Goal: Task Accomplishment & Management: Manage account settings

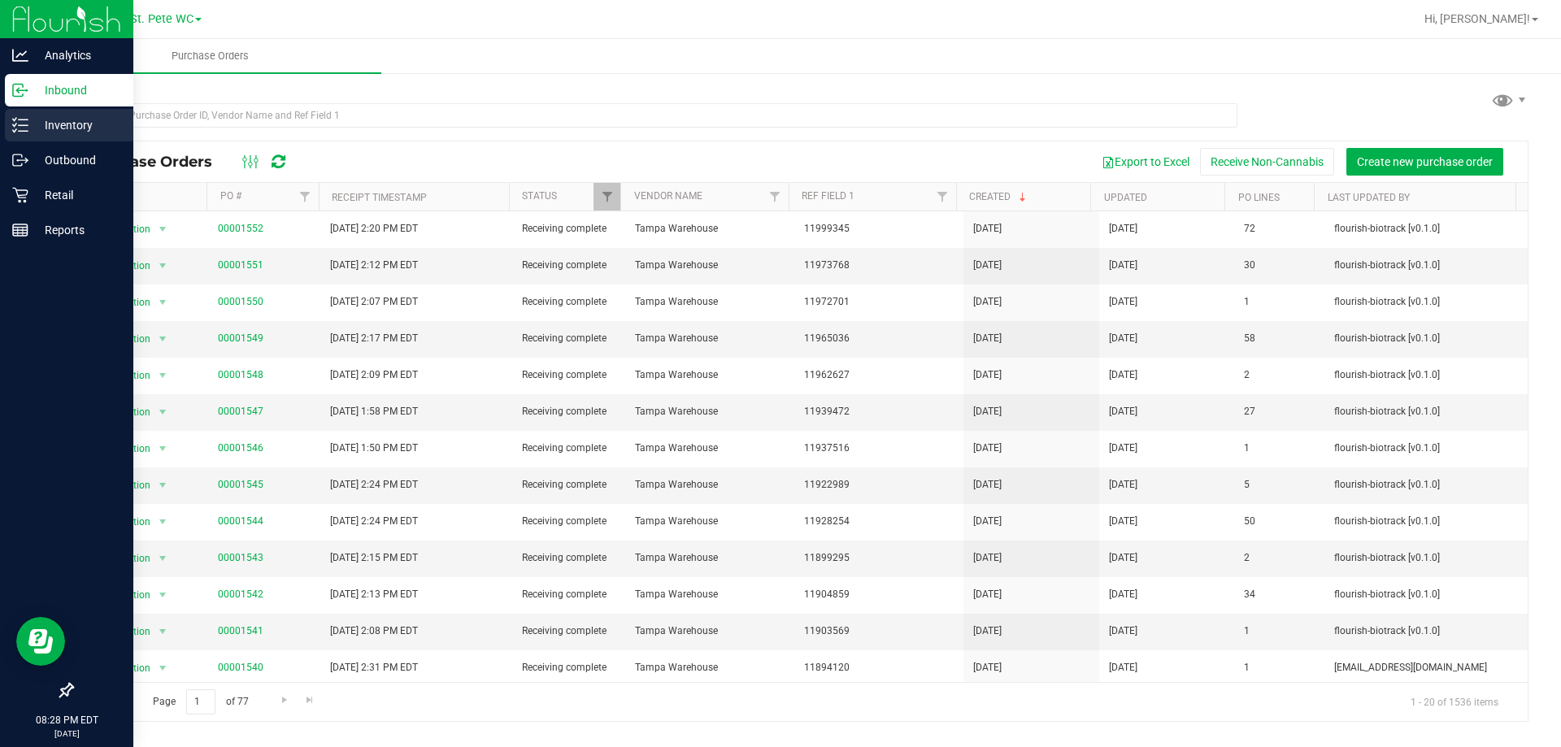
click at [35, 133] on p "Inventory" at bounding box center [77, 125] width 98 height 20
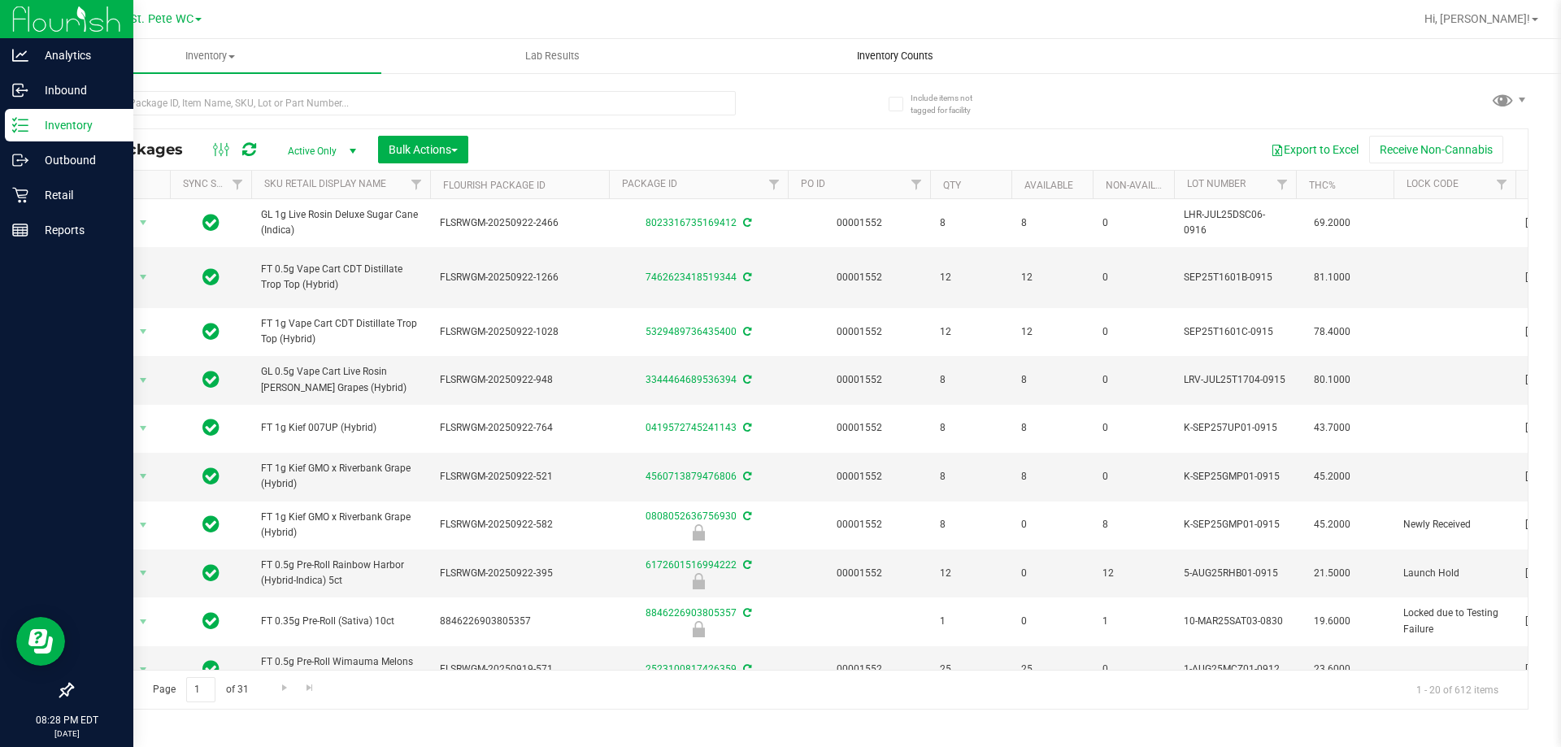
click at [852, 66] on uib-tab-heading "Inventory Counts" at bounding box center [895, 56] width 341 height 33
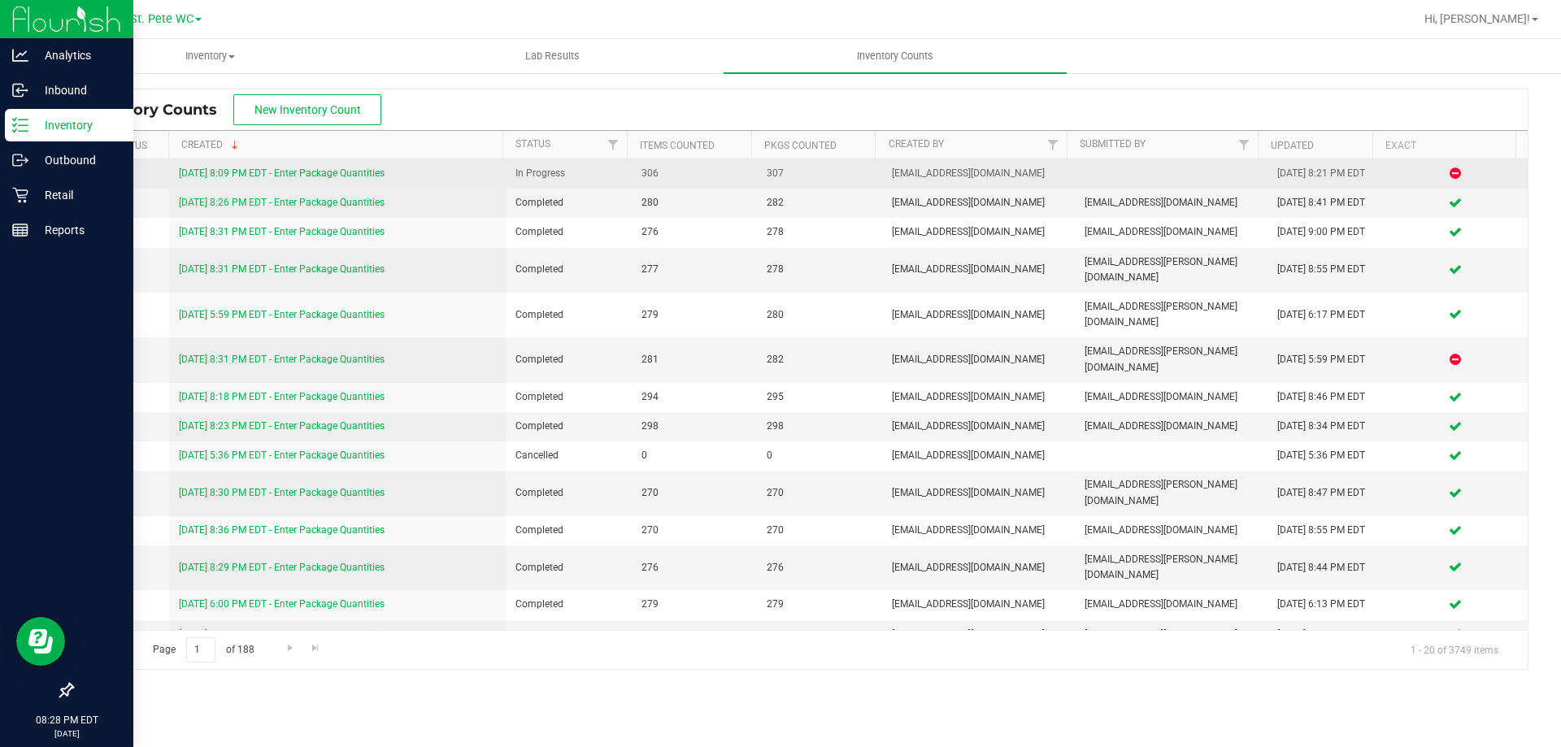
click at [359, 167] on div "[DATE] 8:09 PM EDT - Enter Package Quantities" at bounding box center [338, 173] width 318 height 15
click at [343, 170] on link "[DATE] 8:09 PM EDT - Enter Package Quantities" at bounding box center [282, 173] width 206 height 11
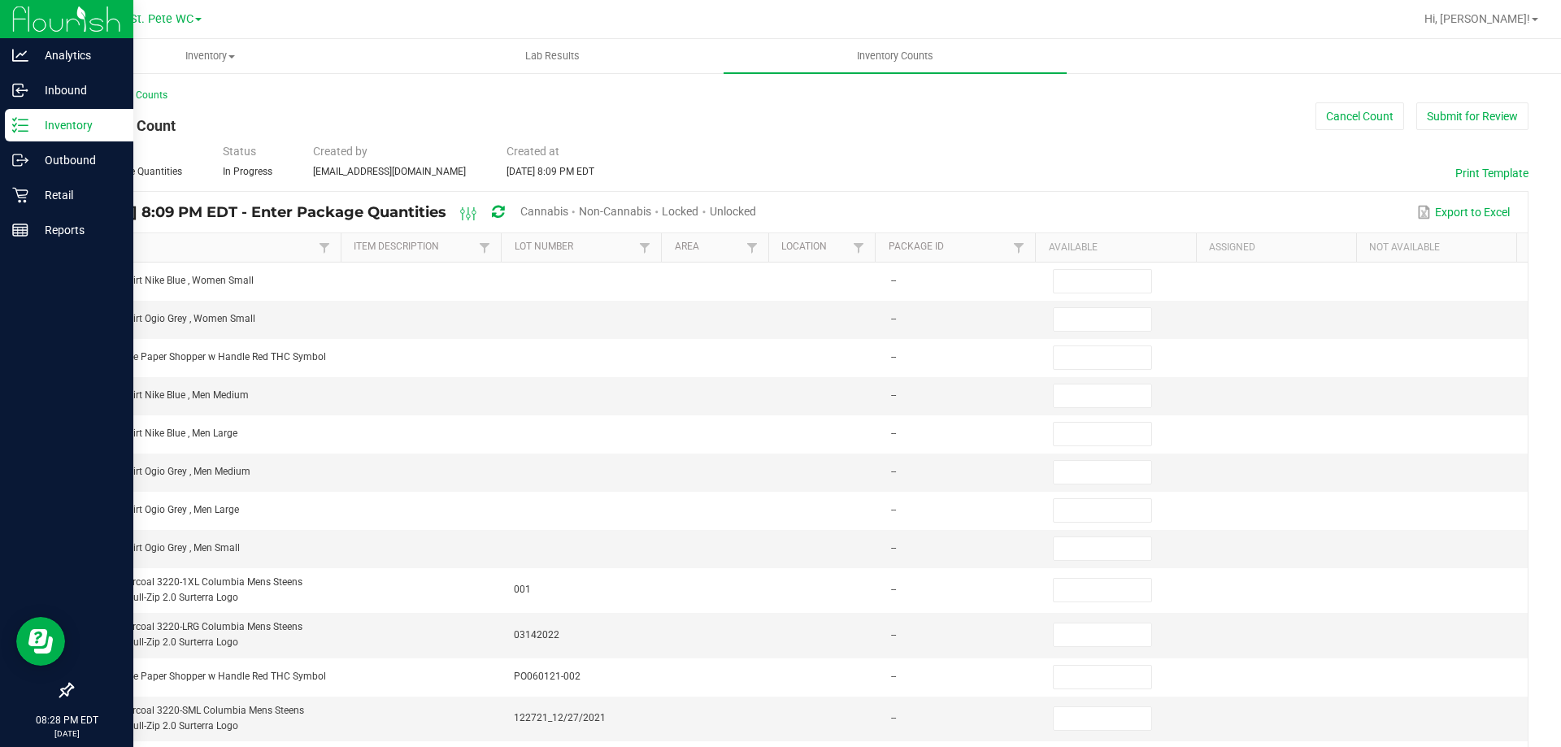
click at [756, 218] on div "Unlocked" at bounding box center [733, 213] width 46 height 30
click at [756, 200] on div "Unlocked" at bounding box center [733, 213] width 46 height 30
click at [756, 216] on span "Unlocked" at bounding box center [733, 211] width 46 height 13
type input "2"
type input "8"
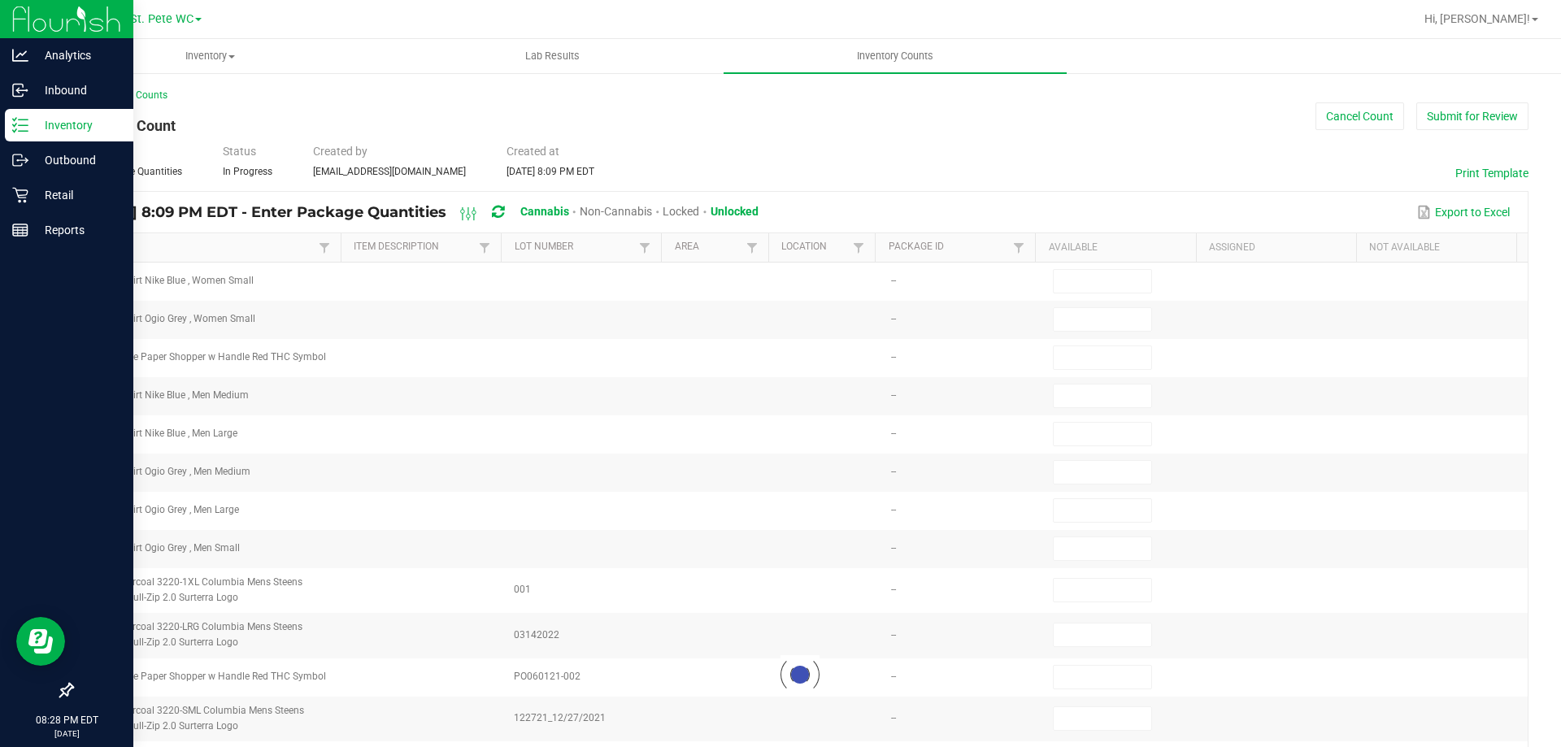
type input "2"
type input "3"
type input "4"
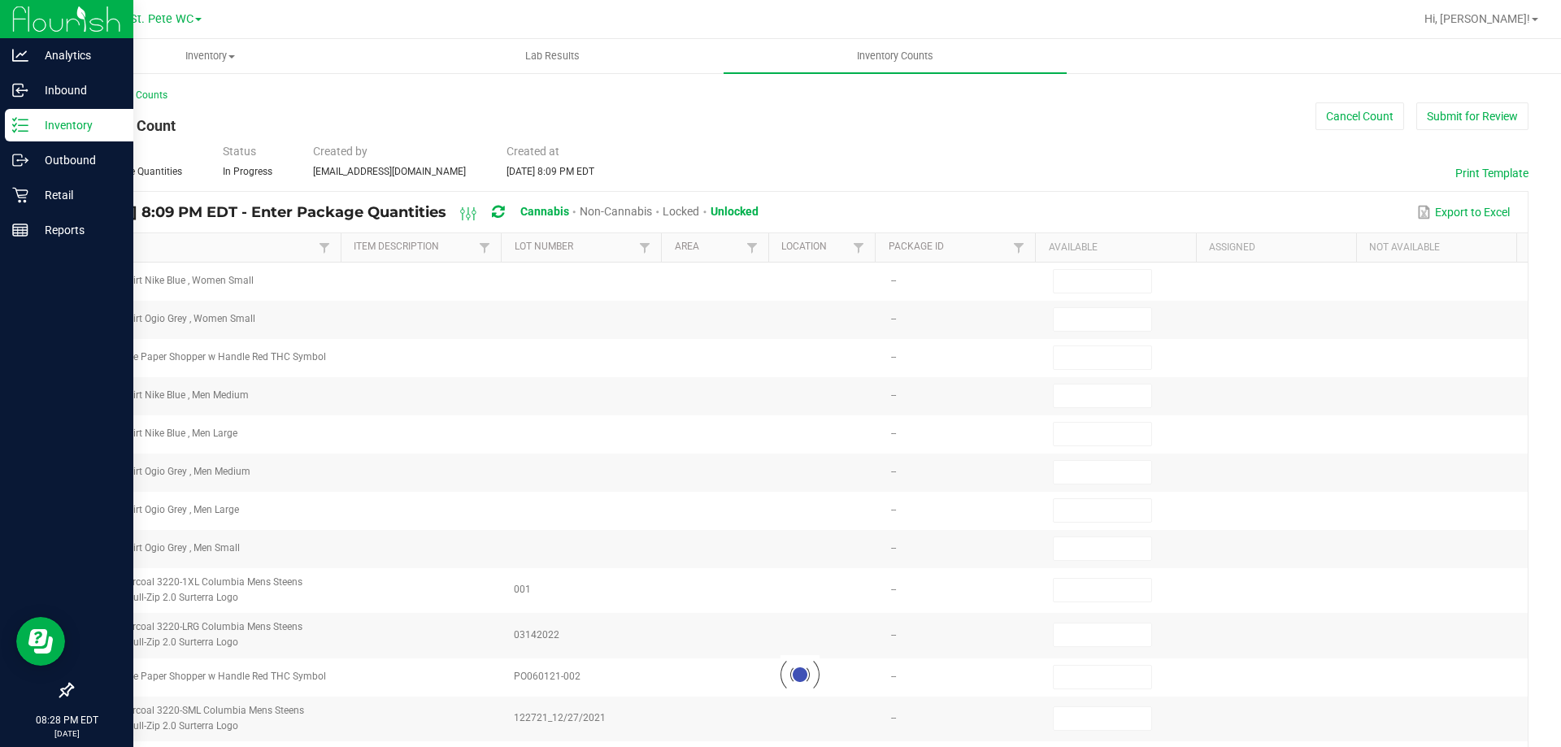
type input "5"
type input "6"
type input "5"
type input "9"
type input "1"
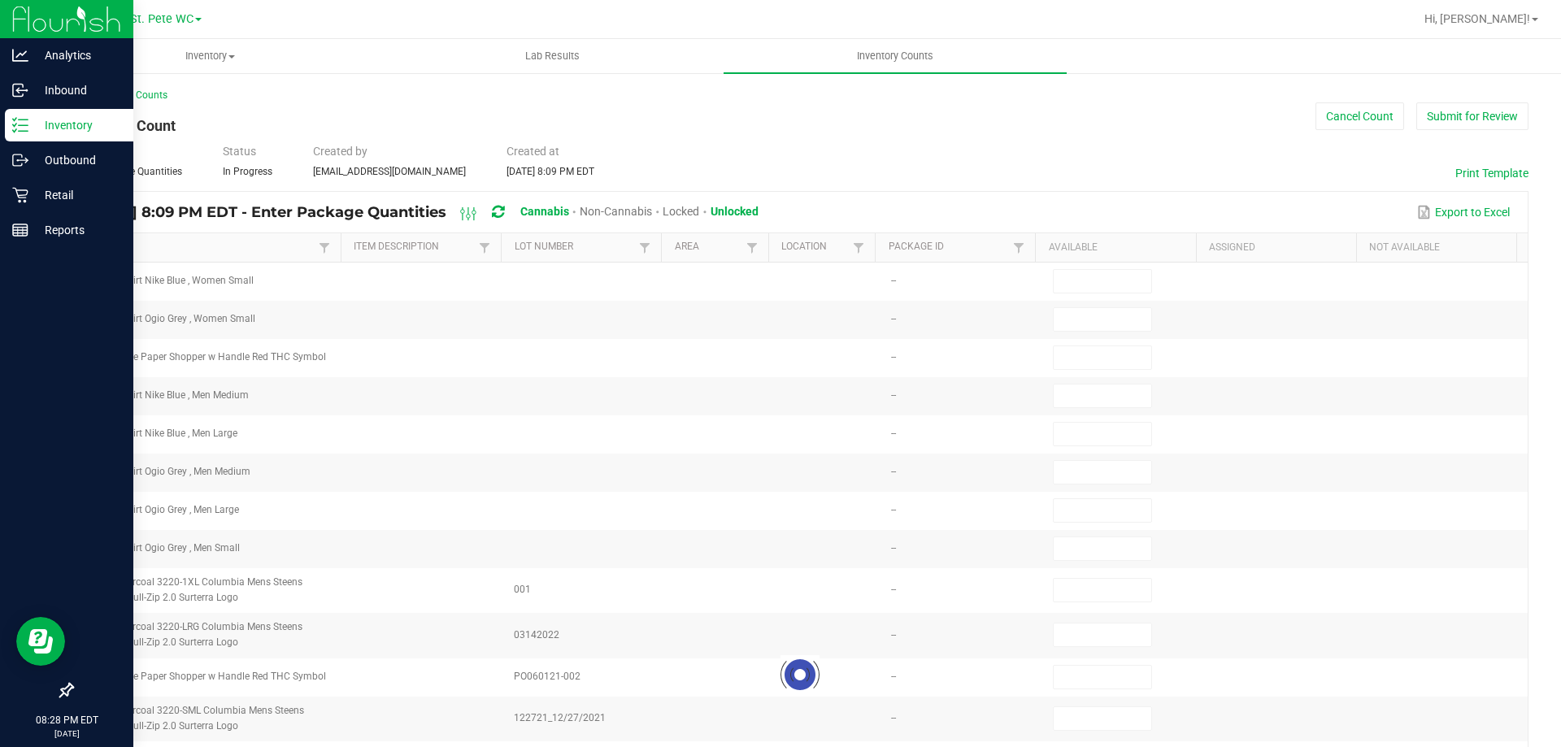
type input "1"
type input "5"
type input "6"
type input "1"
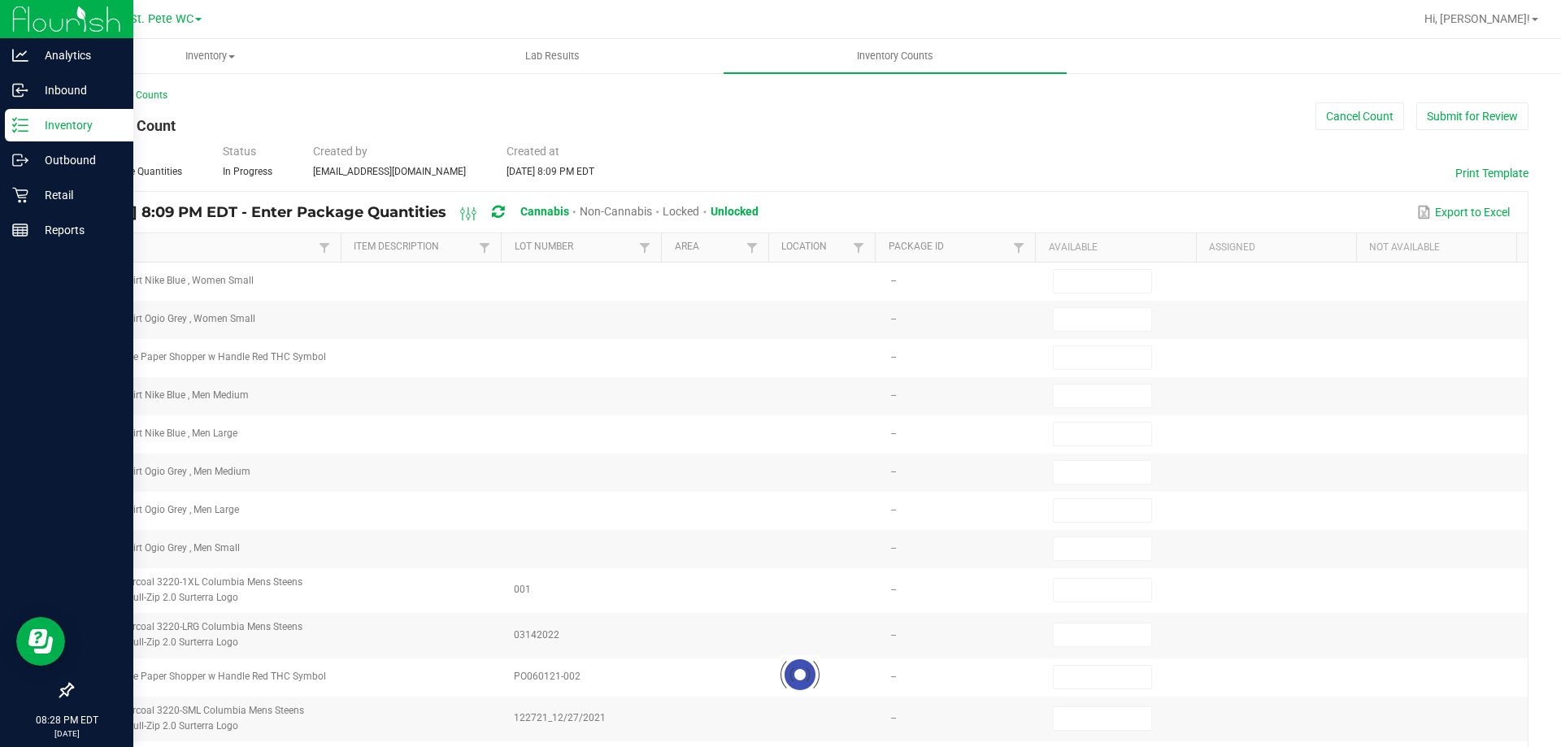
type input "7"
type input "1"
type input "7"
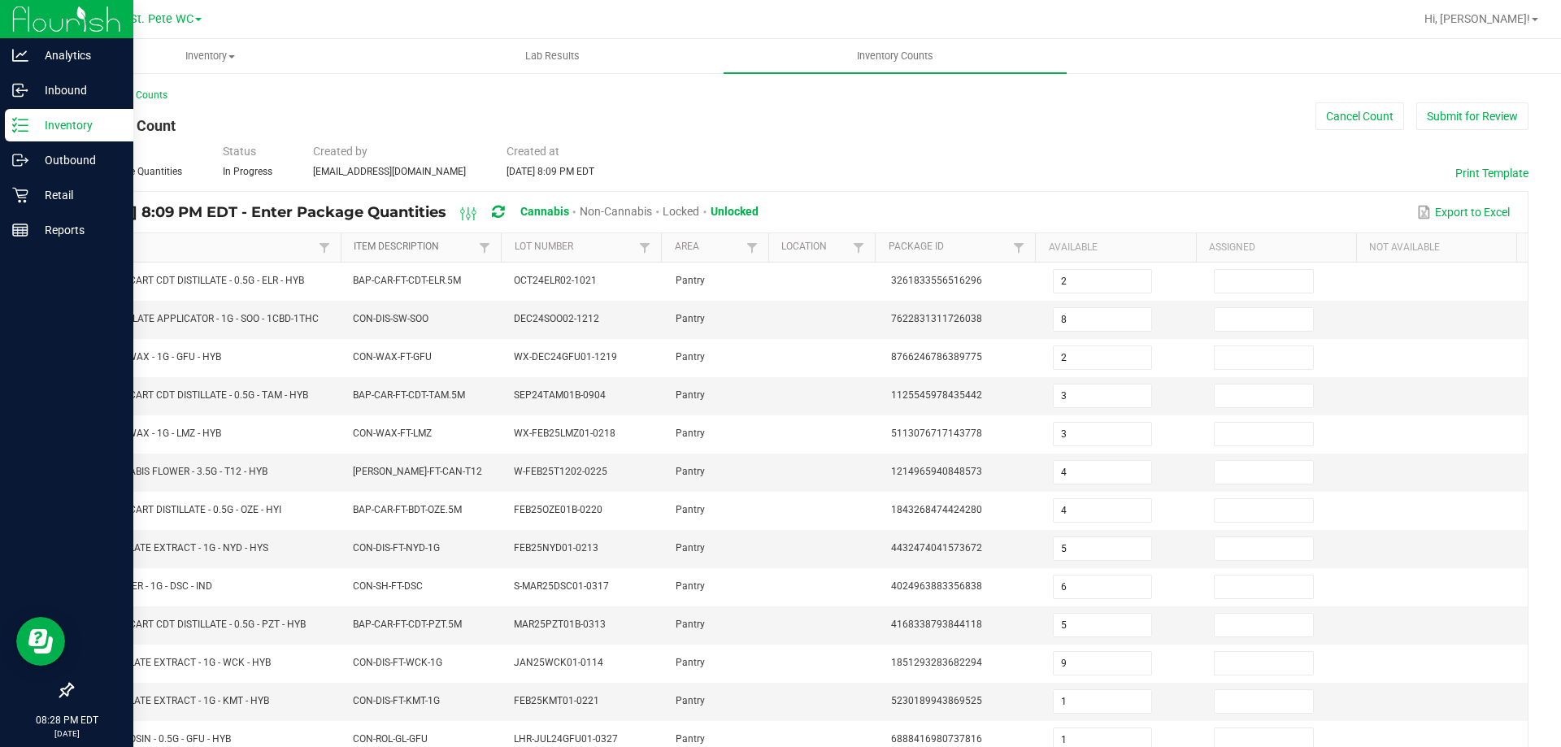
click at [462, 250] on link "Item Description" at bounding box center [414, 247] width 121 height 13
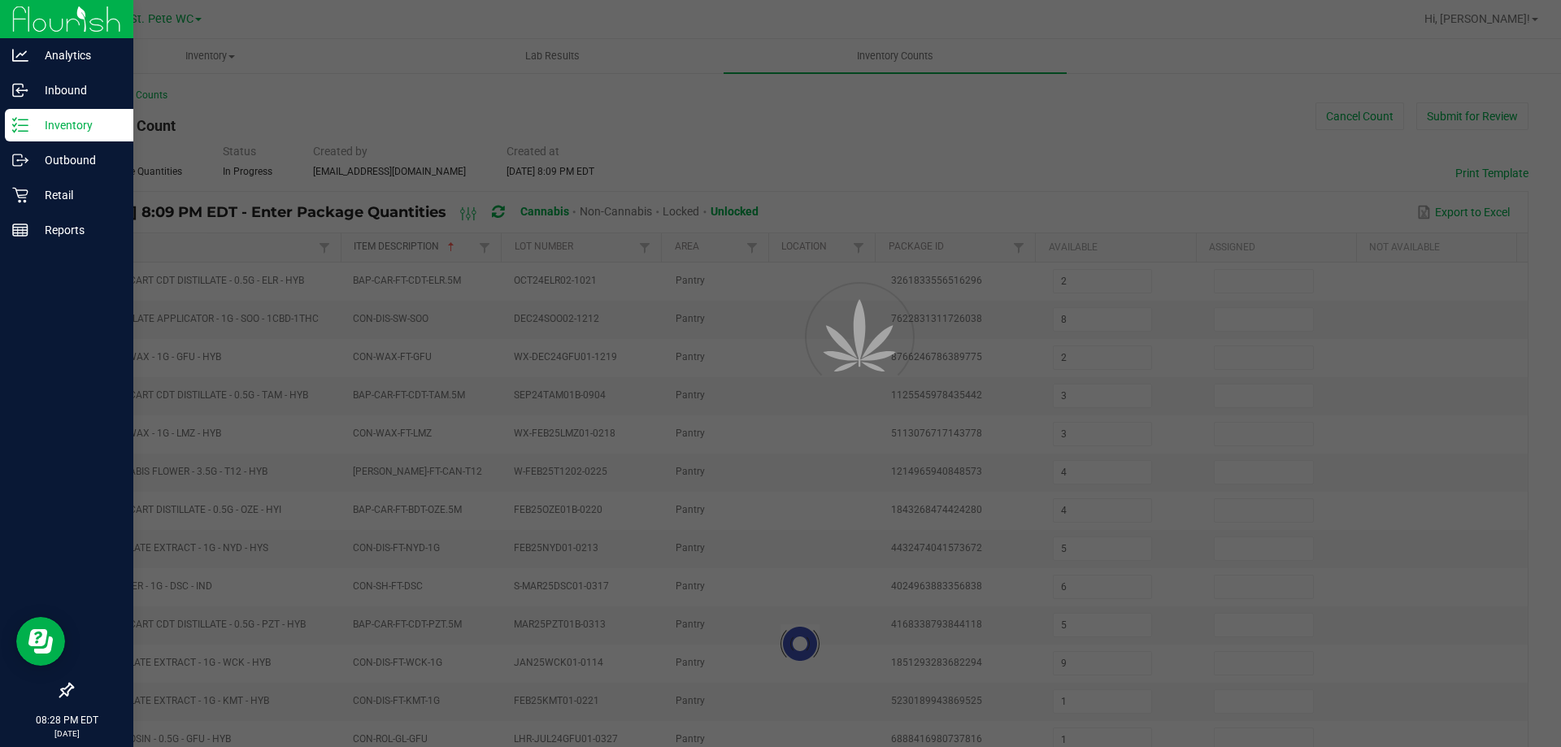
type input "17"
type input "10"
type input "18"
type input "26"
type input "13"
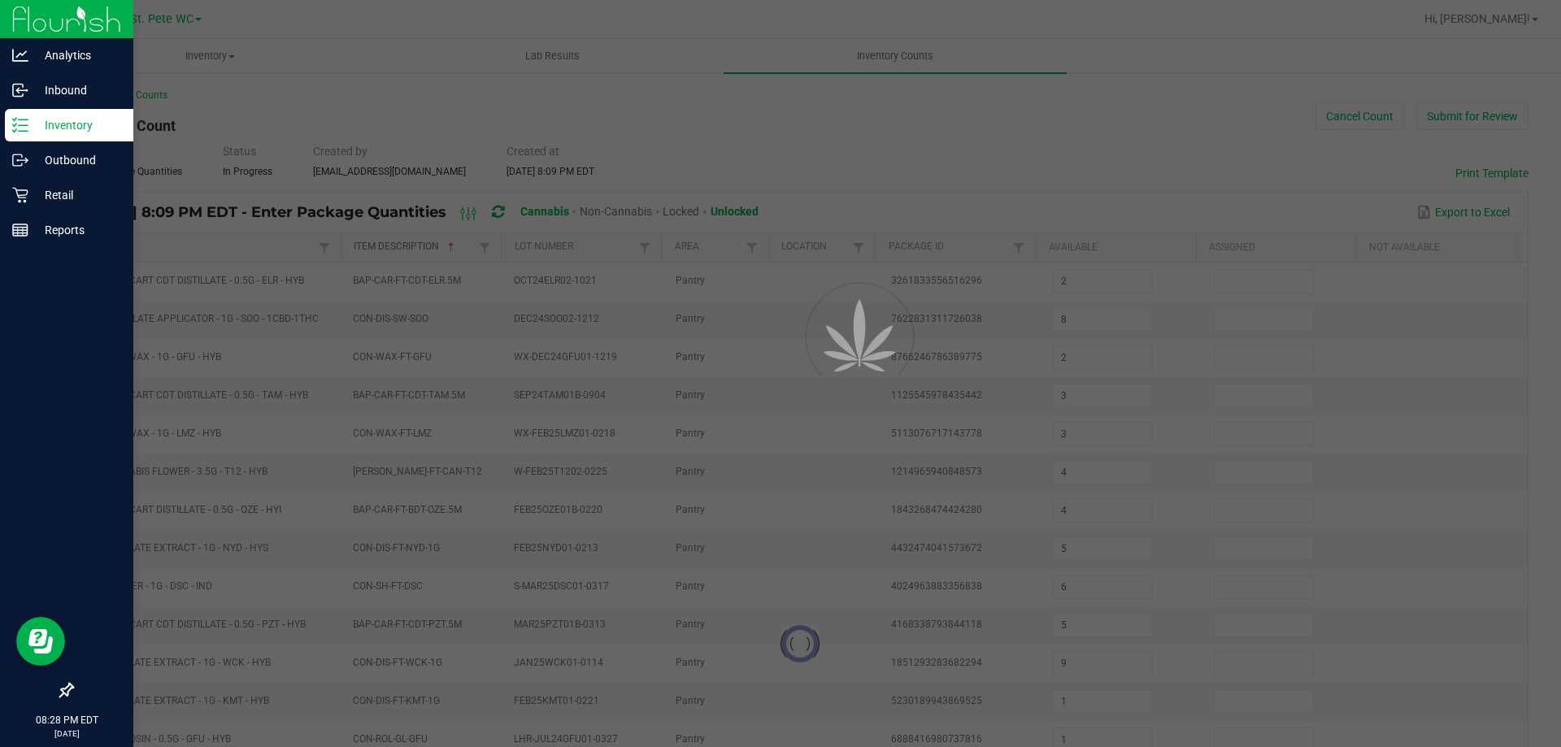
type input "6"
type input "11"
type input "7"
type input "8"
type input "12"
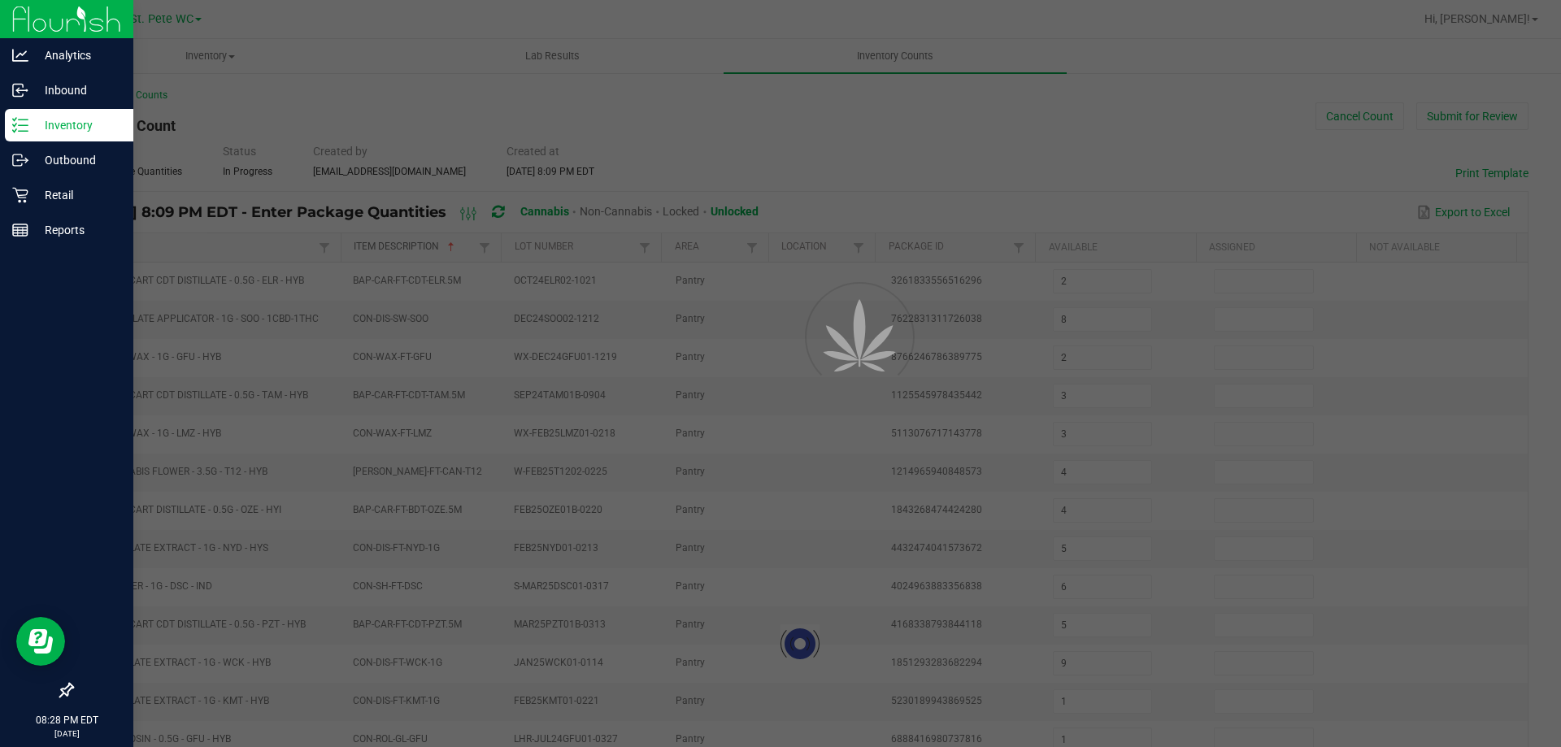
type input "7"
type input "8"
type input "11"
type input "9"
type input "1"
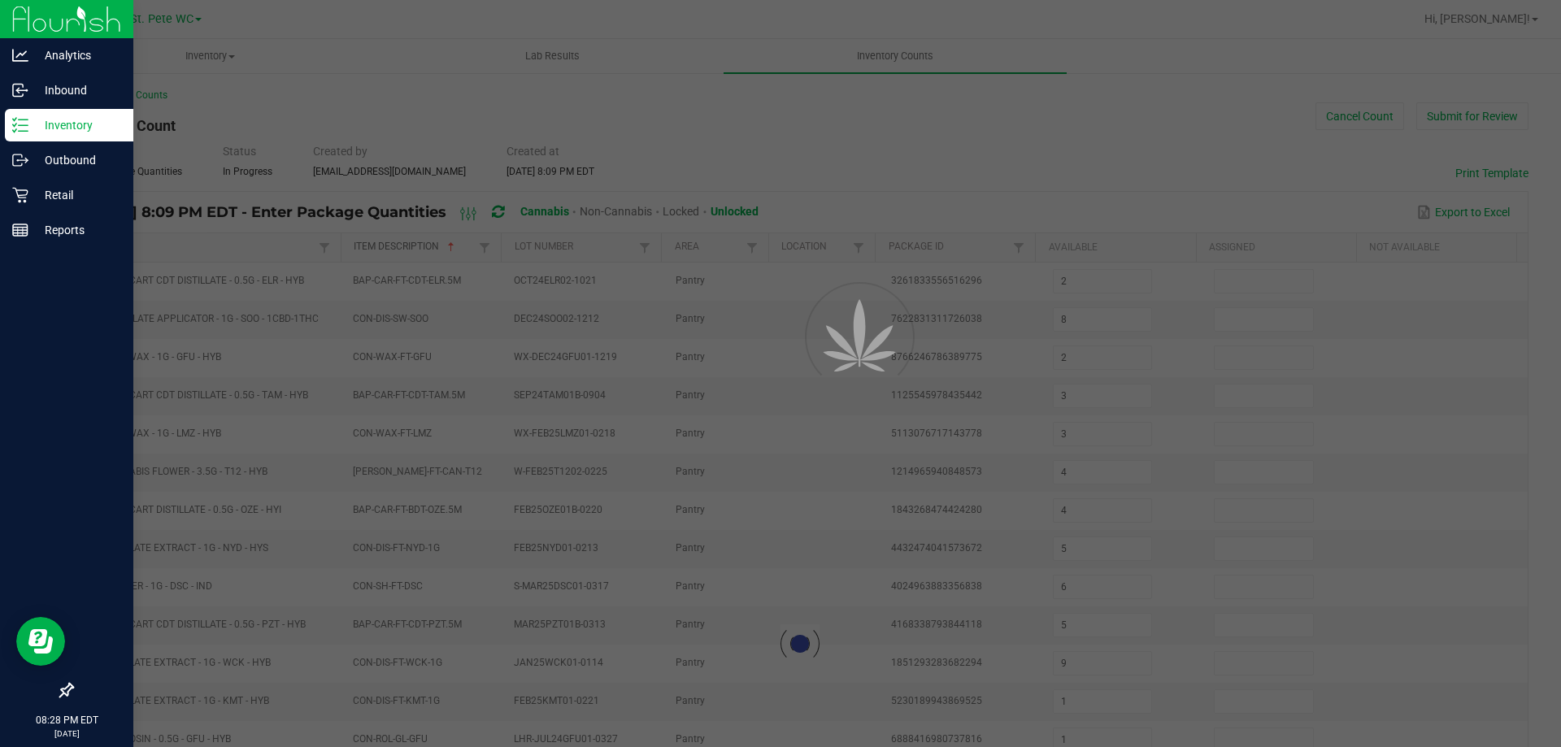
type input "1"
type input "2"
type input "8"
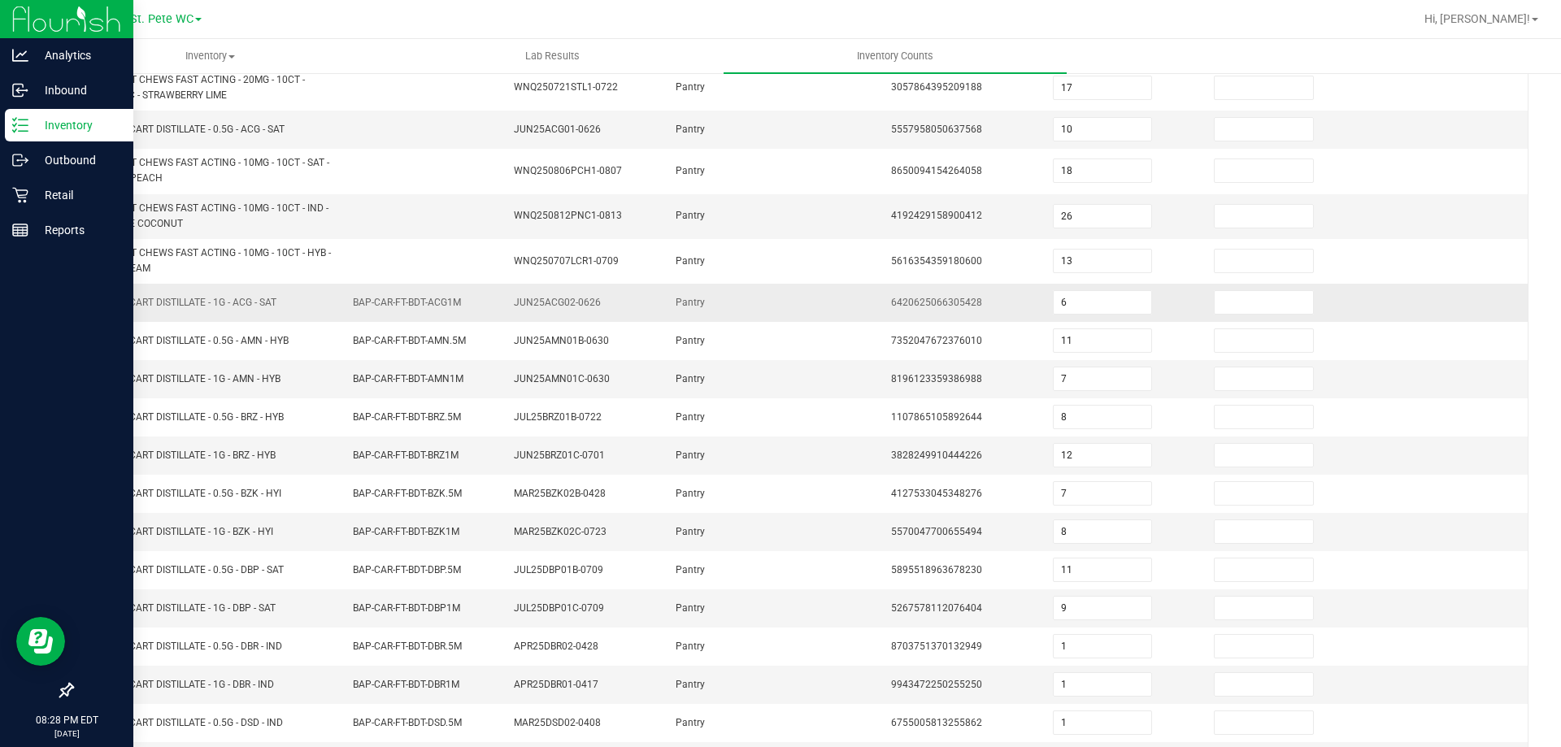
scroll to position [365, 0]
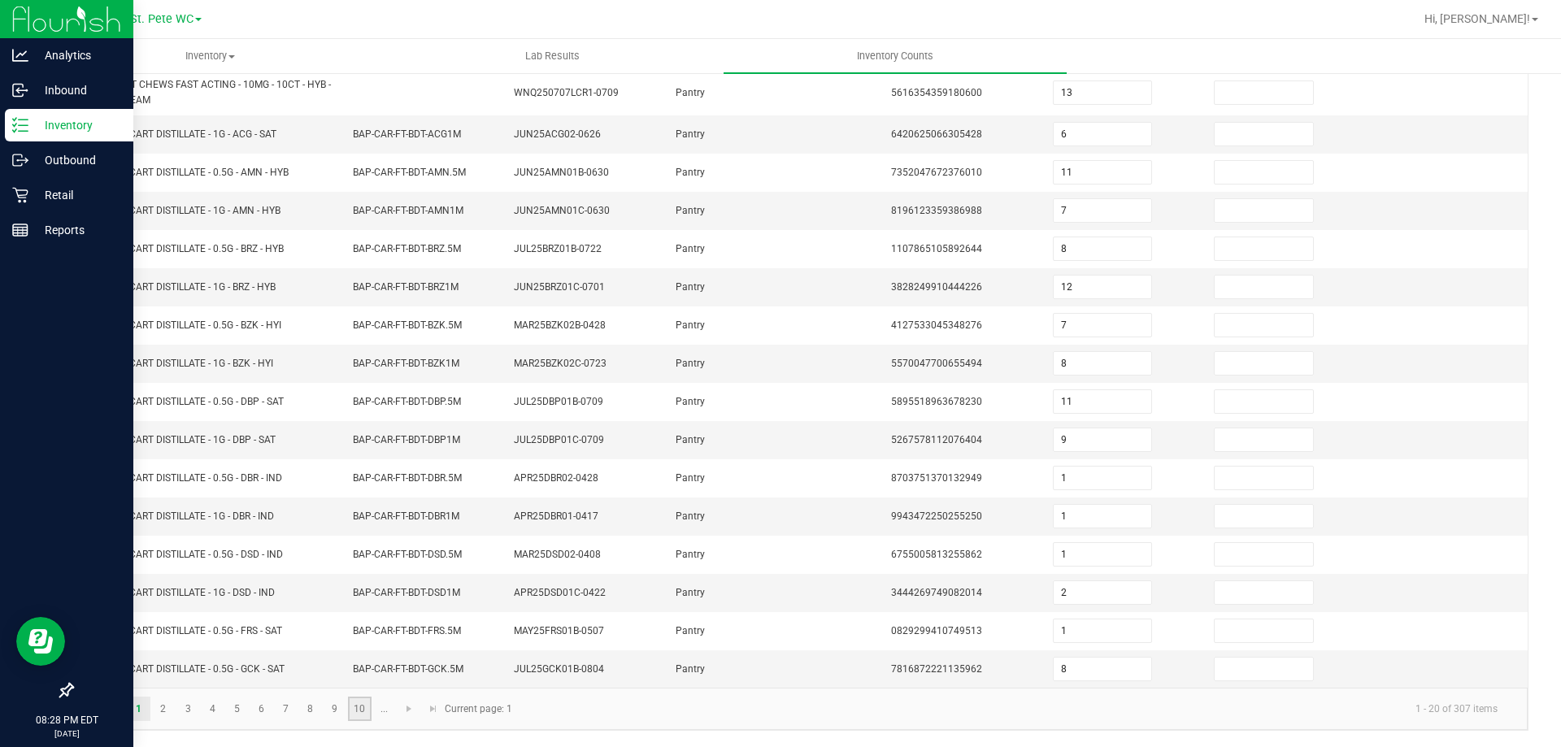
click at [363, 709] on link "10" at bounding box center [360, 709] width 24 height 24
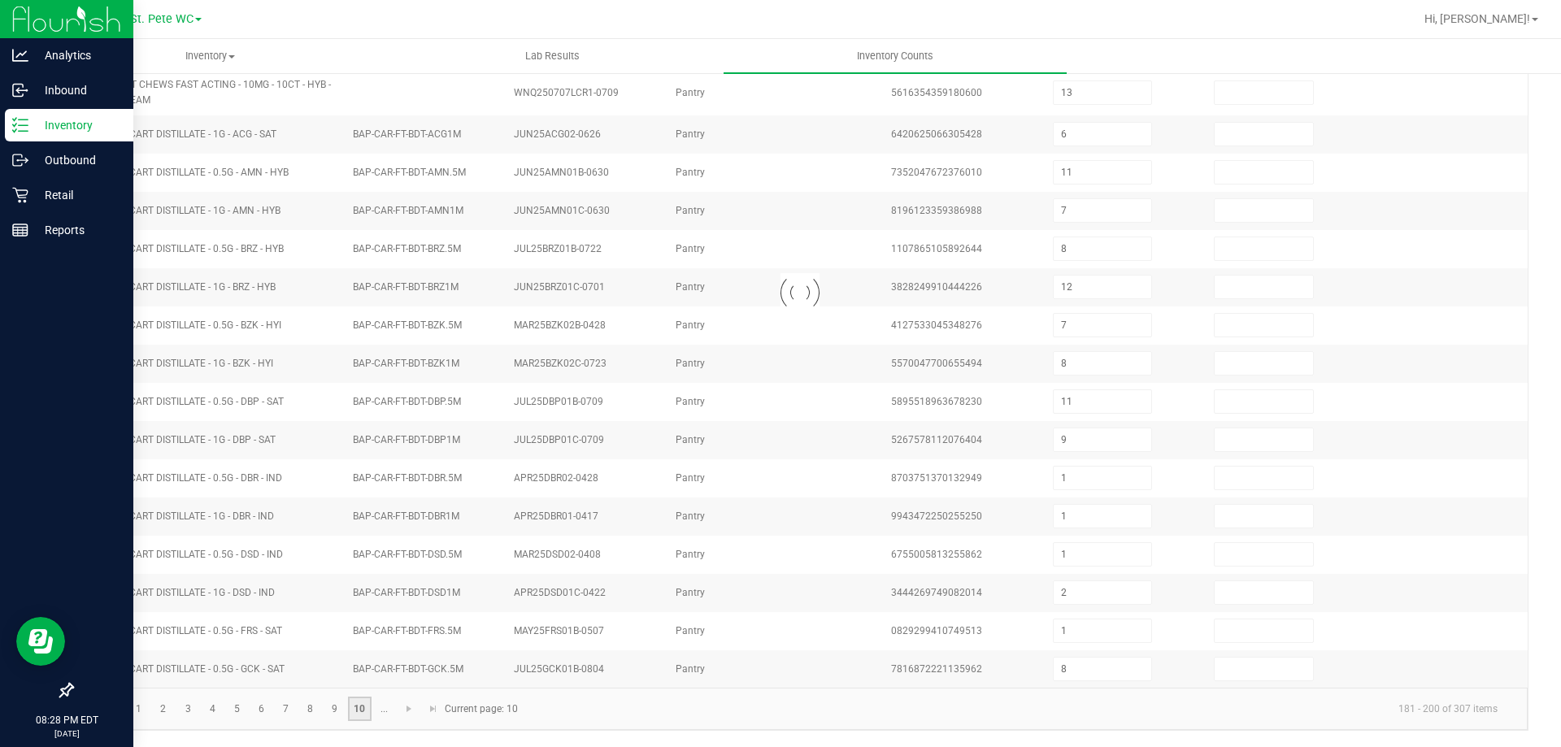
type input "1"
type input "7"
type input "41"
type input "36"
type input "14"
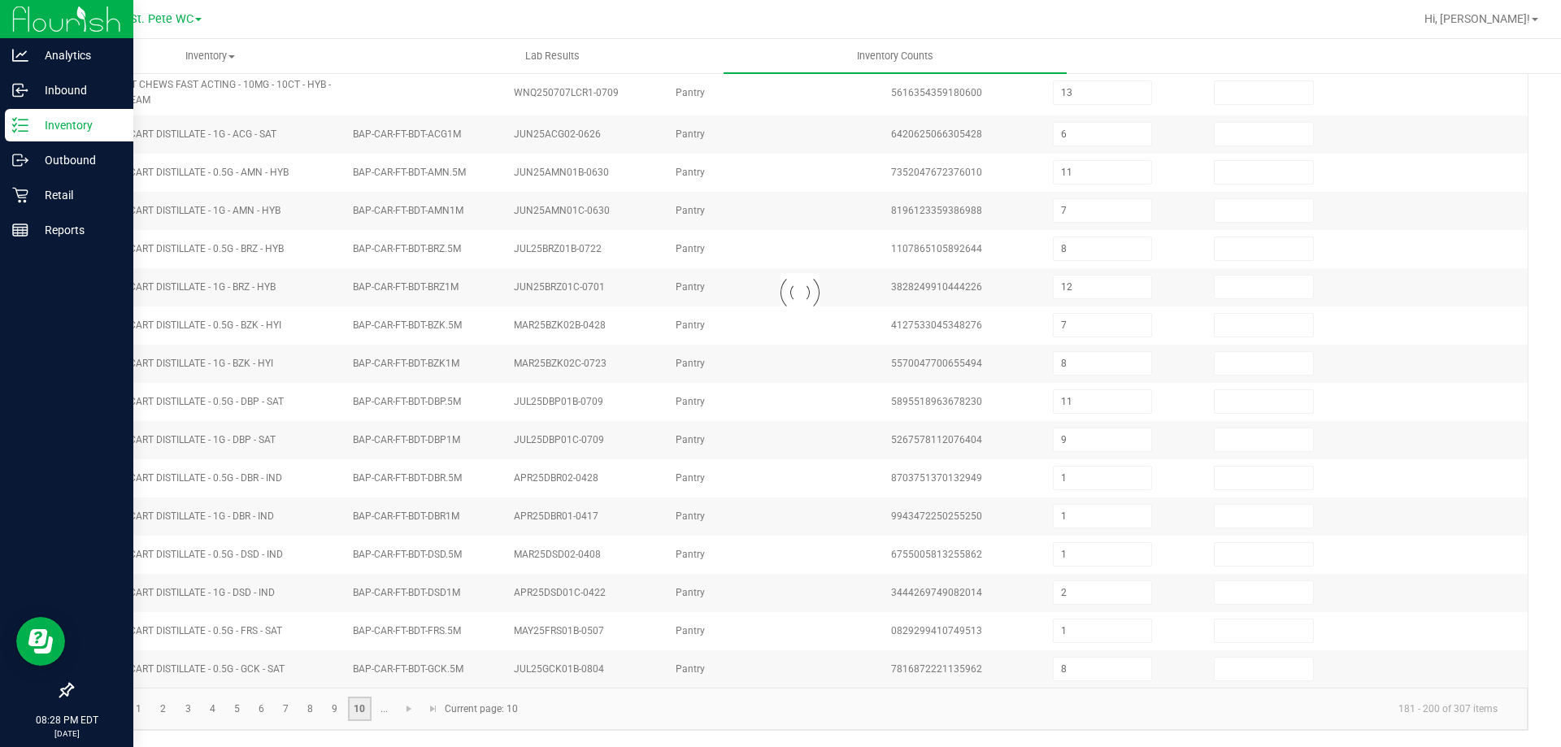
type input "3"
type input "20"
type input "2"
type input "5"
type input "1"
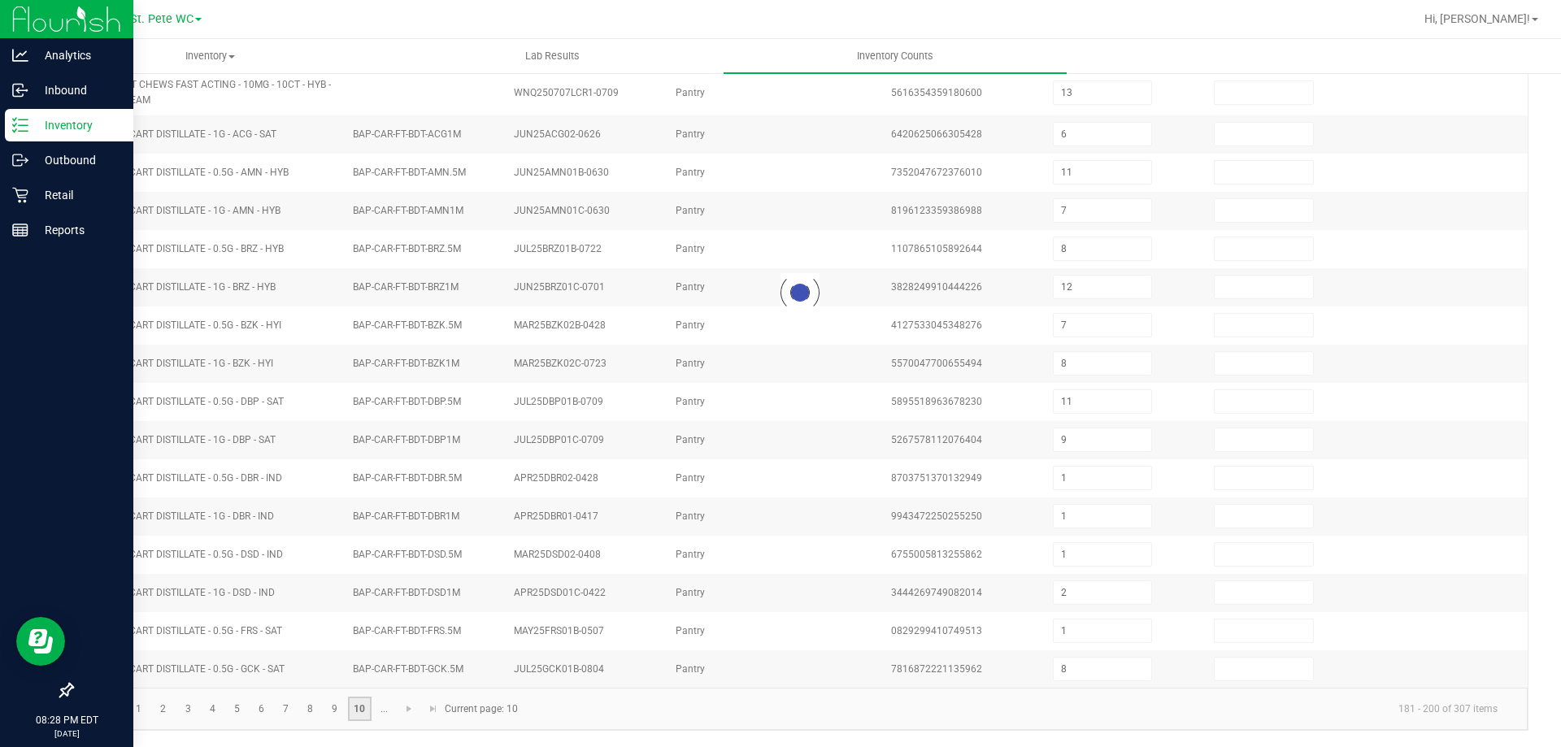
type input "2"
type input "4"
type input "2"
type input "1"
type input "9"
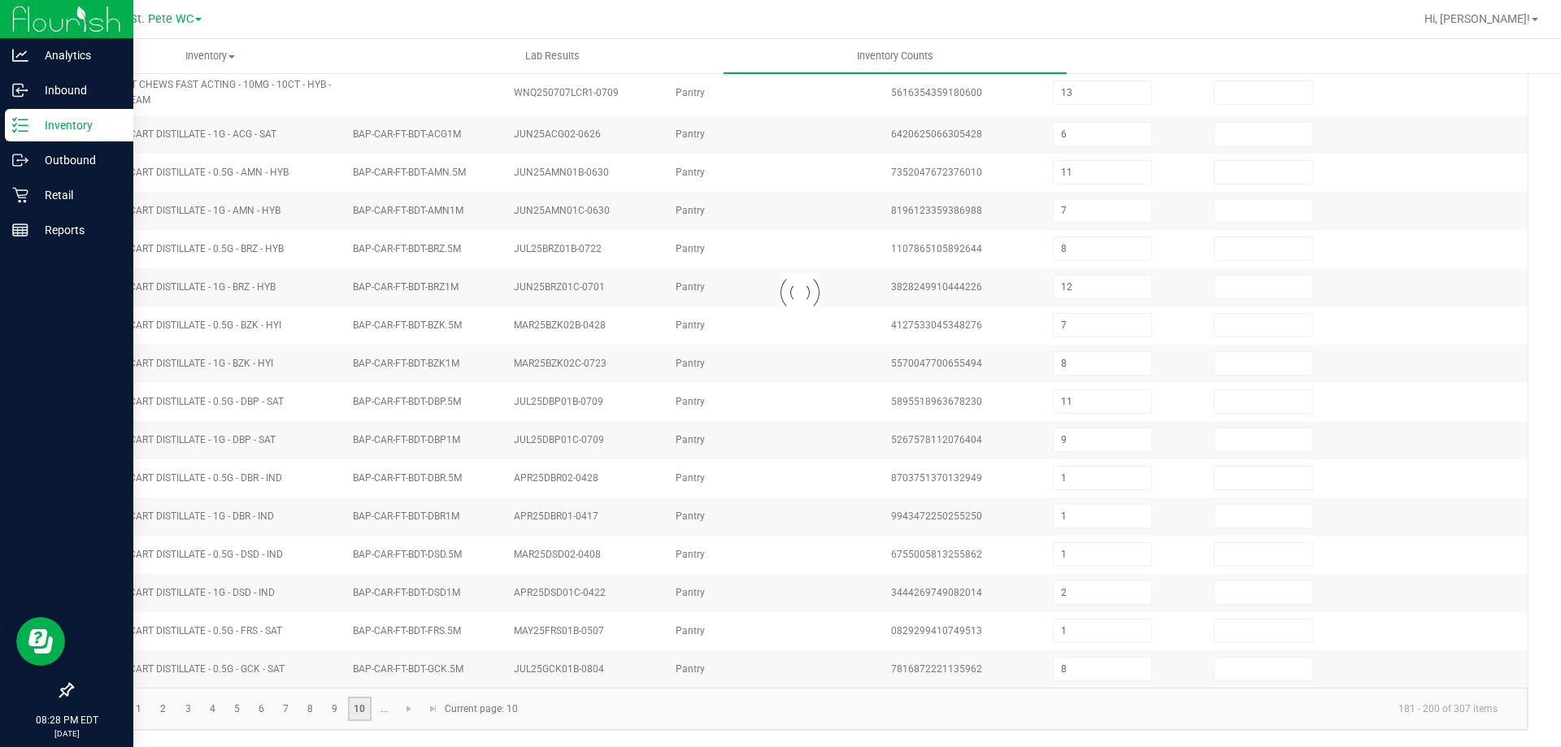
type input "10"
type input "20"
type input "6"
type input "4"
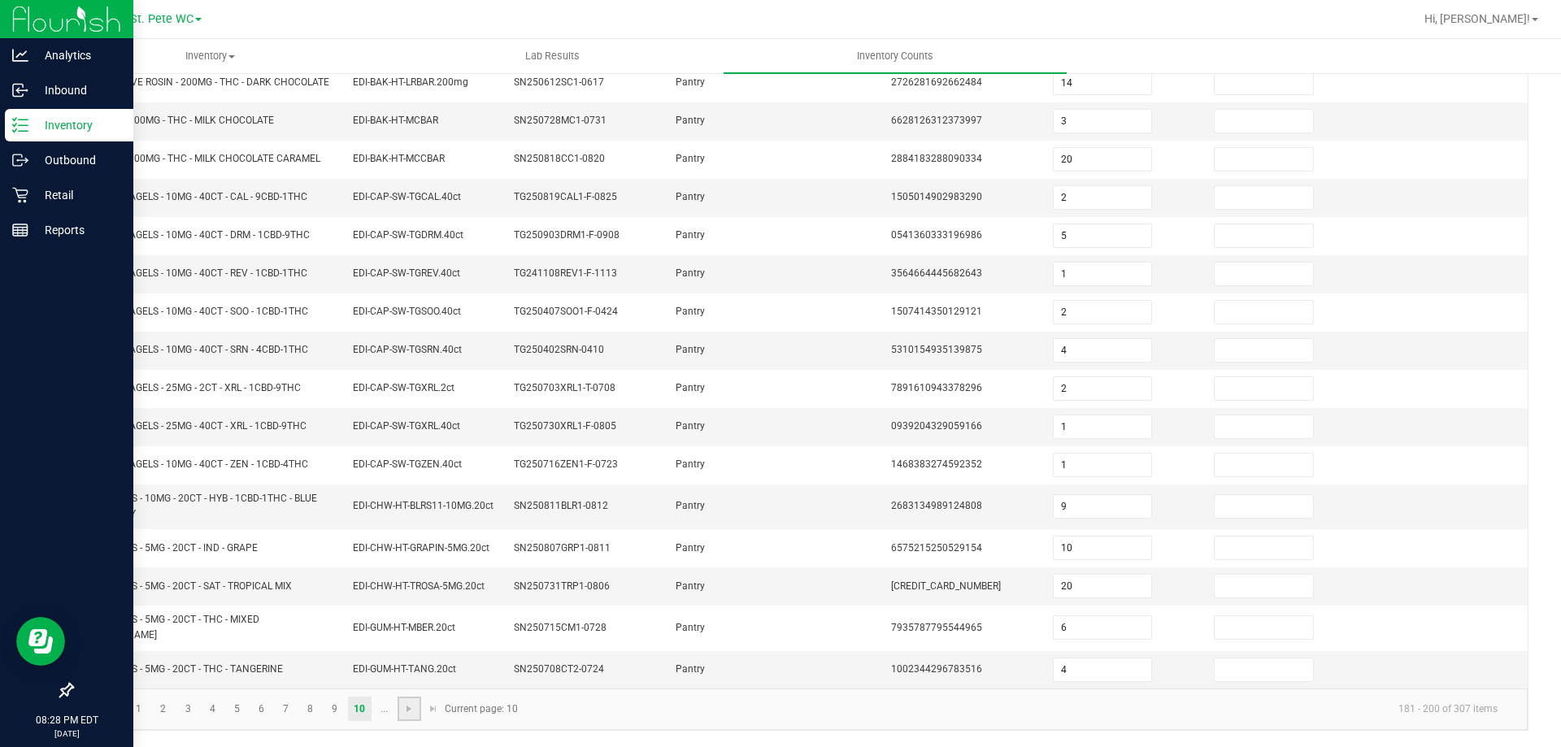
click at [410, 716] on link at bounding box center [410, 709] width 24 height 24
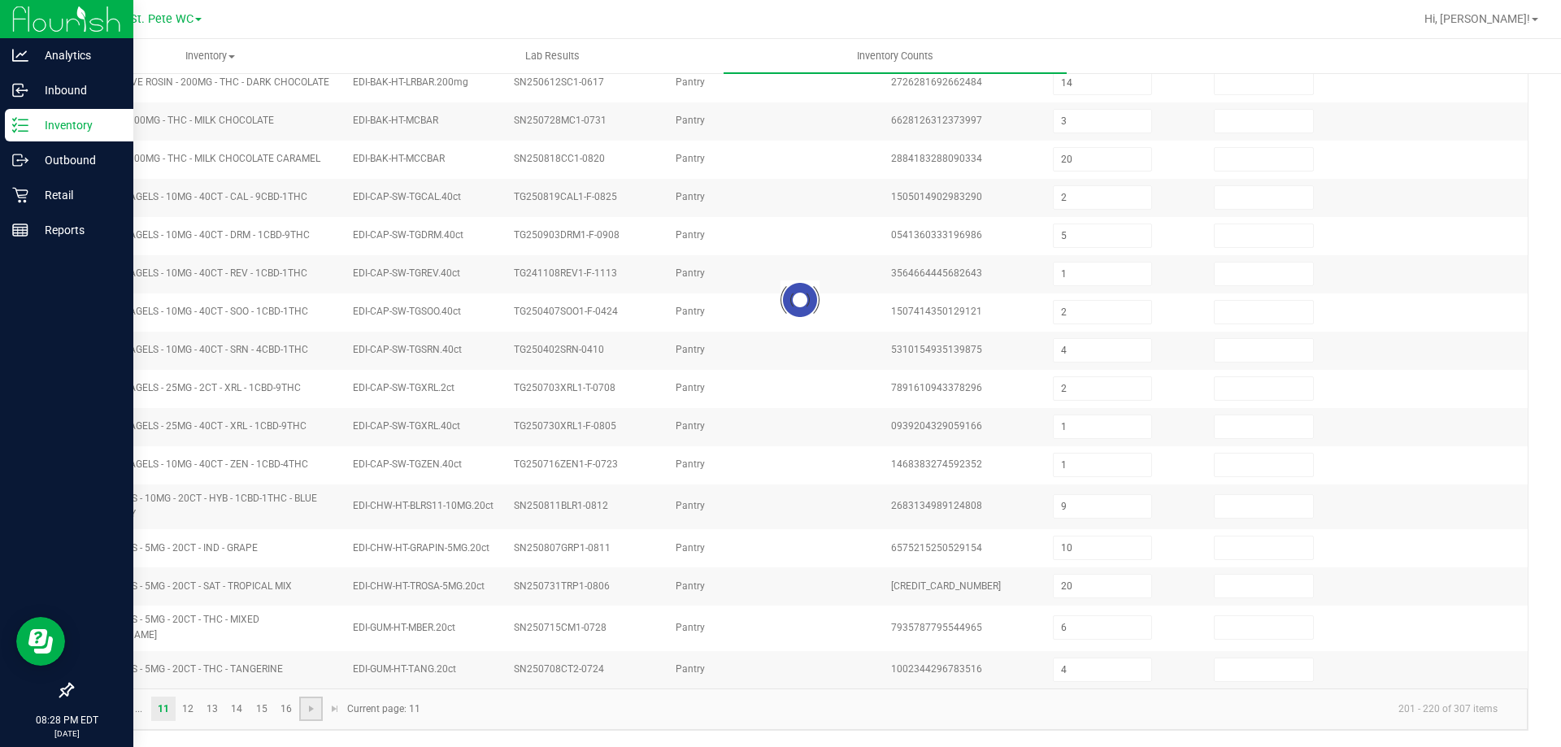
type input "11"
type input "8"
type input "32"
type input "31"
type input "25"
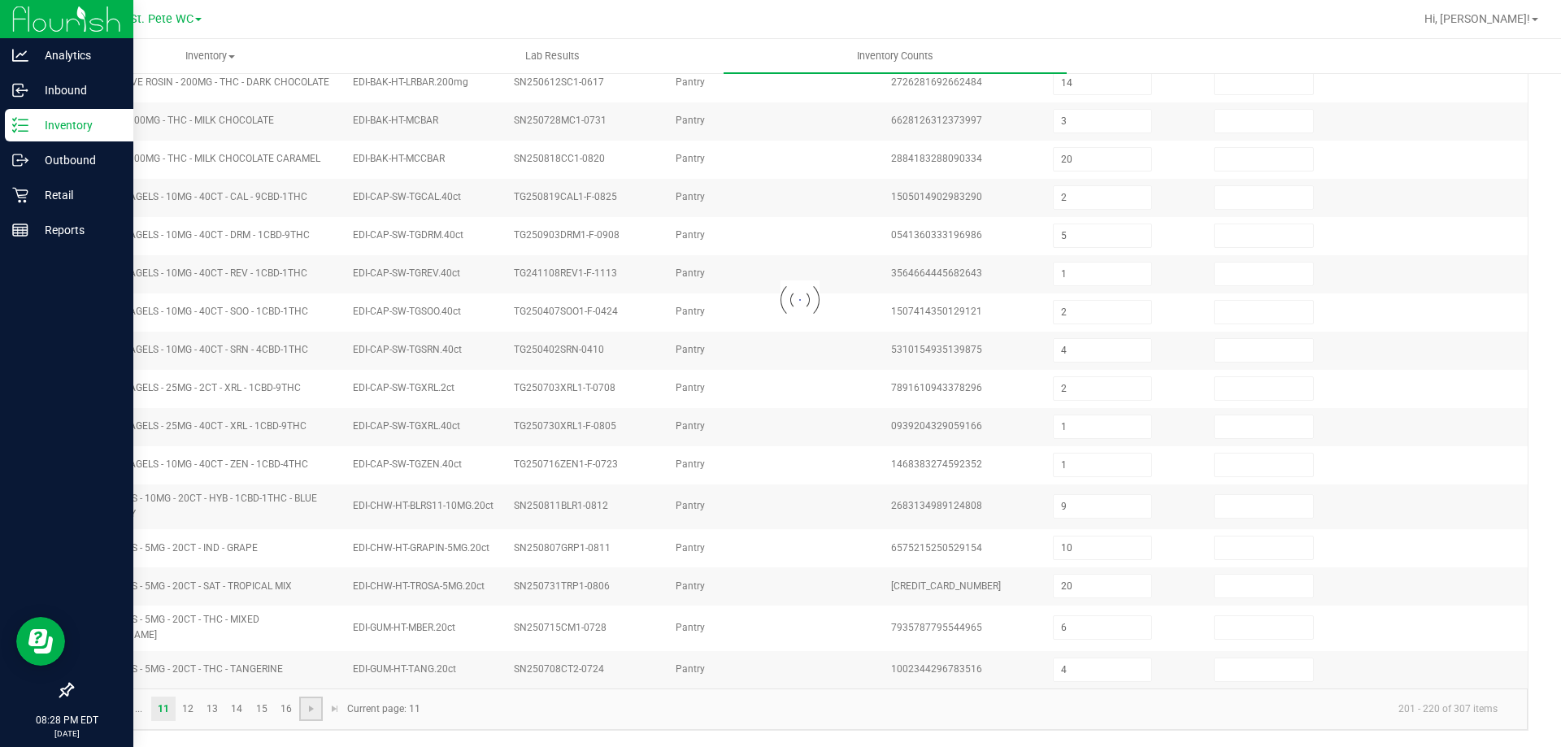
type input "7"
type input "11"
type input "4"
type input "15"
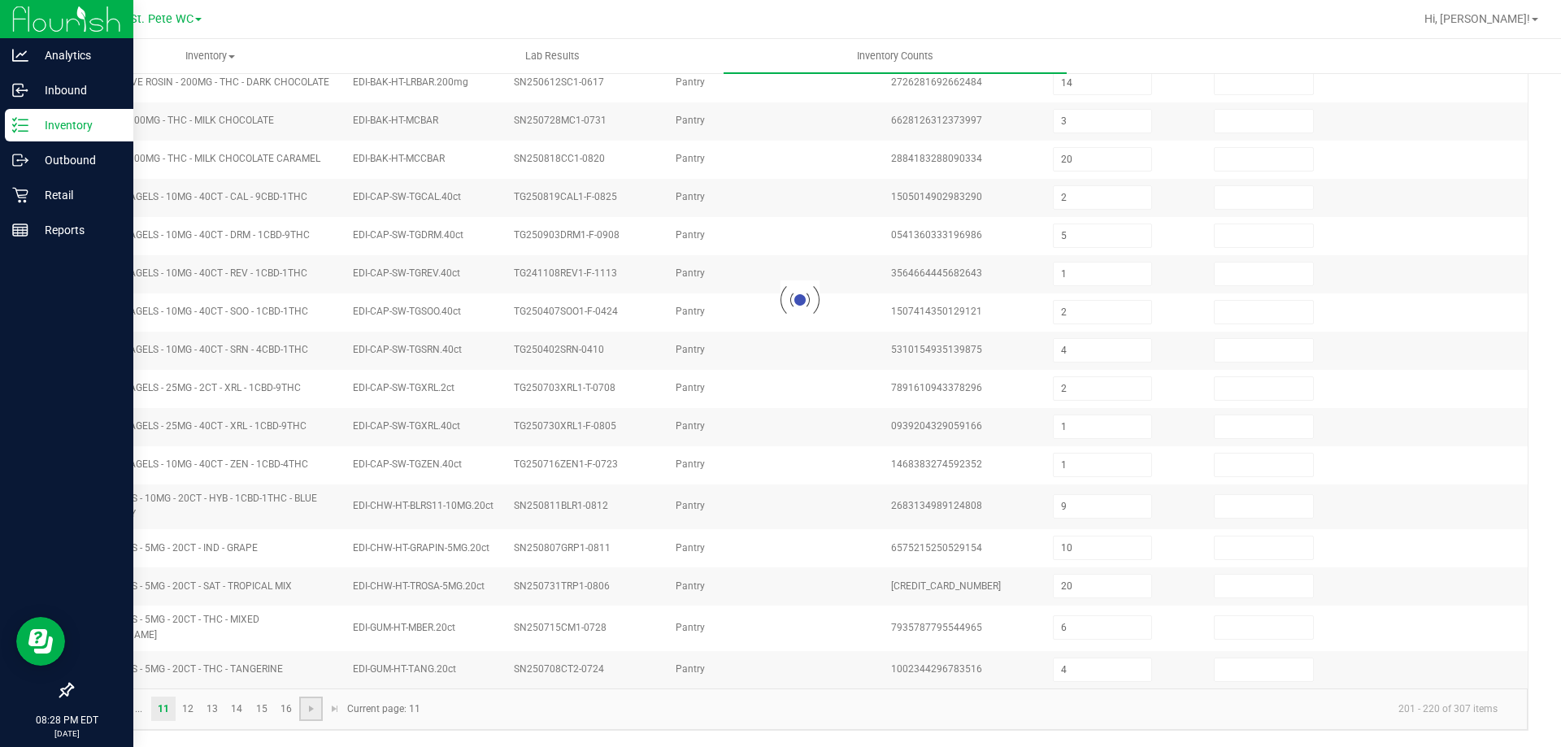
type input "3"
type input "18"
type input "13"
type input "18"
type input "5"
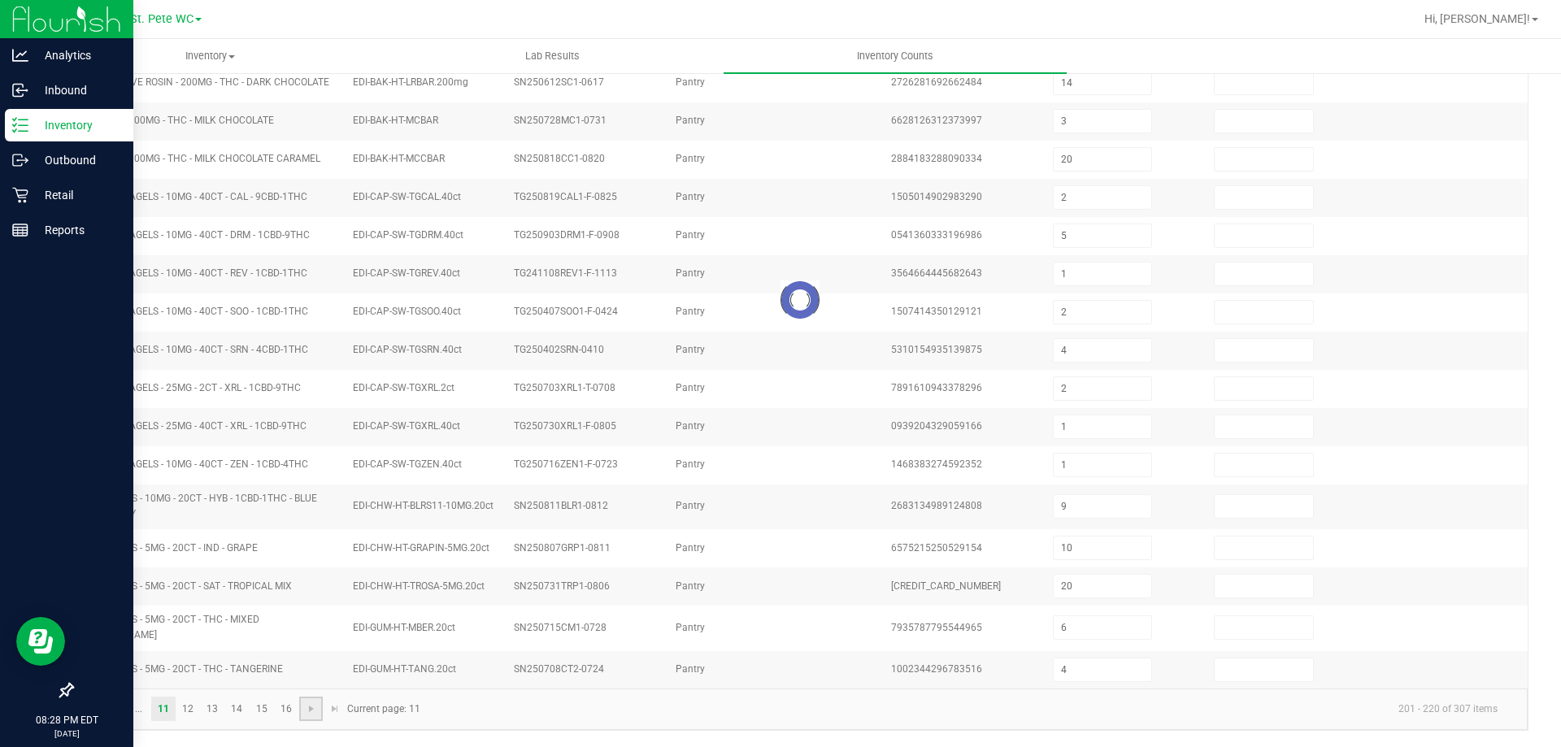
type input "1"
type input "14"
type input "16"
type input "1"
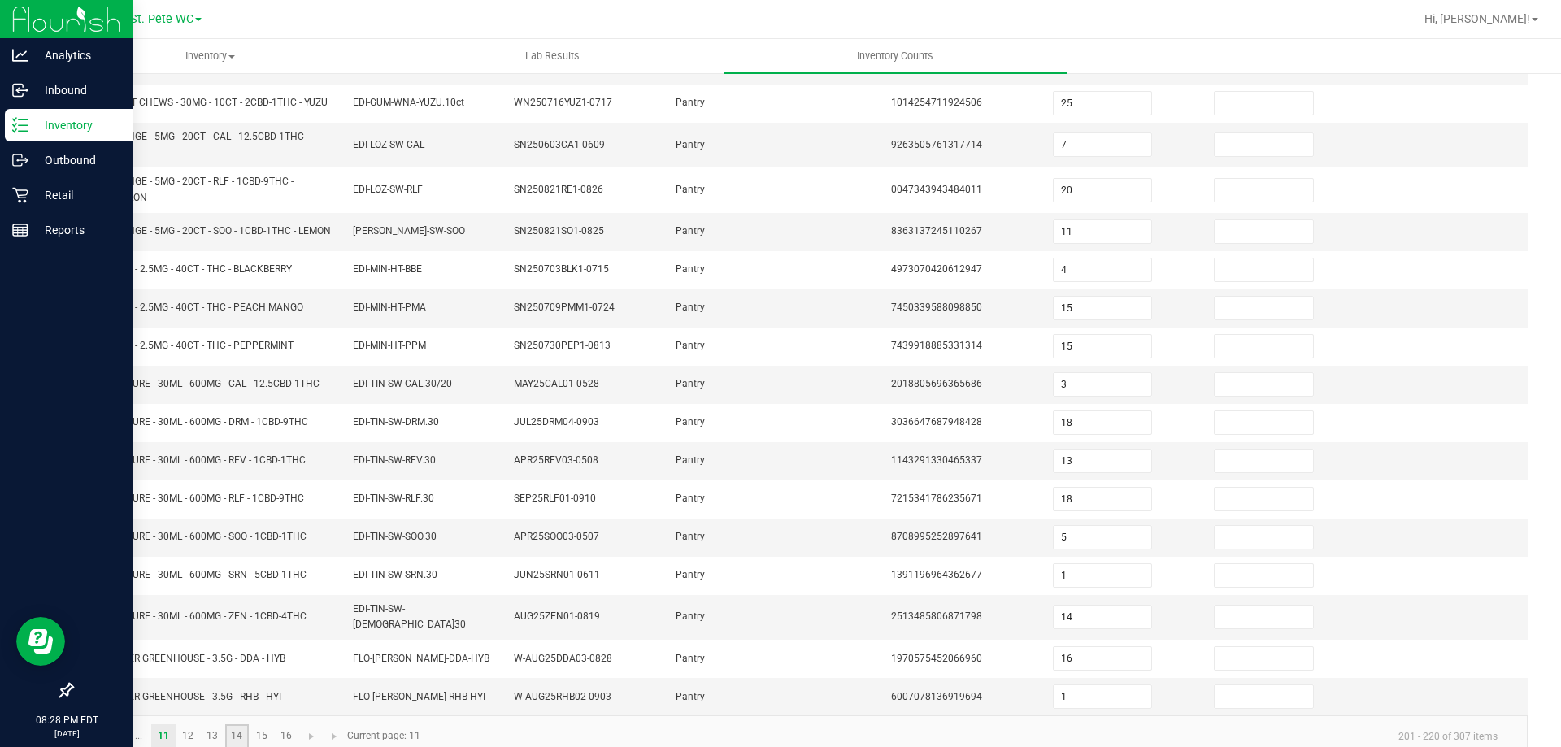
click at [246, 725] on link "14" at bounding box center [237, 737] width 24 height 24
type input "15"
type input "13"
type input "17"
type input "10"
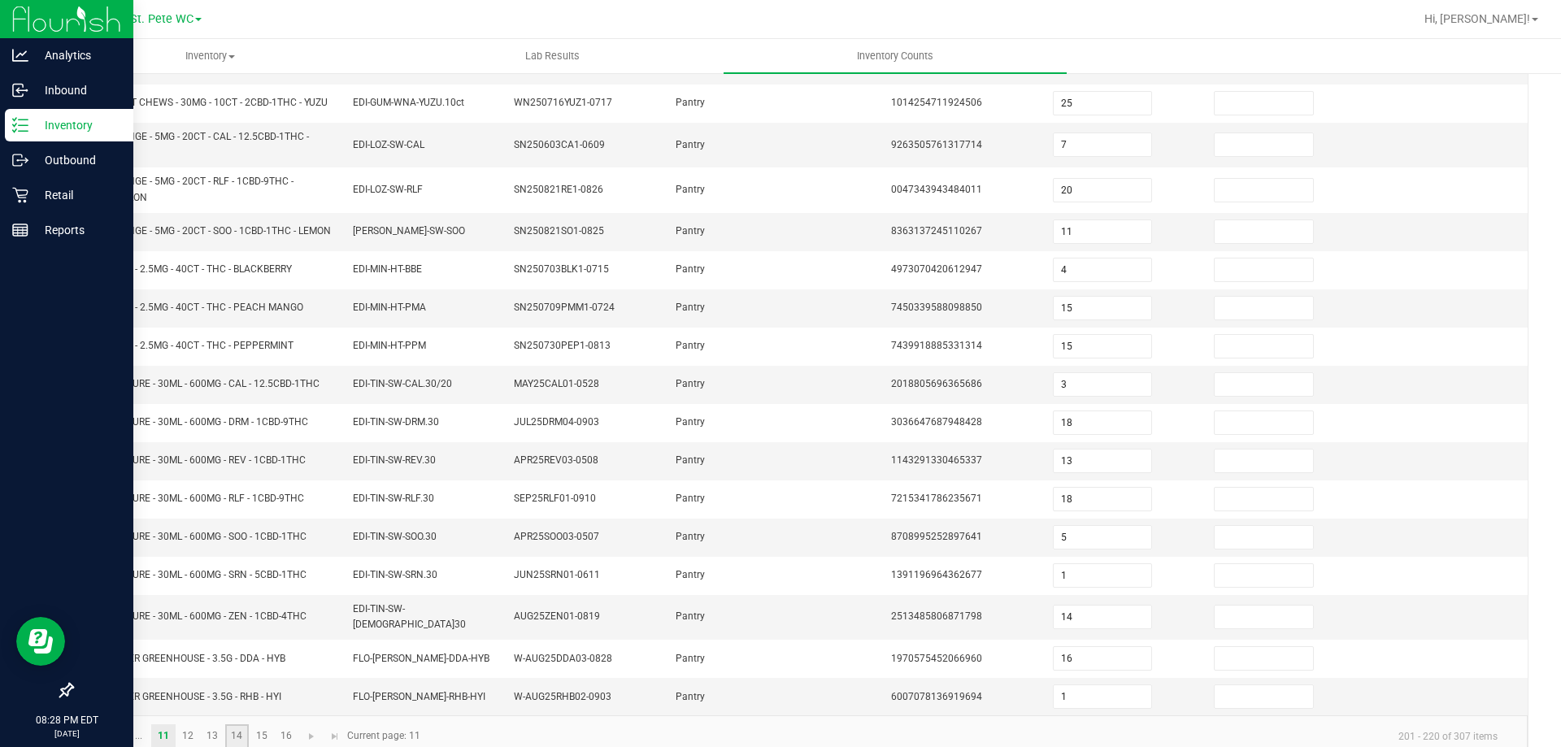
type input "22"
type input "5"
type input "15"
type input "4"
type input "12"
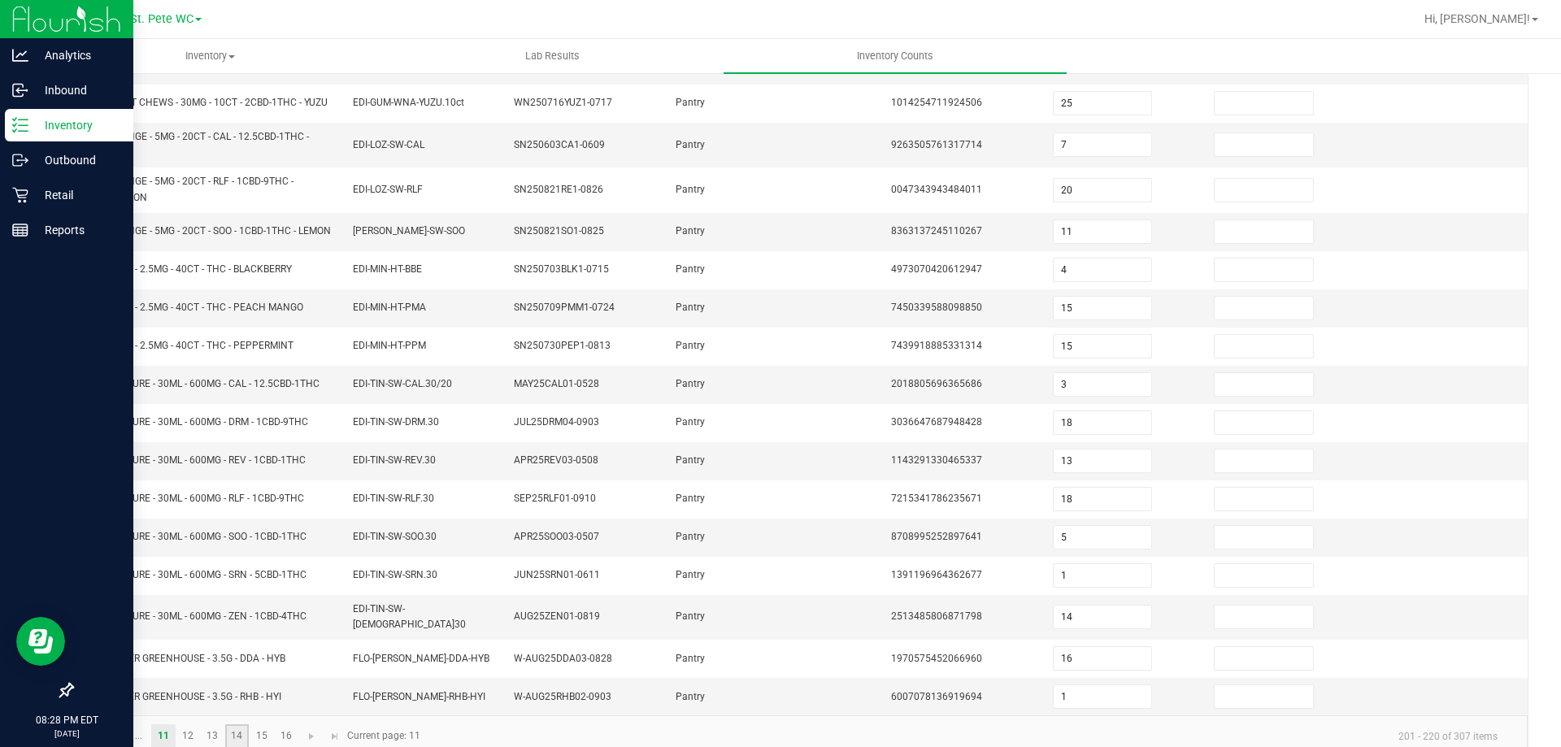
type input "12"
type input "25"
type input "7"
type input "11"
type input "5"
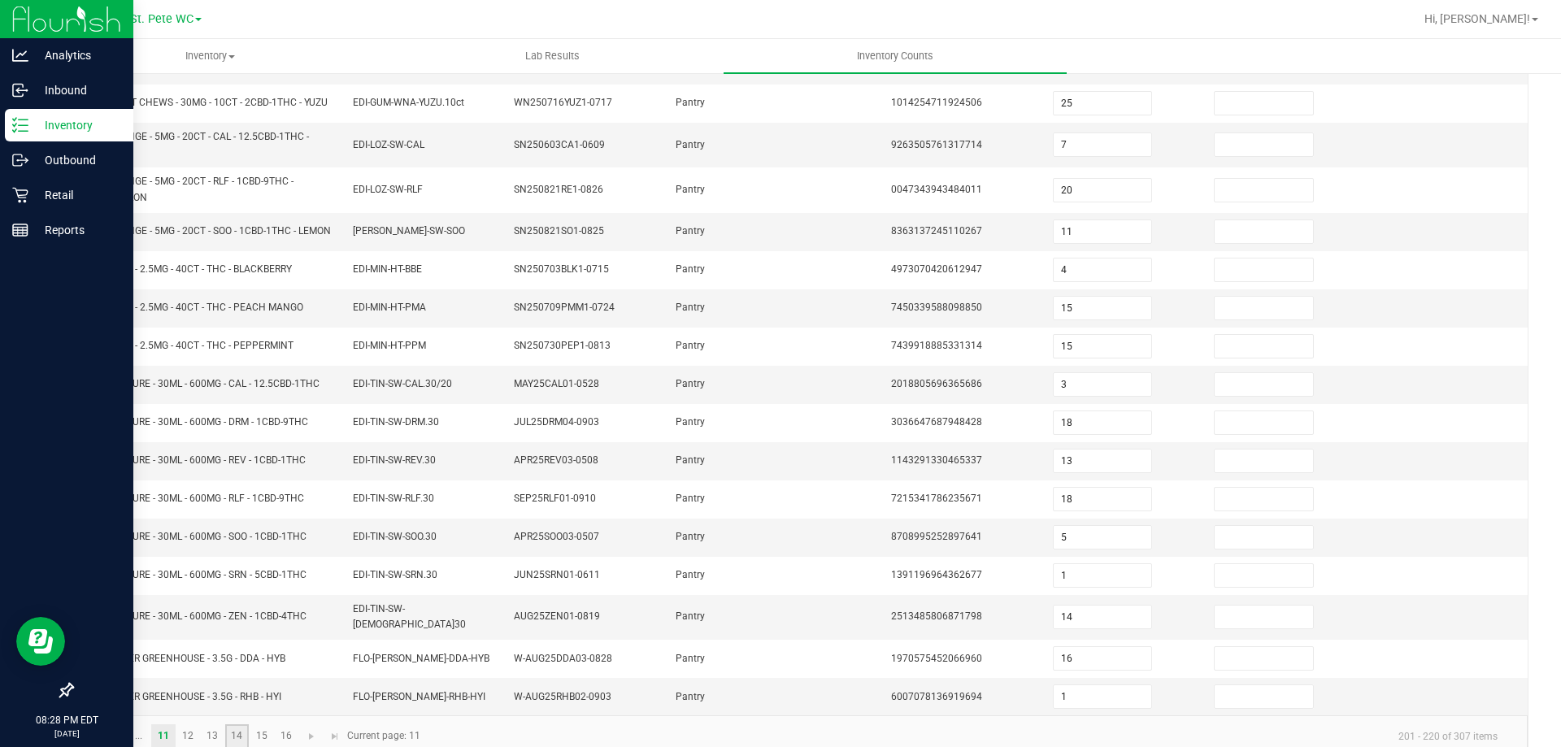
type input "8"
type input "21"
type input "15"
type input "10"
type input "23"
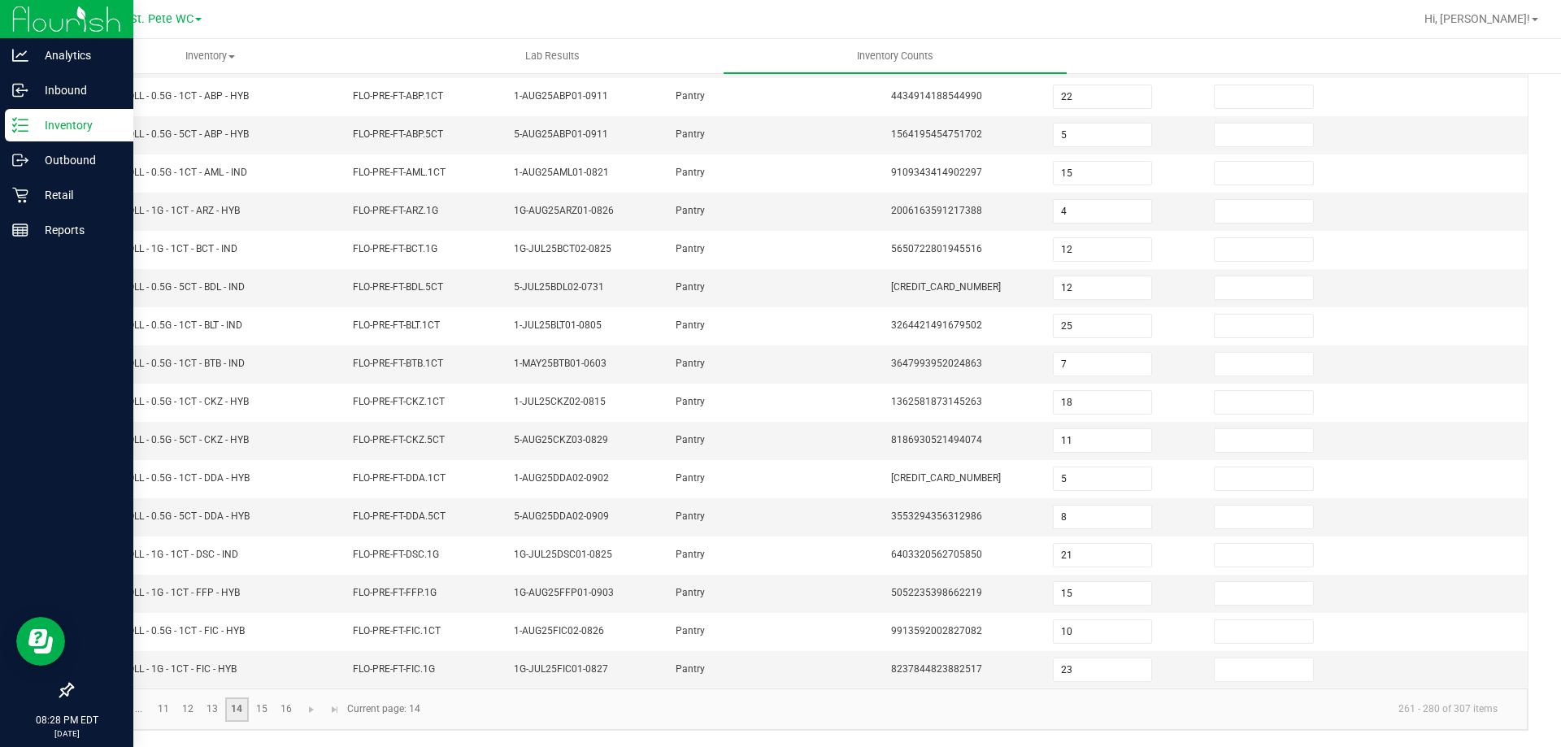
scroll to position [337, 0]
click at [1082, 294] on input "12" at bounding box center [1103, 287] width 98 height 23
type input "11"
click at [274, 713] on link "16" at bounding box center [286, 710] width 24 height 24
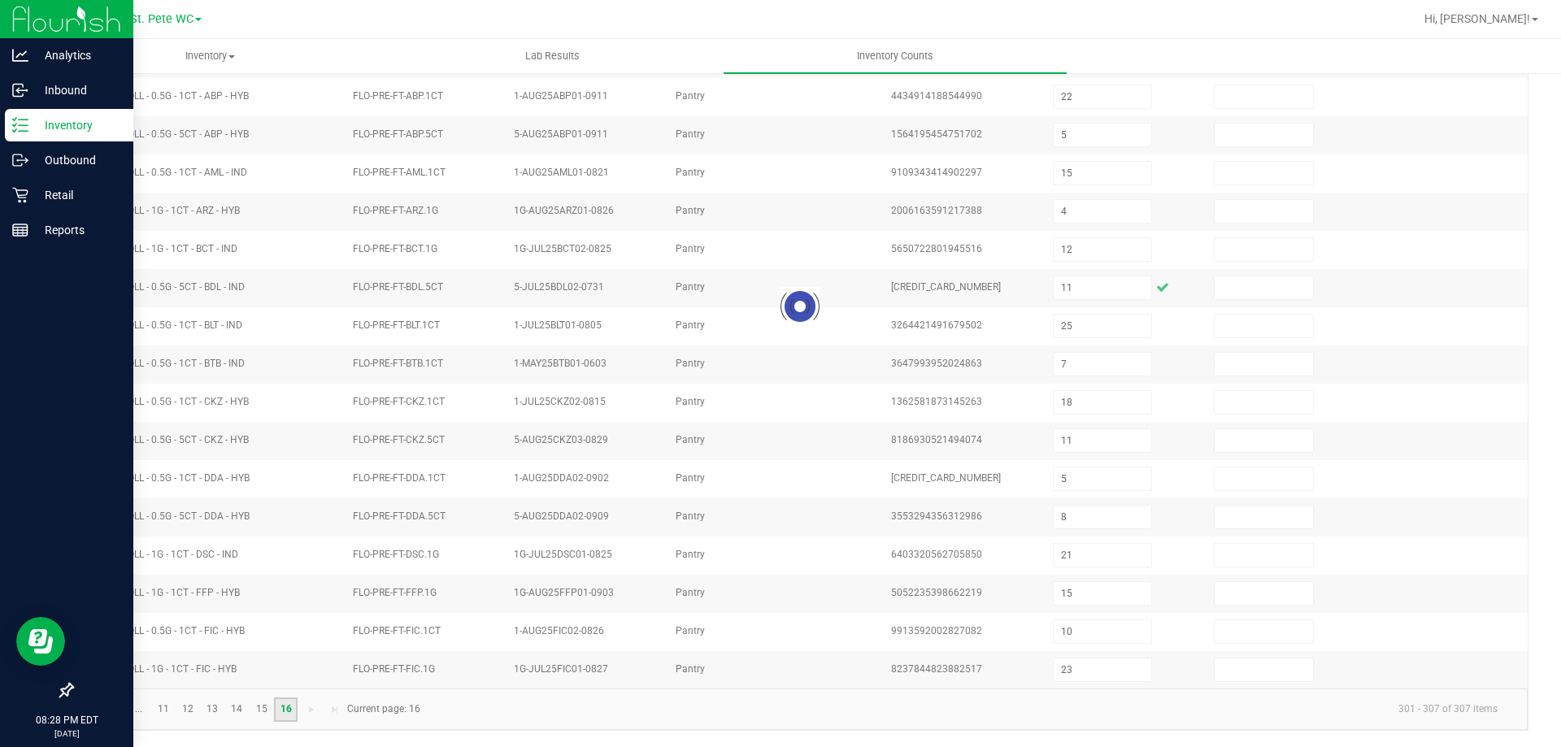
type input "25"
type input "7"
type input "9"
type input "2"
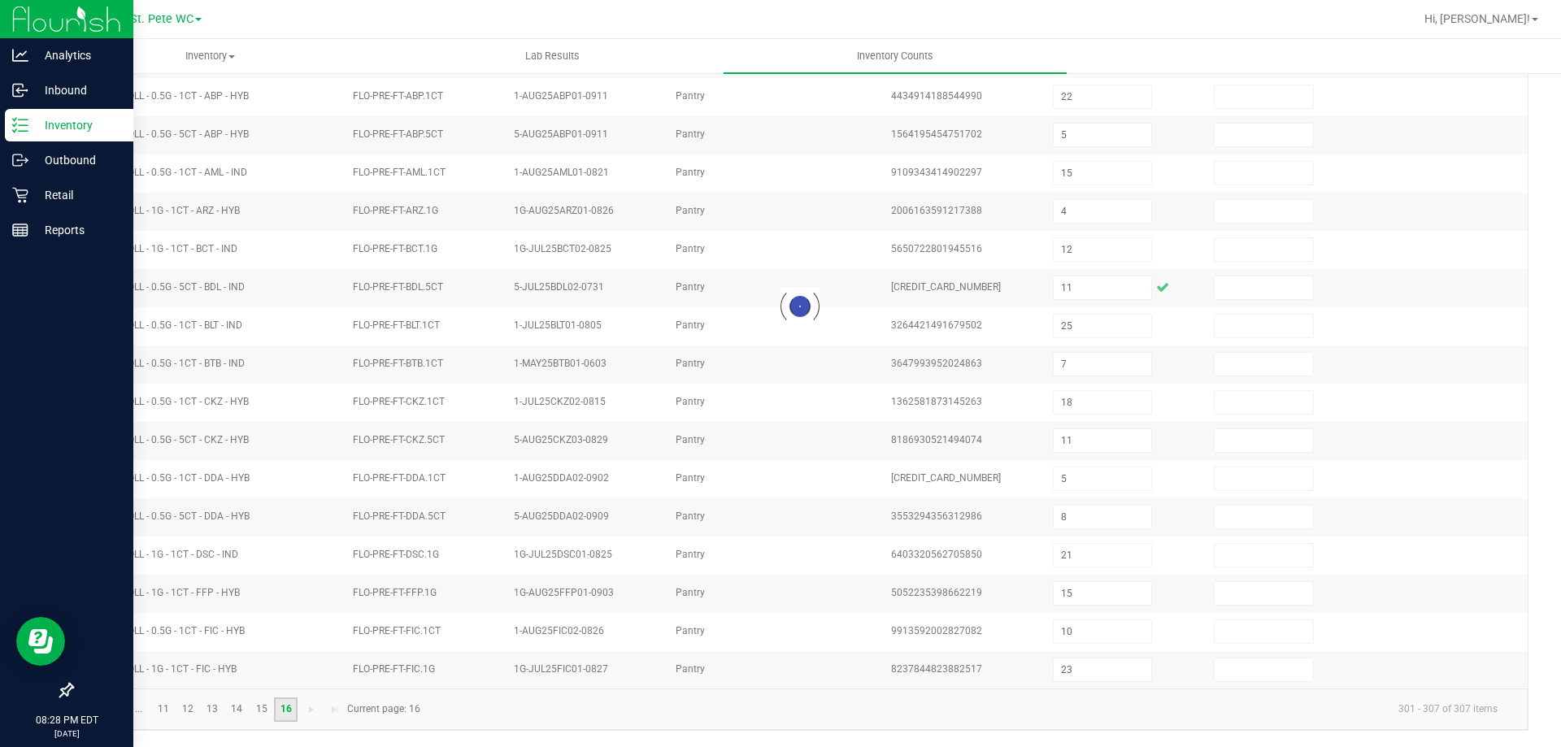
type input "19"
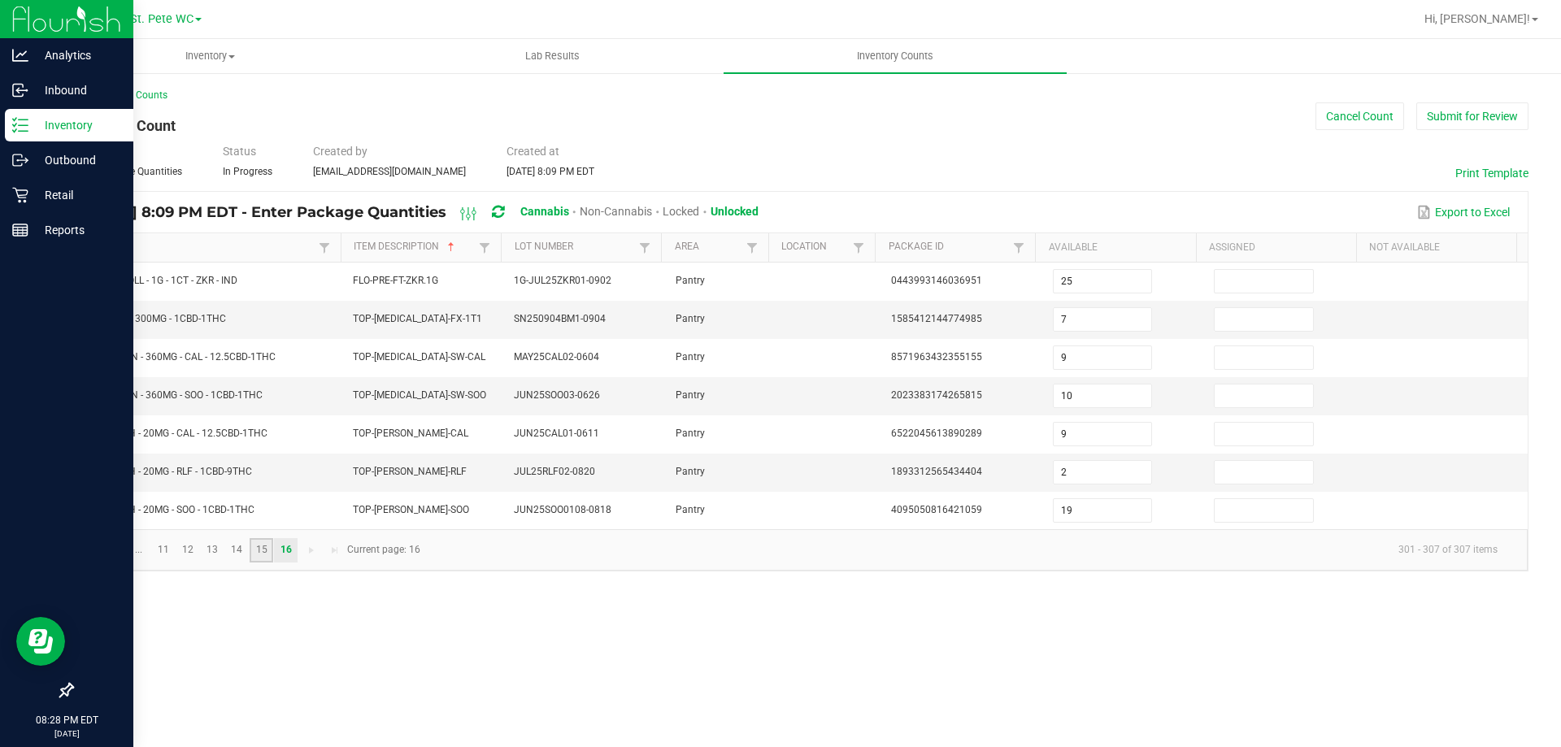
click at [259, 561] on link "15" at bounding box center [262, 550] width 24 height 24
type input "7"
type input "1"
type input "14"
type input "1"
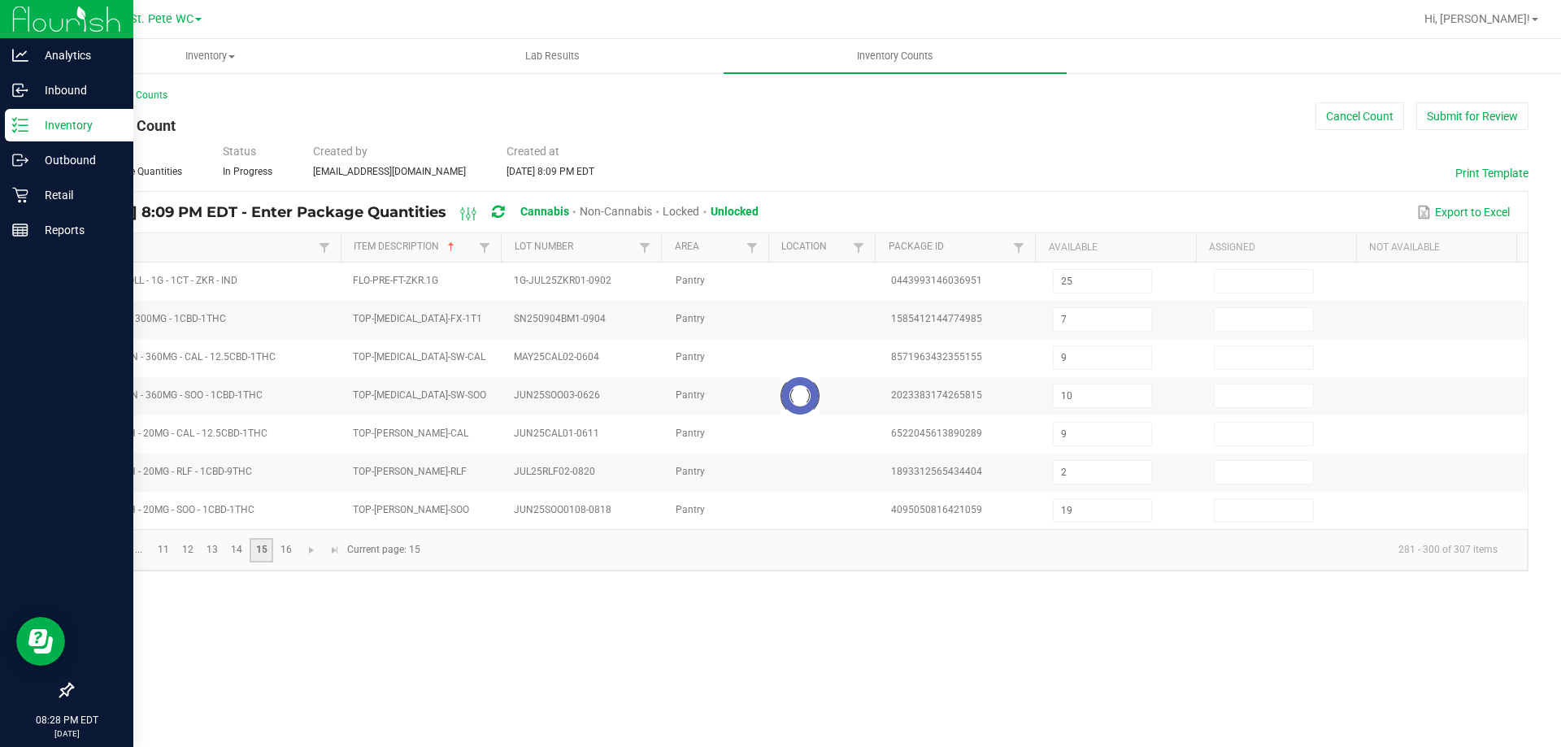
type input "14"
type input "25"
type input "9"
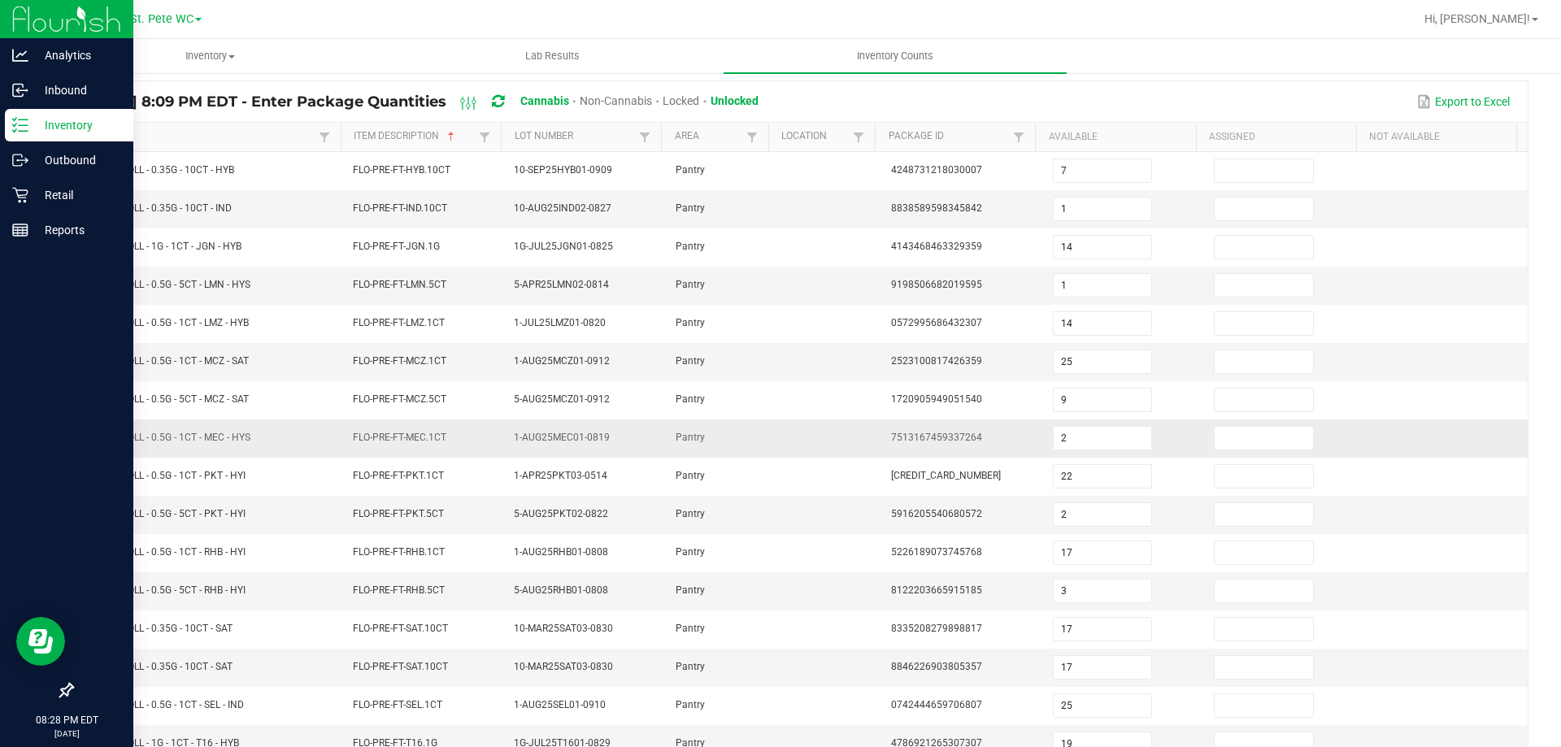
scroll to position [81, 0]
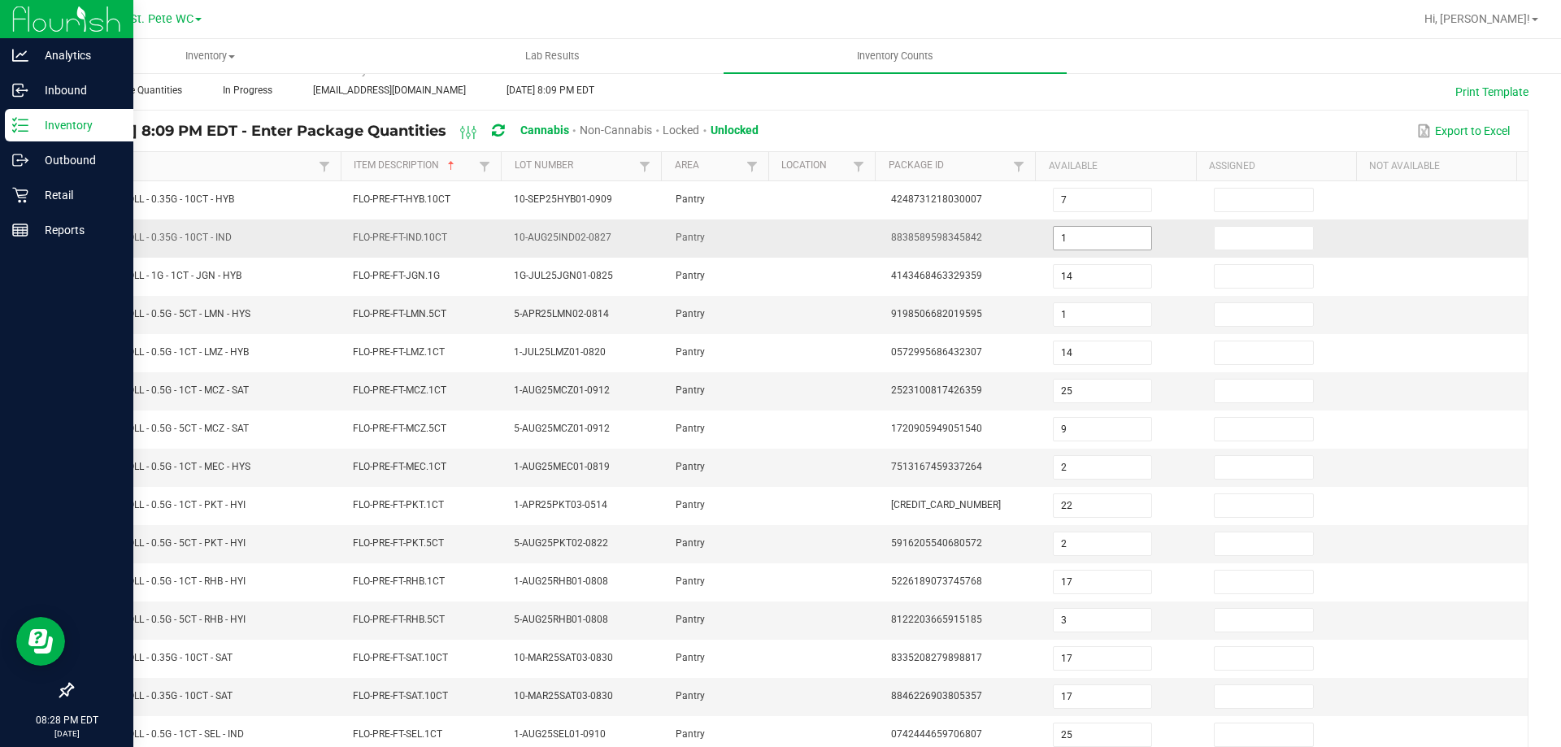
click at [1086, 242] on input "1" at bounding box center [1103, 238] width 98 height 23
type input "0"
click at [1060, 132] on div "Export to Excel" at bounding box center [1143, 131] width 745 height 28
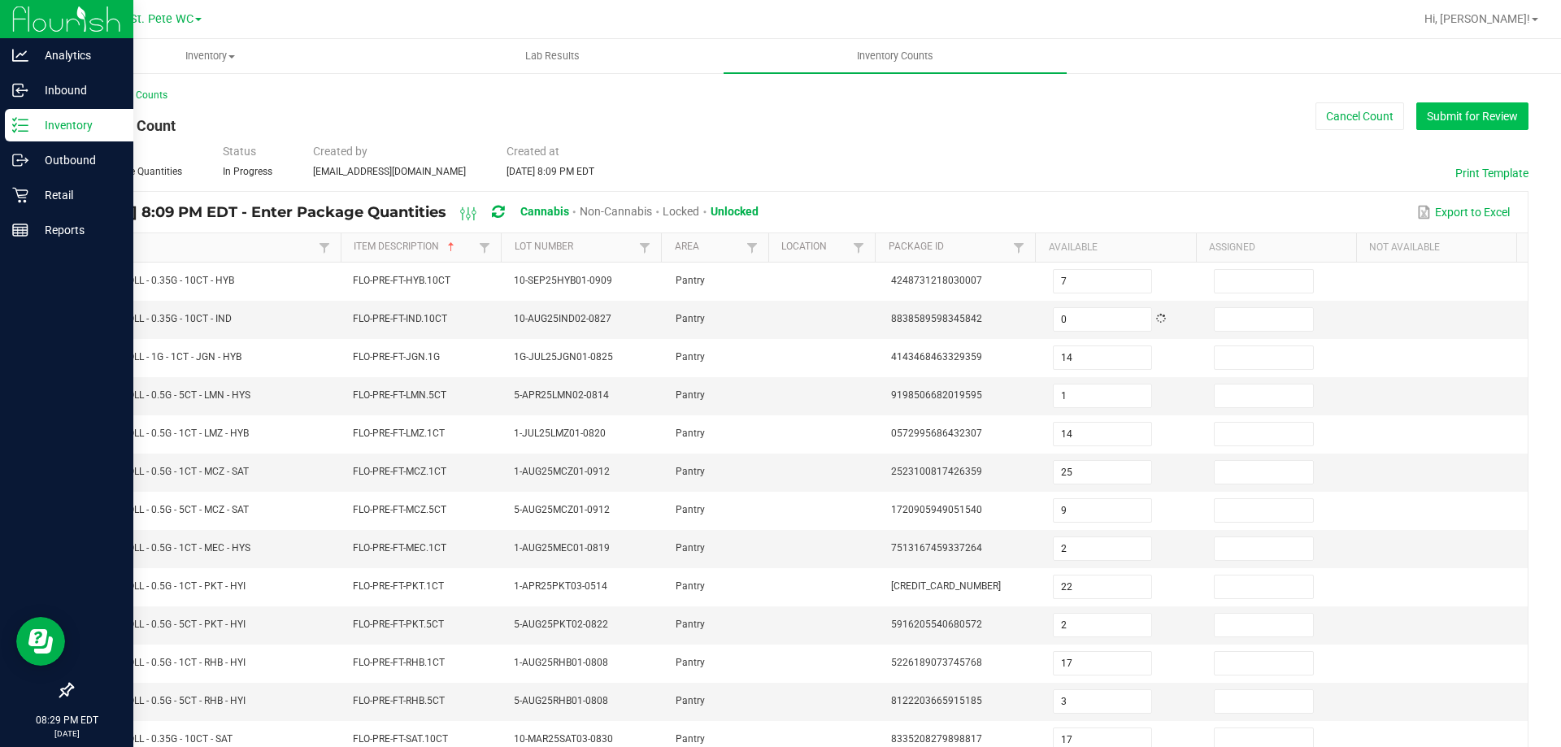
click at [1489, 120] on button "Submit for Review" at bounding box center [1473, 116] width 112 height 28
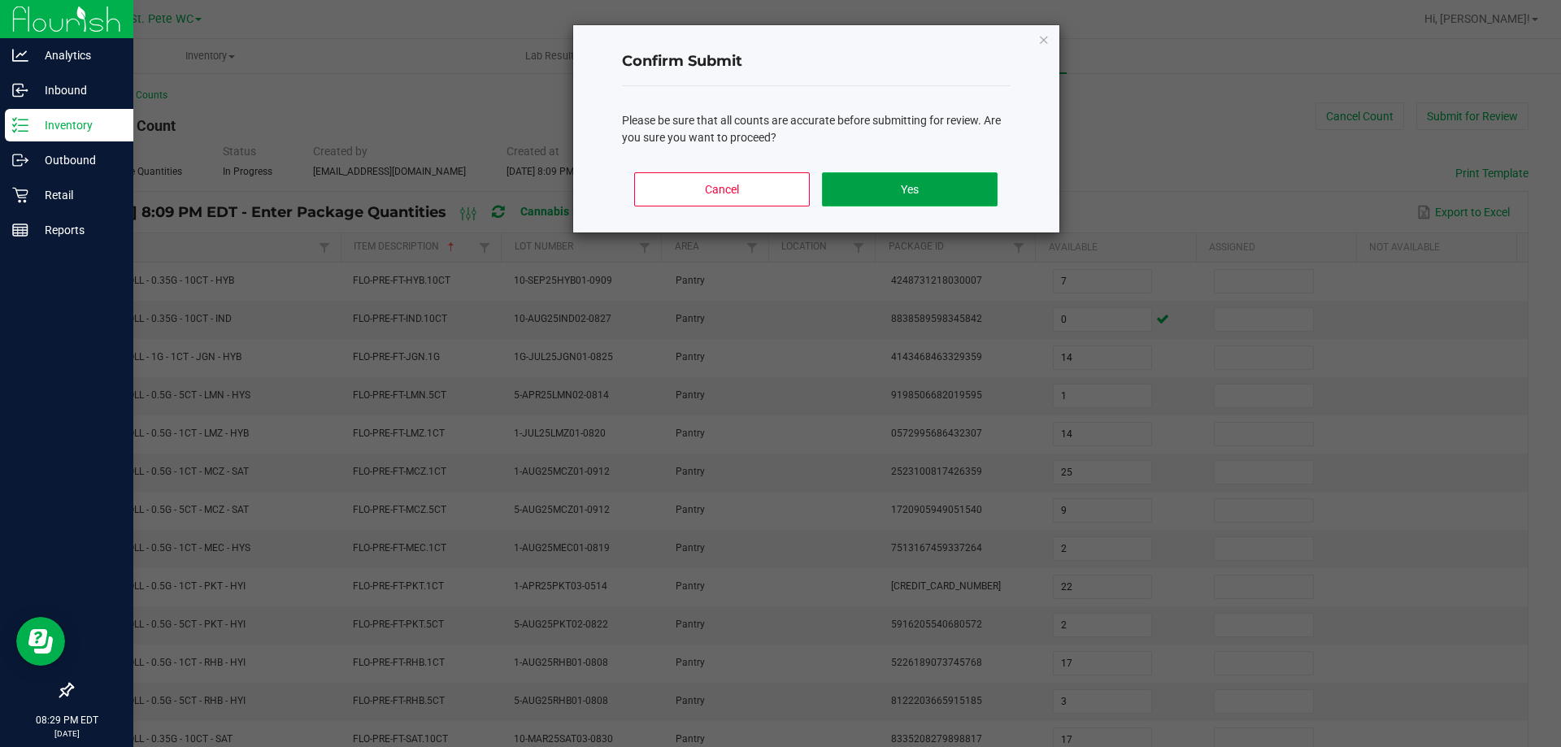
click at [928, 190] on button "Yes" at bounding box center [909, 189] width 175 height 34
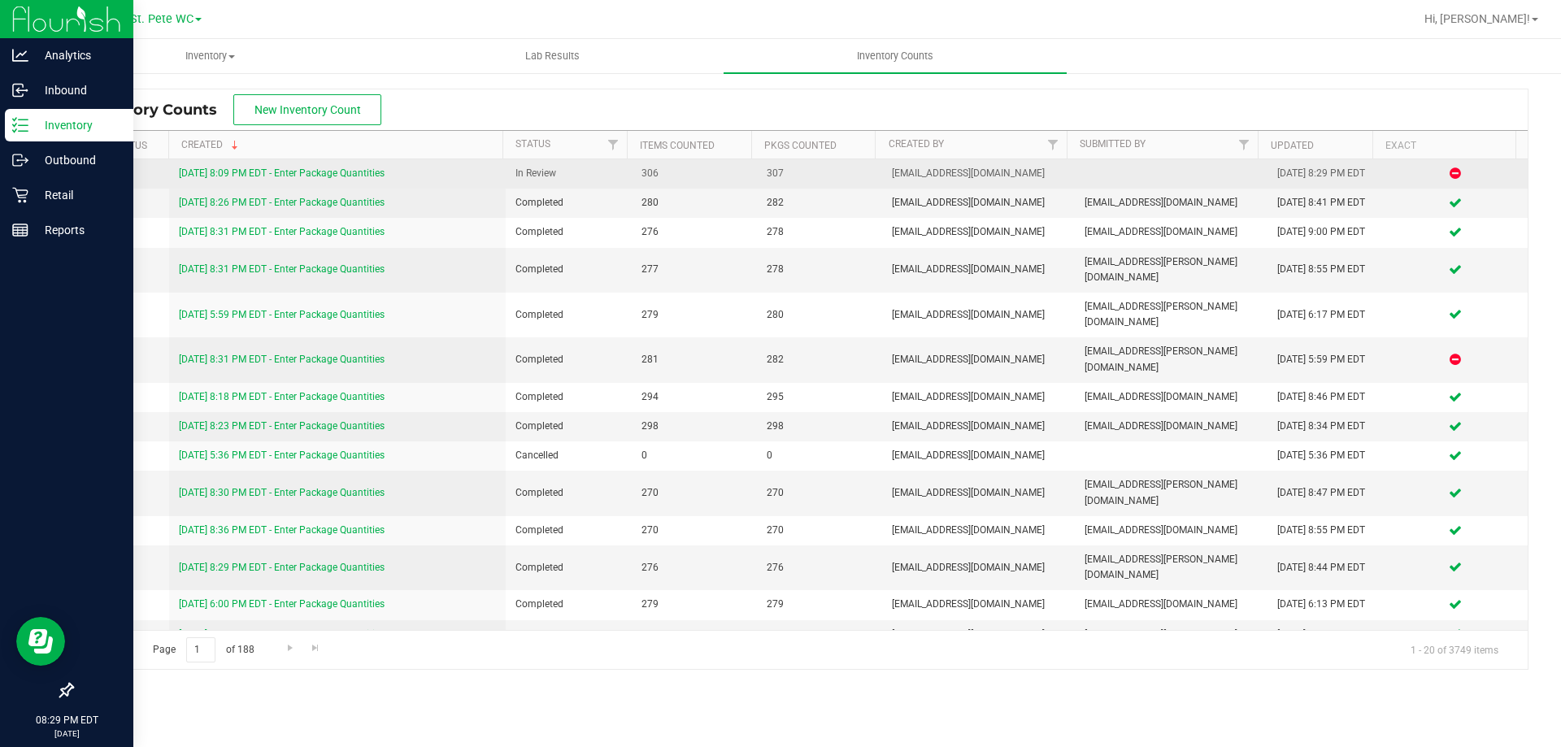
click at [348, 171] on link "[DATE] 8:09 PM EDT - Enter Package Quantities" at bounding box center [282, 173] width 206 height 11
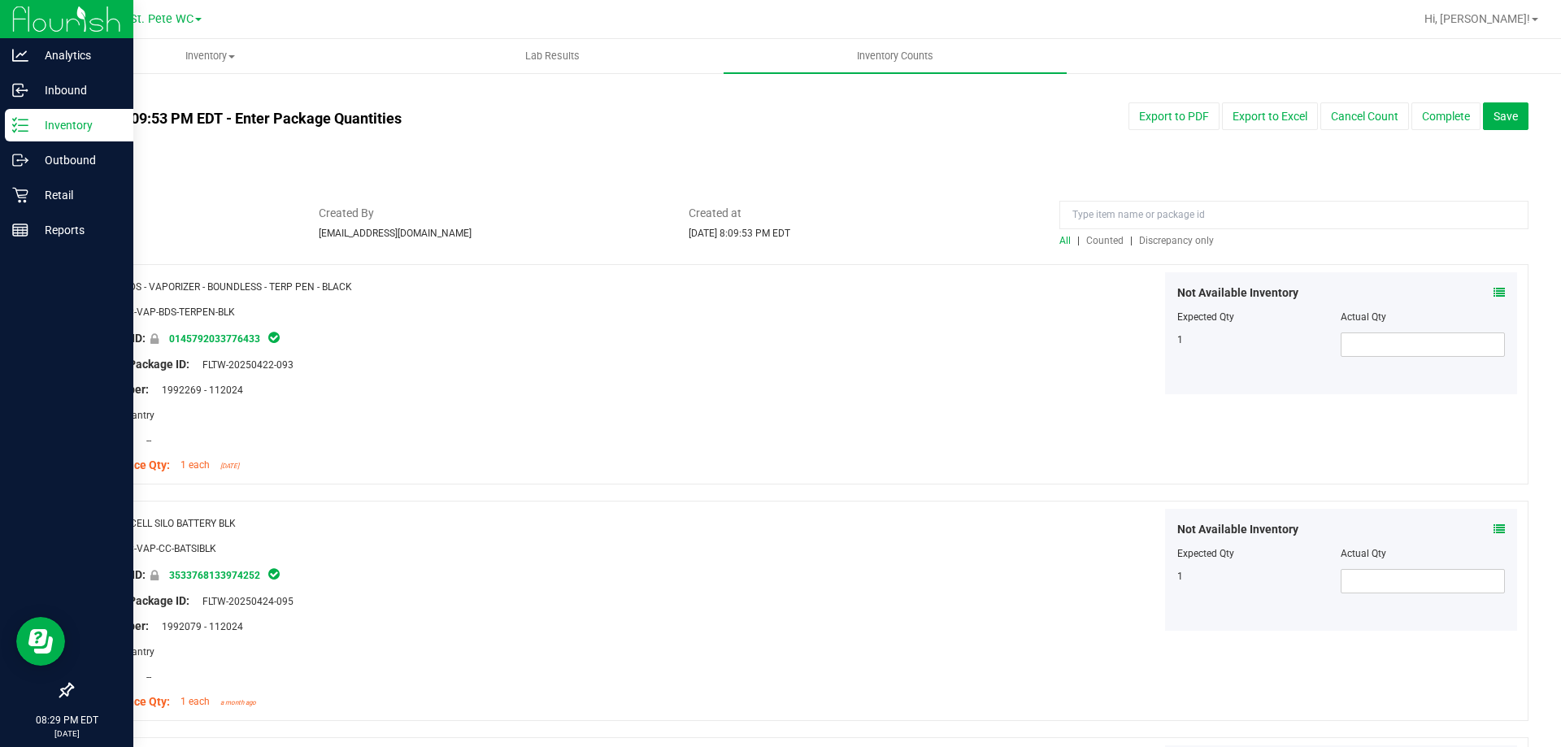
click at [1172, 244] on span "Discrepancy only" at bounding box center [1176, 240] width 75 height 11
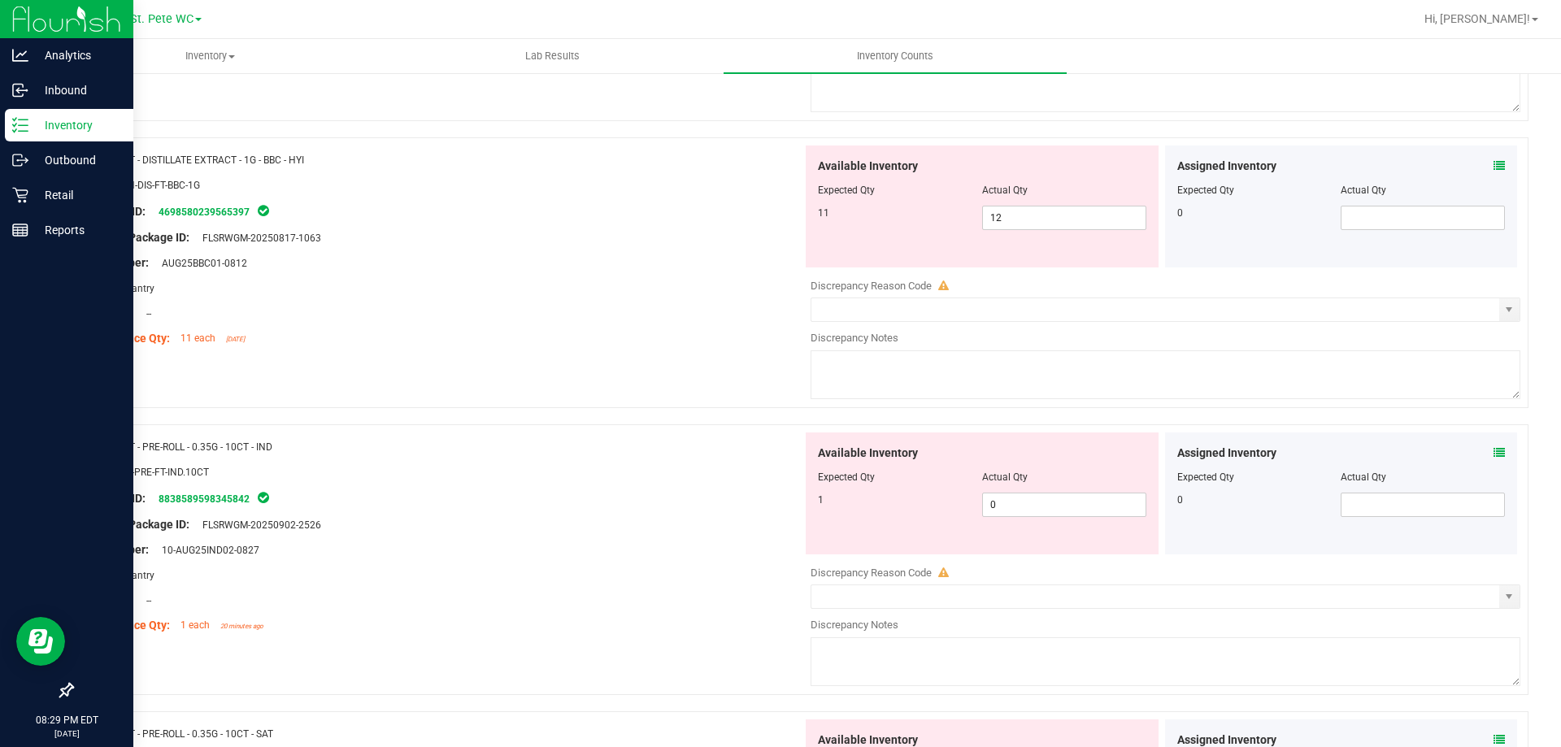
scroll to position [569, 0]
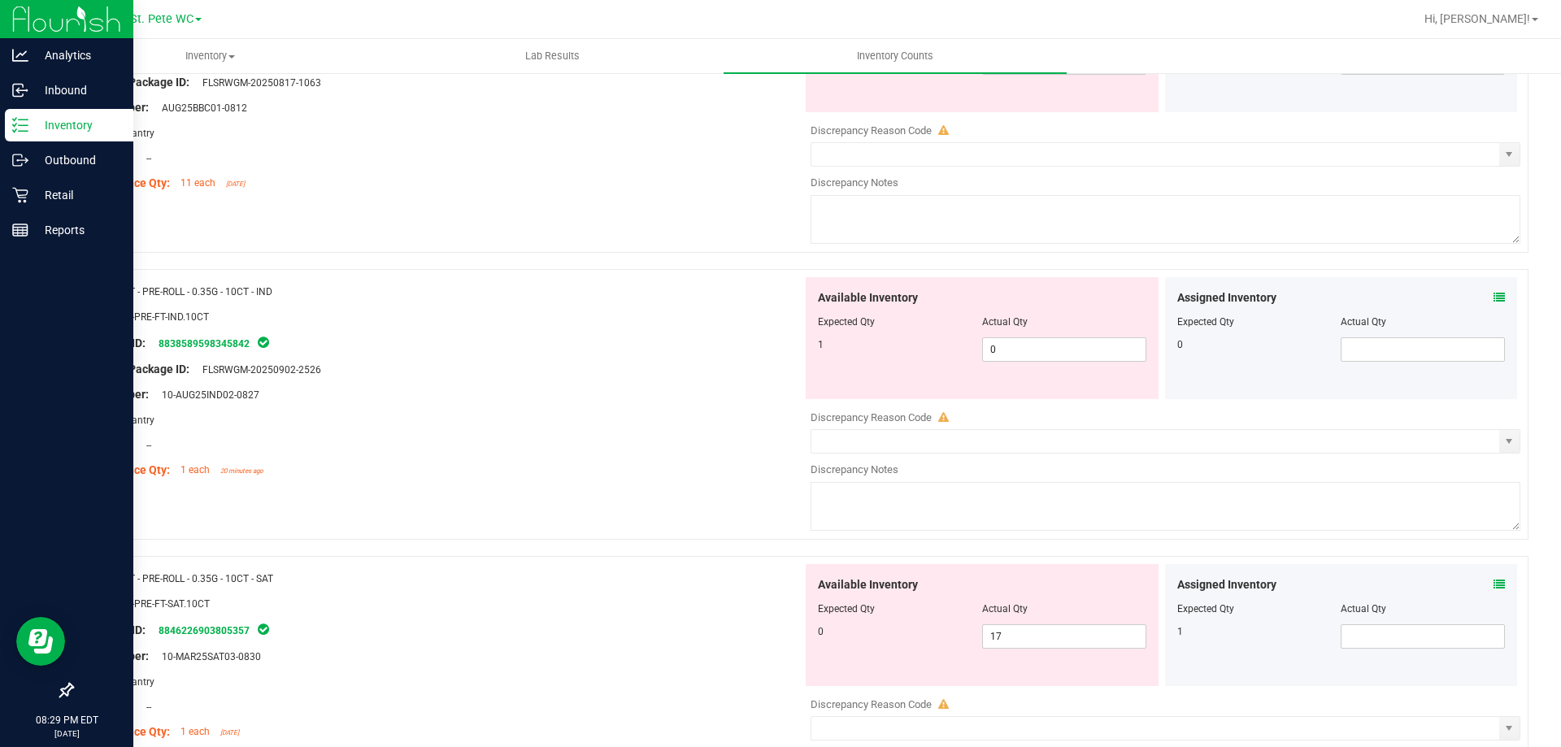
click at [1494, 295] on icon at bounding box center [1499, 297] width 11 height 11
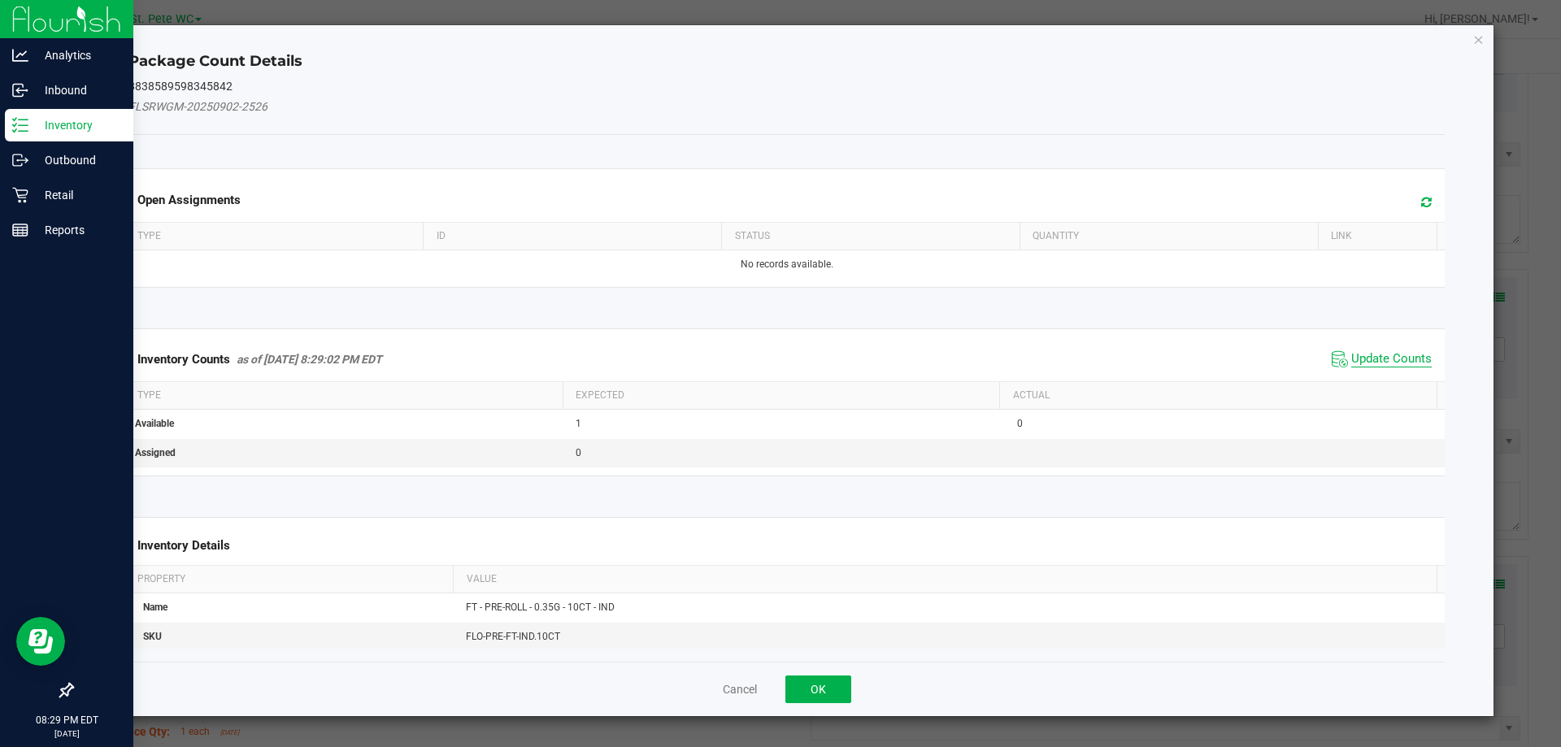
click at [1352, 363] on span "Update Counts" at bounding box center [1392, 359] width 81 height 16
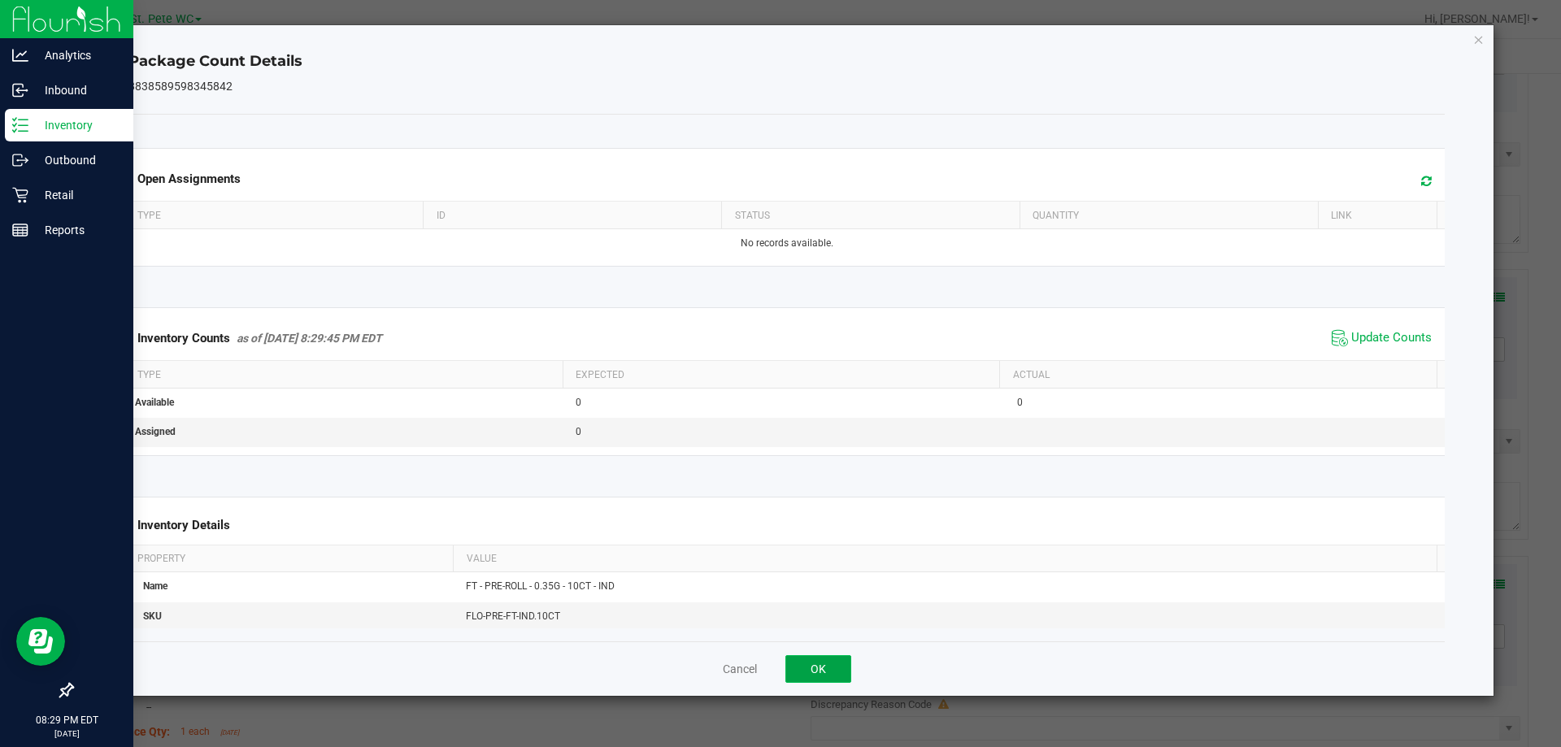
click at [807, 661] on button "OK" at bounding box center [819, 669] width 66 height 28
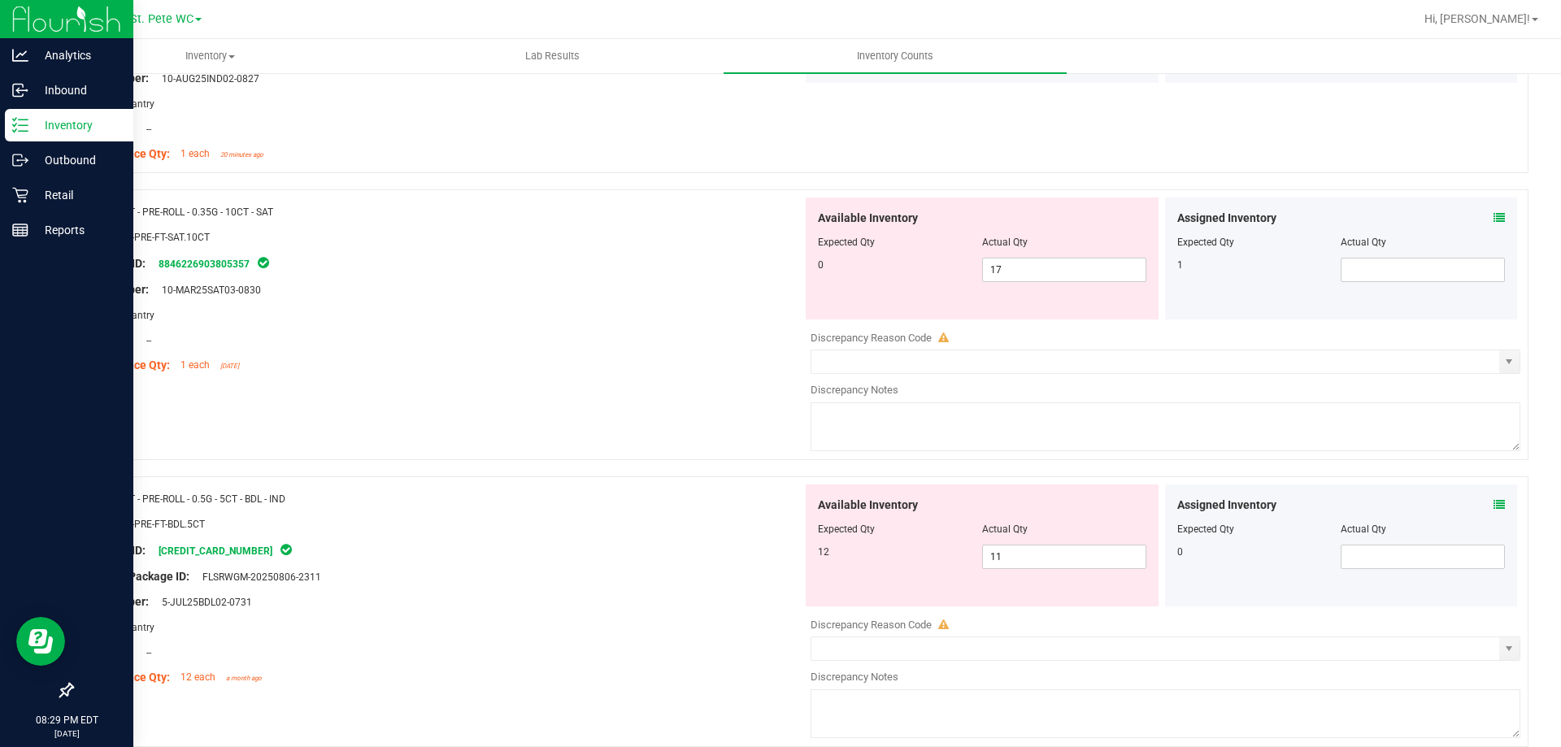
scroll to position [894, 0]
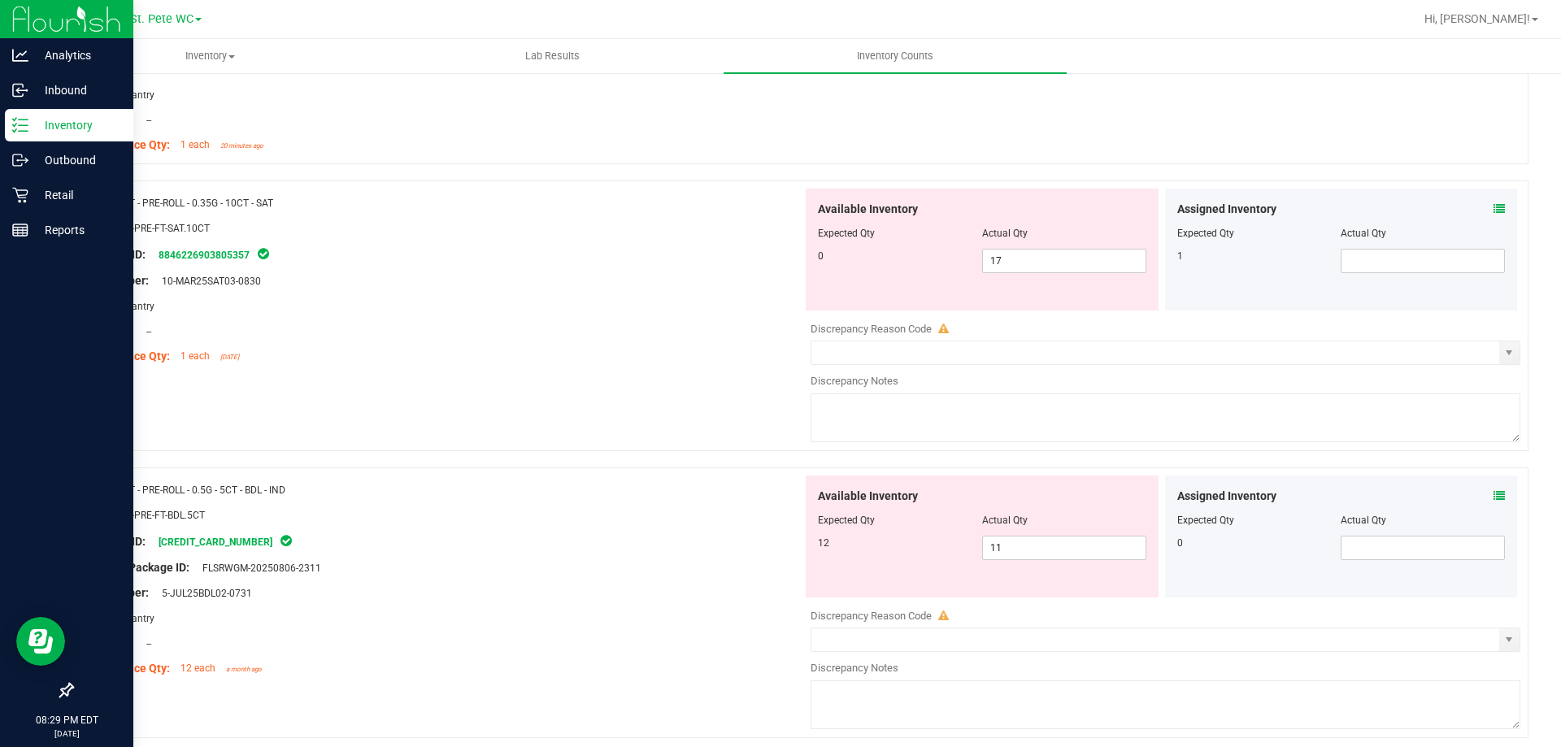
click at [1494, 493] on icon at bounding box center [1499, 495] width 11 height 11
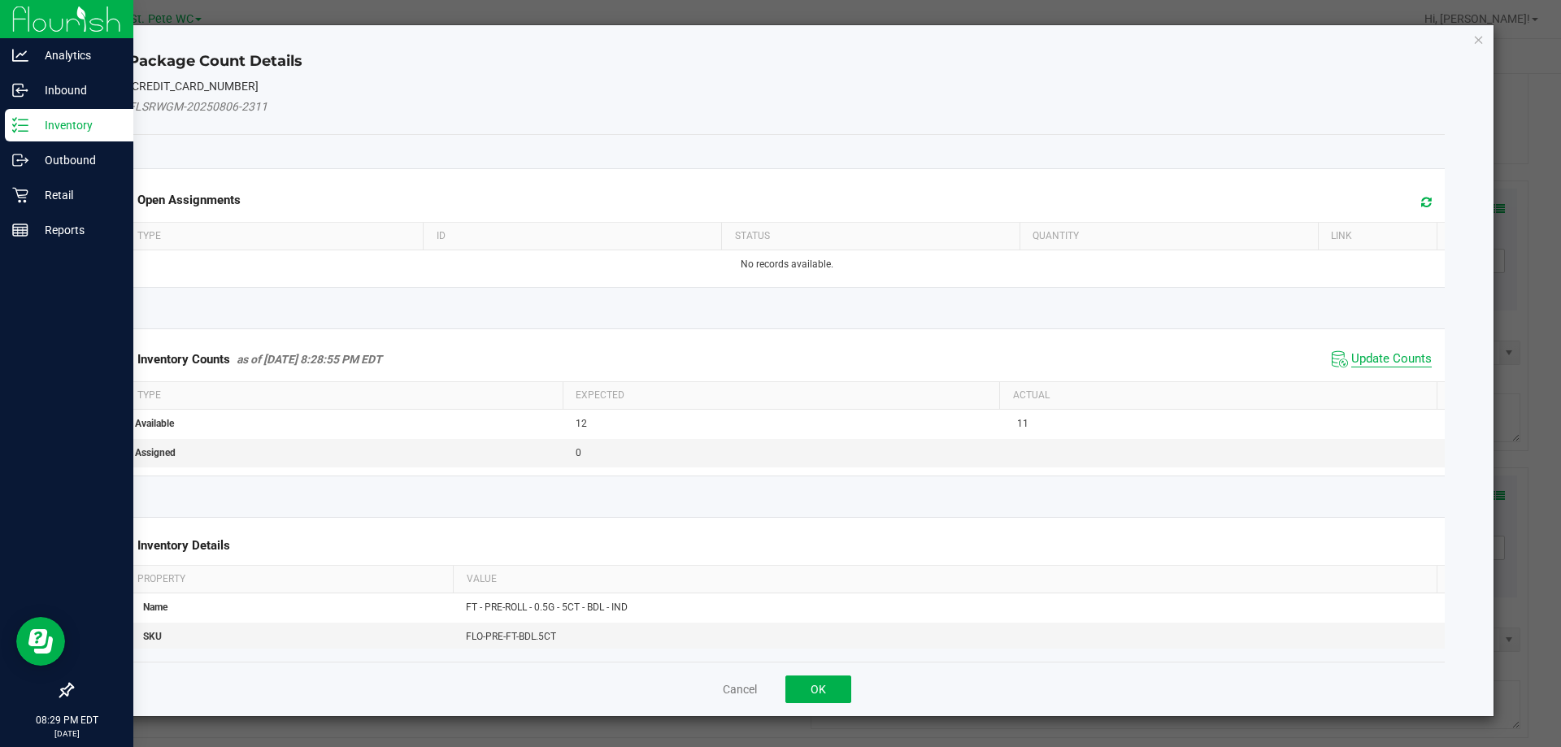
click at [1395, 353] on span "Update Counts" at bounding box center [1392, 359] width 81 height 16
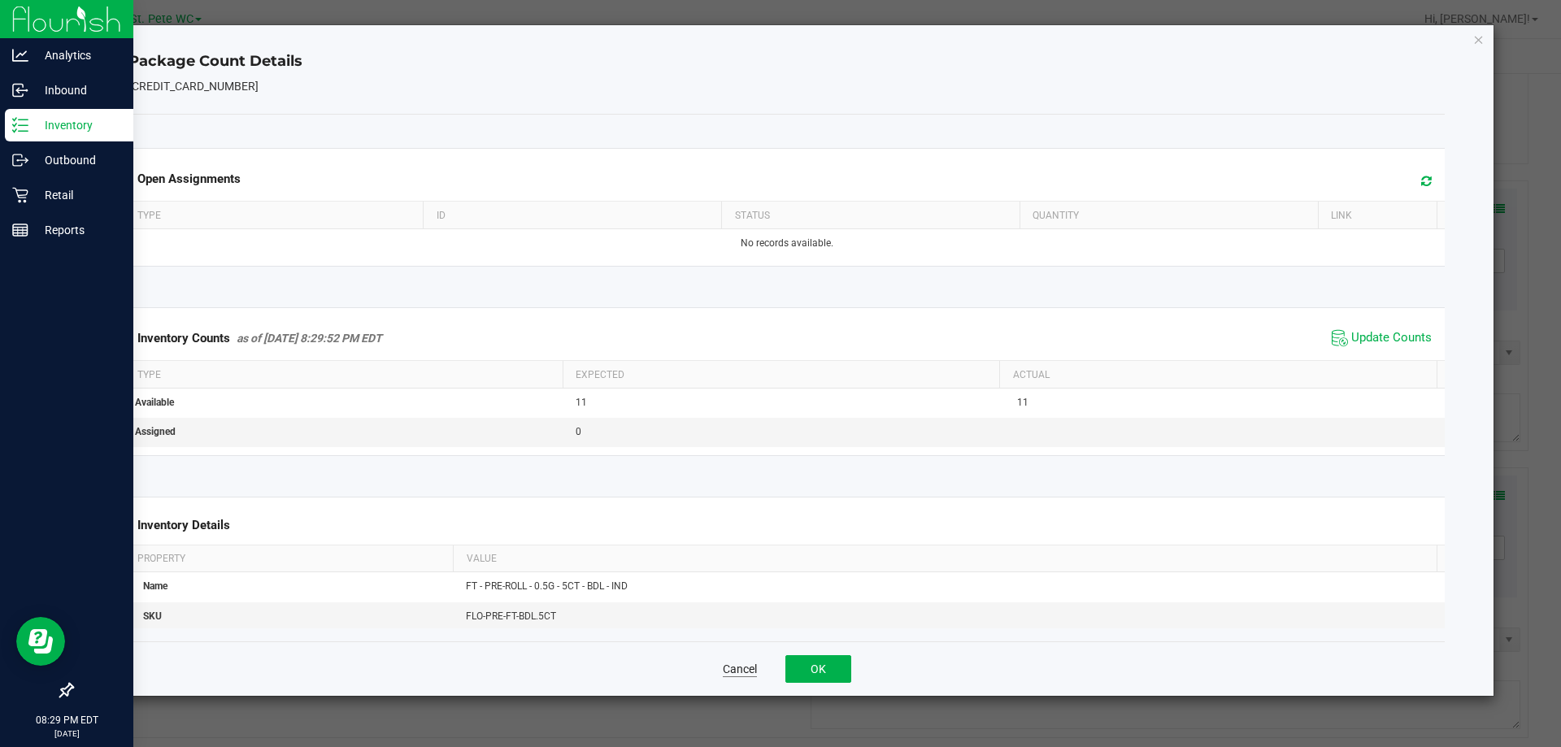
click at [752, 672] on button "Cancel" at bounding box center [740, 669] width 34 height 16
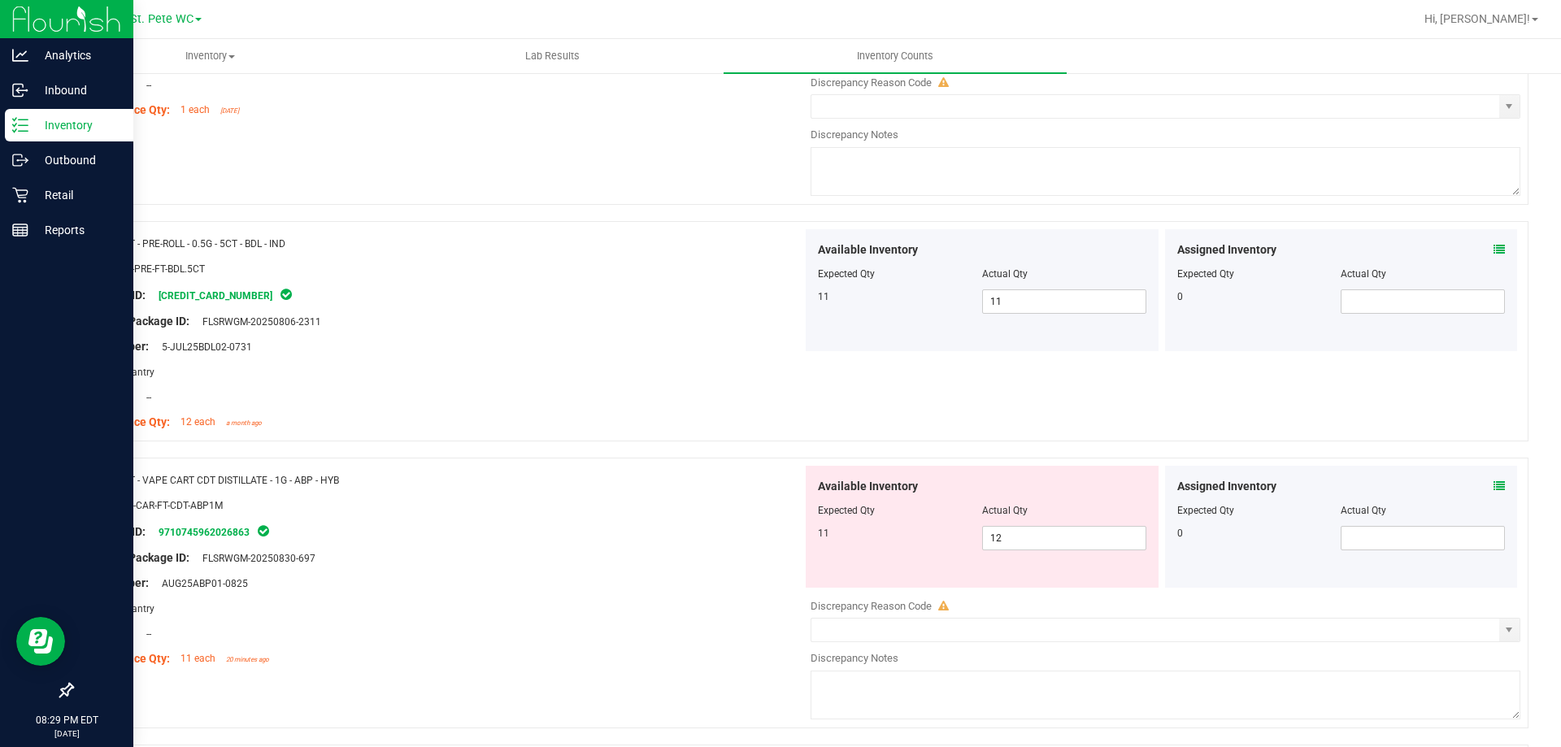
scroll to position [1301, 0]
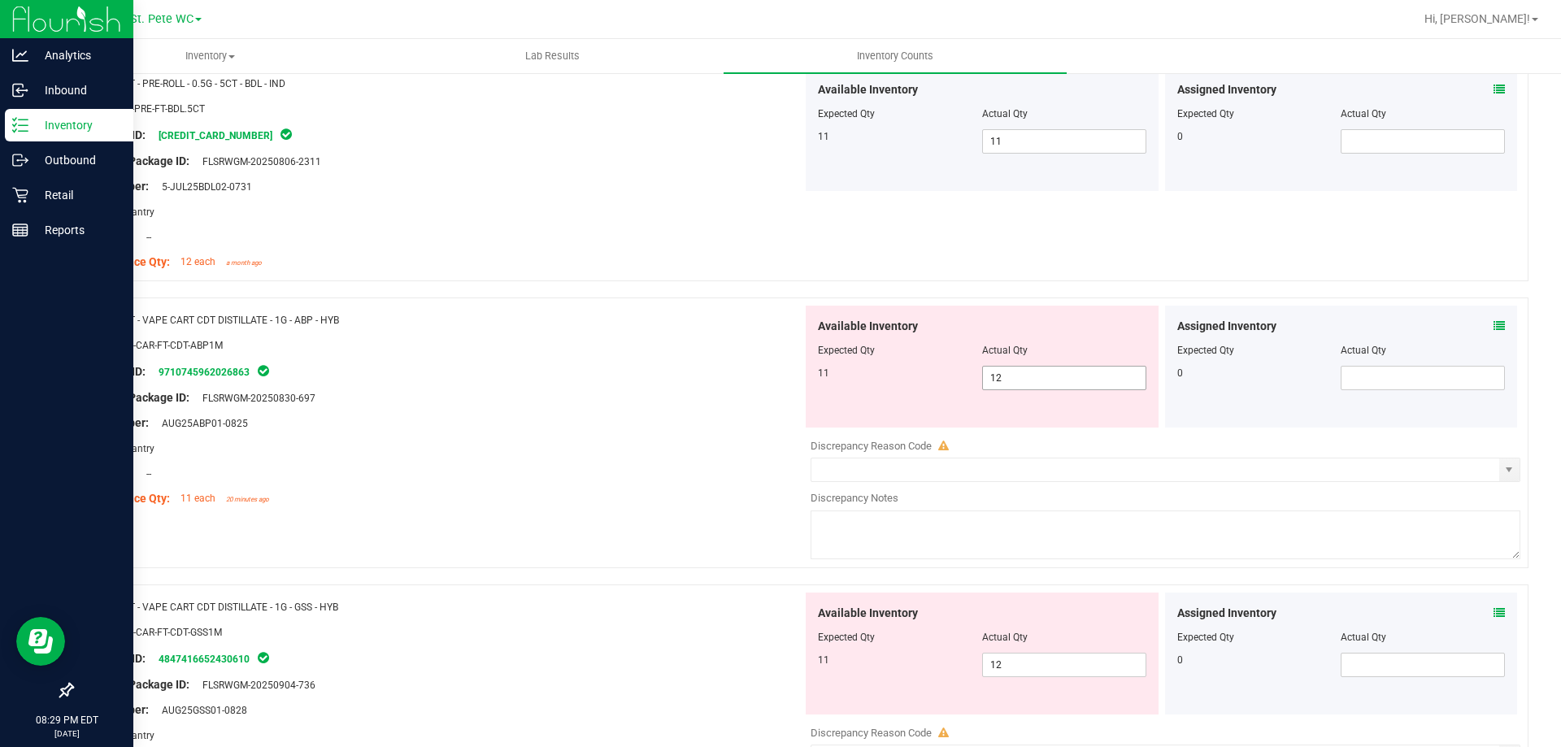
click at [1065, 382] on span "12 12" at bounding box center [1064, 378] width 164 height 24
type input "11"
click at [510, 496] on div "Compliance Qty: 11 each 20 minutes ago" at bounding box center [444, 498] width 718 height 17
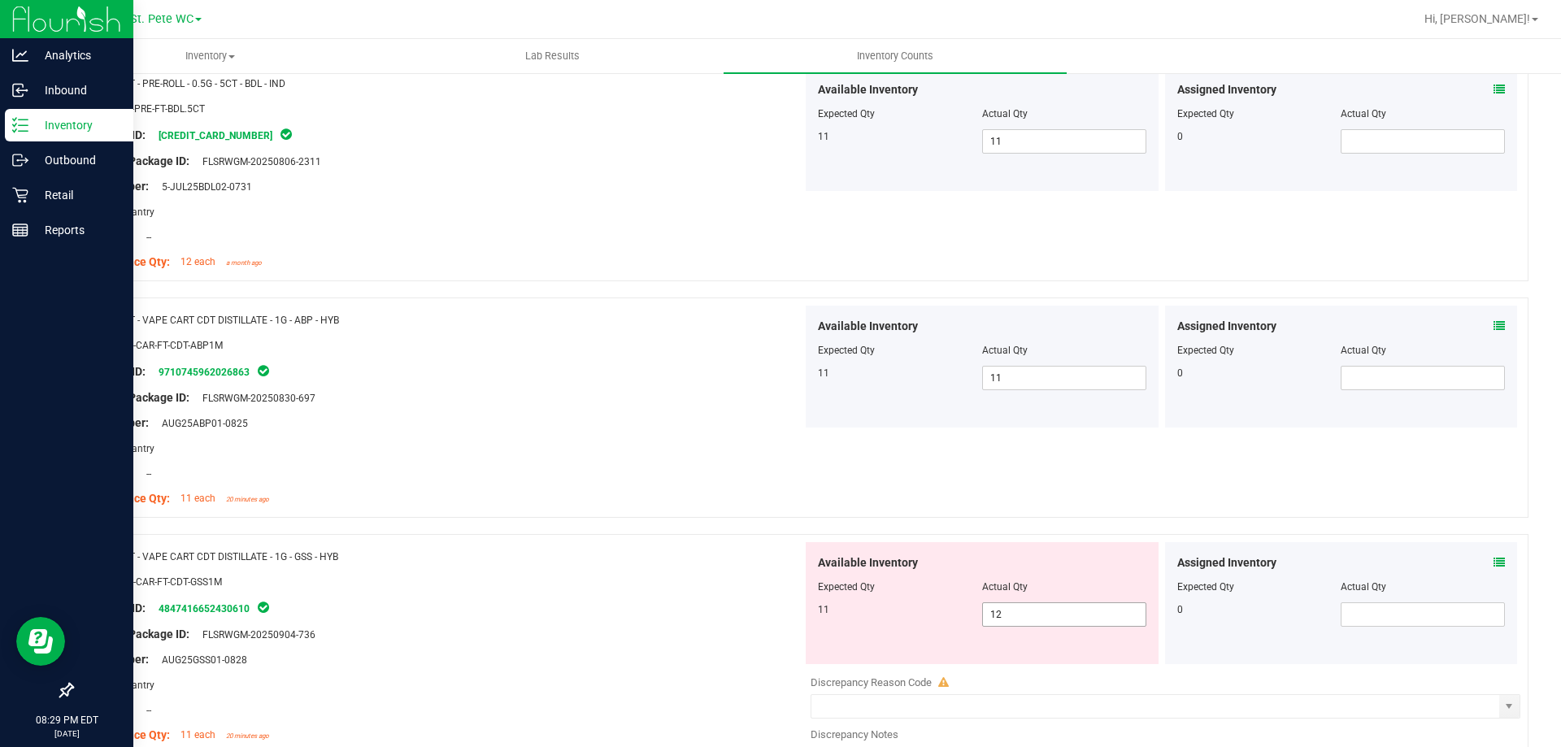
click at [1105, 617] on span "12 12" at bounding box center [1064, 615] width 164 height 24
type input "1"
click at [718, 518] on div at bounding box center [800, 526] width 1457 height 16
click at [1086, 612] on span "1 1" at bounding box center [1064, 615] width 164 height 24
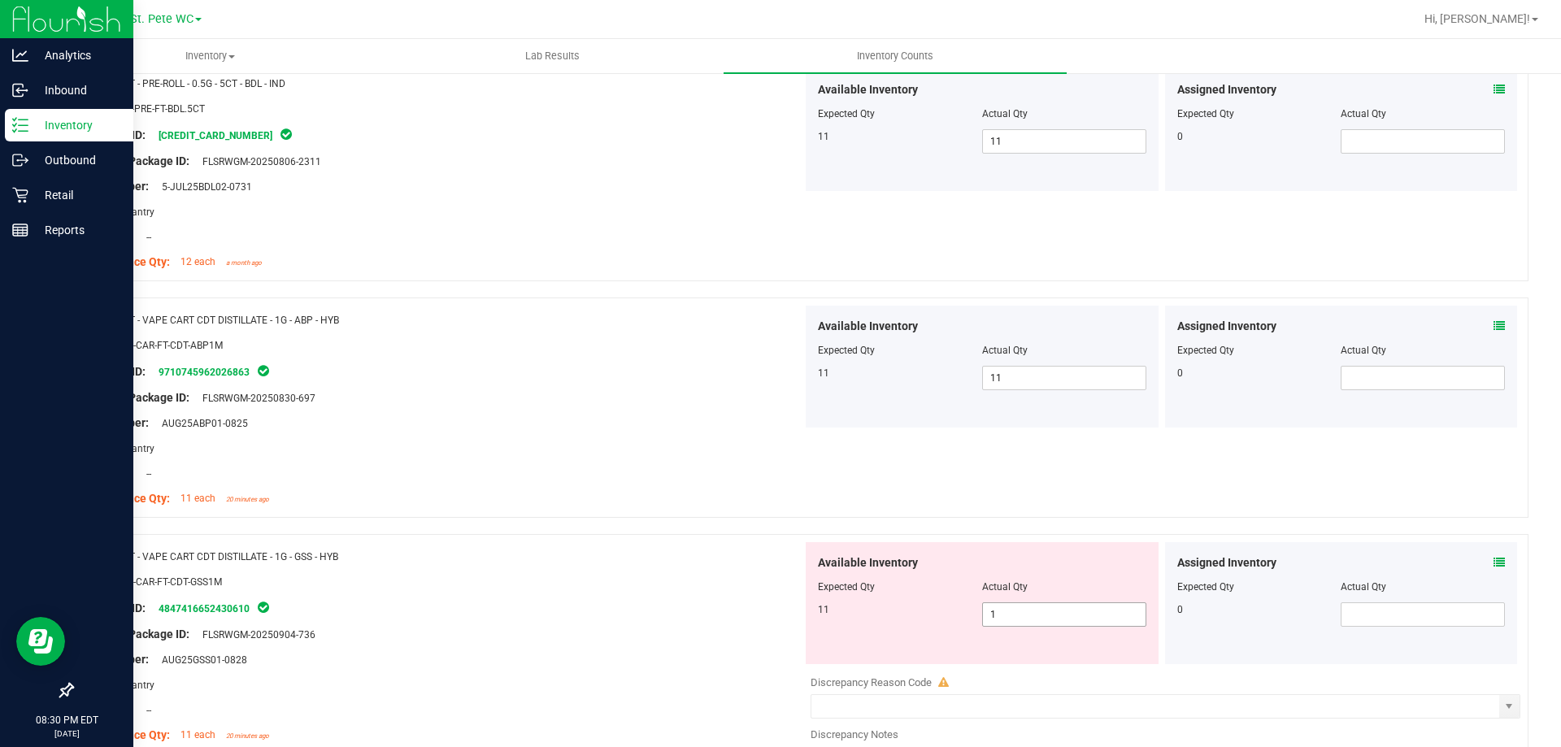
type input "11"
click at [504, 491] on div "Compliance Qty: 11 each 20 minutes ago" at bounding box center [444, 498] width 718 height 17
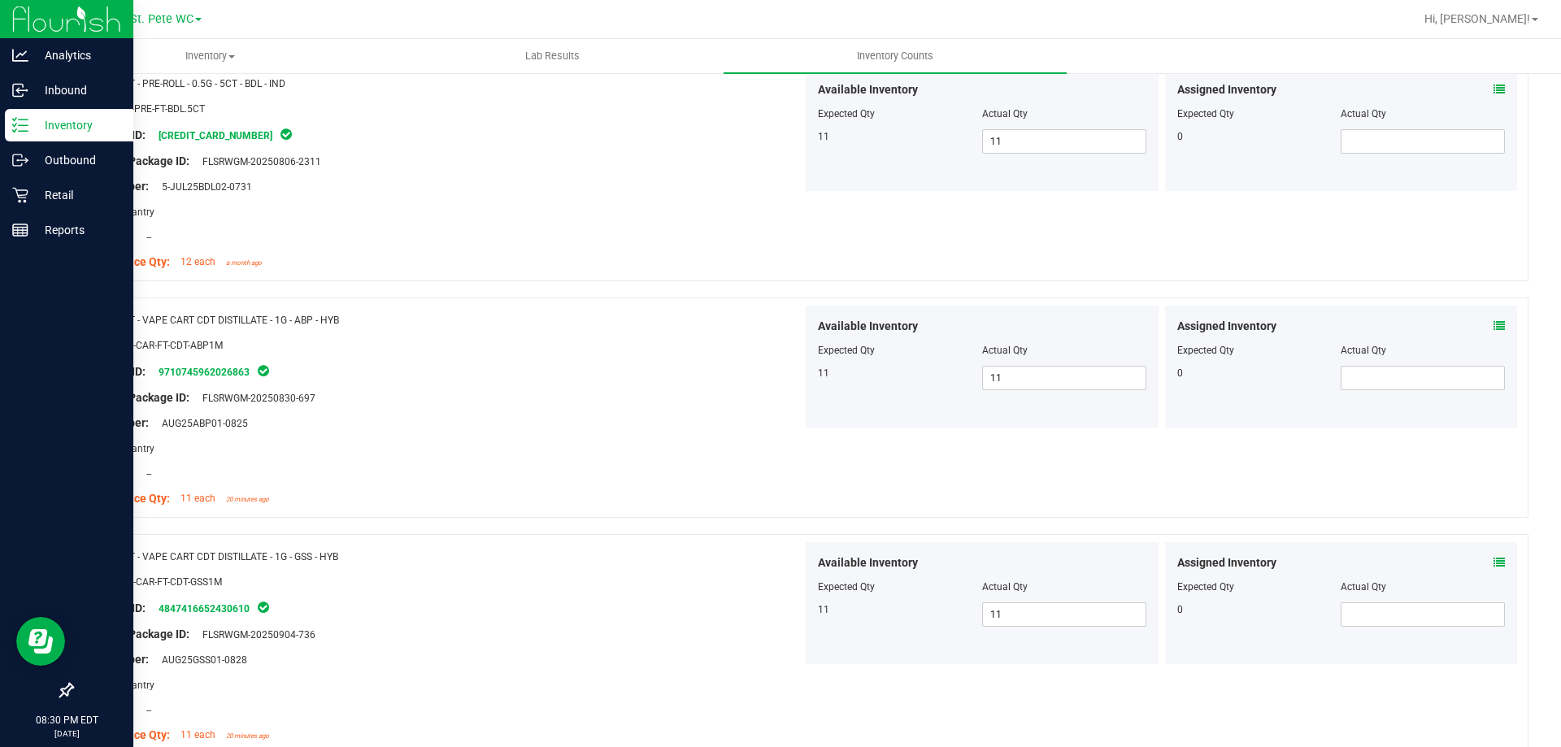
scroll to position [0, 0]
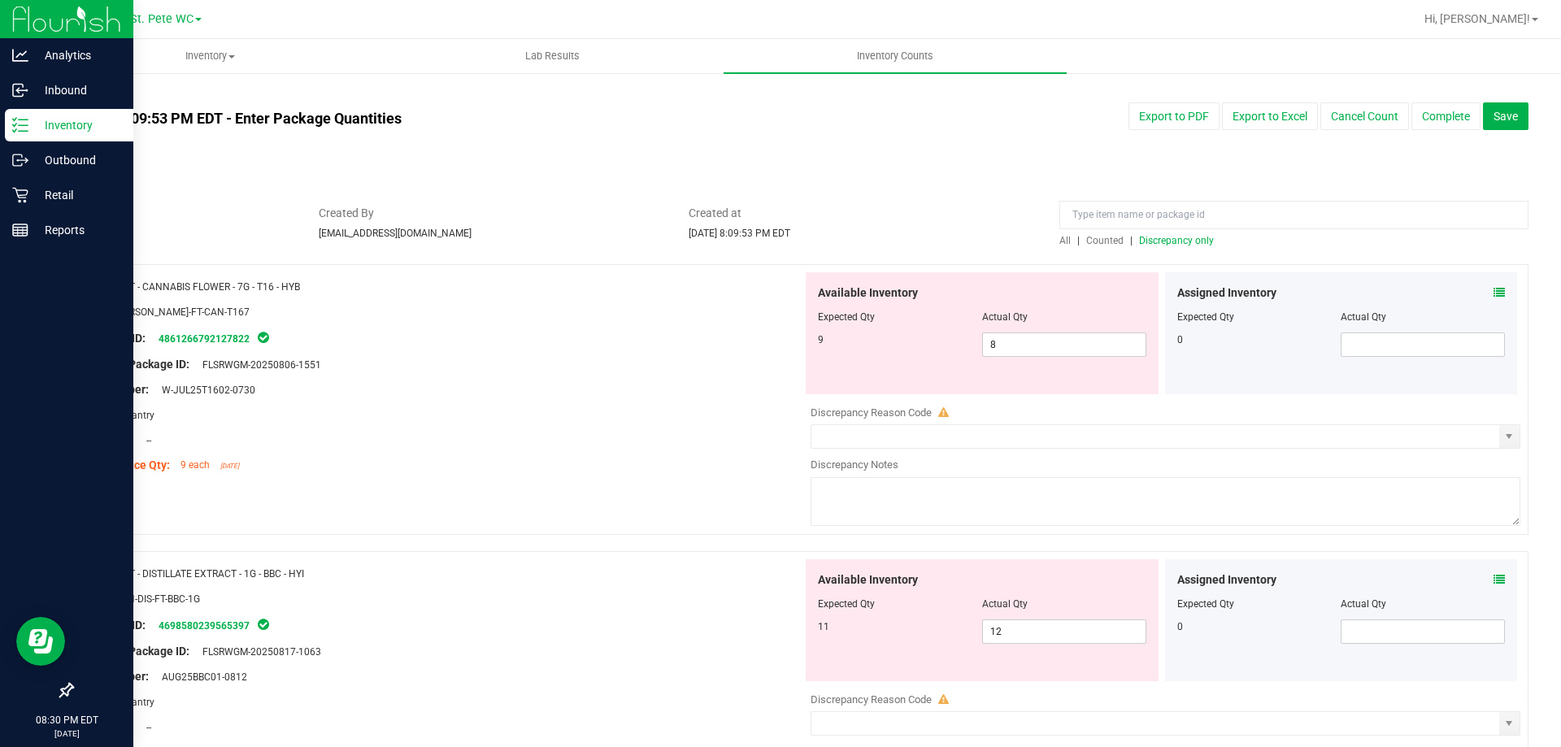
click at [1173, 247] on div "All | Counted | Discrepancy only" at bounding box center [1294, 240] width 469 height 15
click at [1174, 246] on span "Discrepancy only" at bounding box center [1176, 240] width 75 height 11
click at [1019, 351] on span "8 8" at bounding box center [1064, 345] width 164 height 24
click at [1019, 351] on input "8" at bounding box center [1064, 344] width 163 height 23
type input "9"
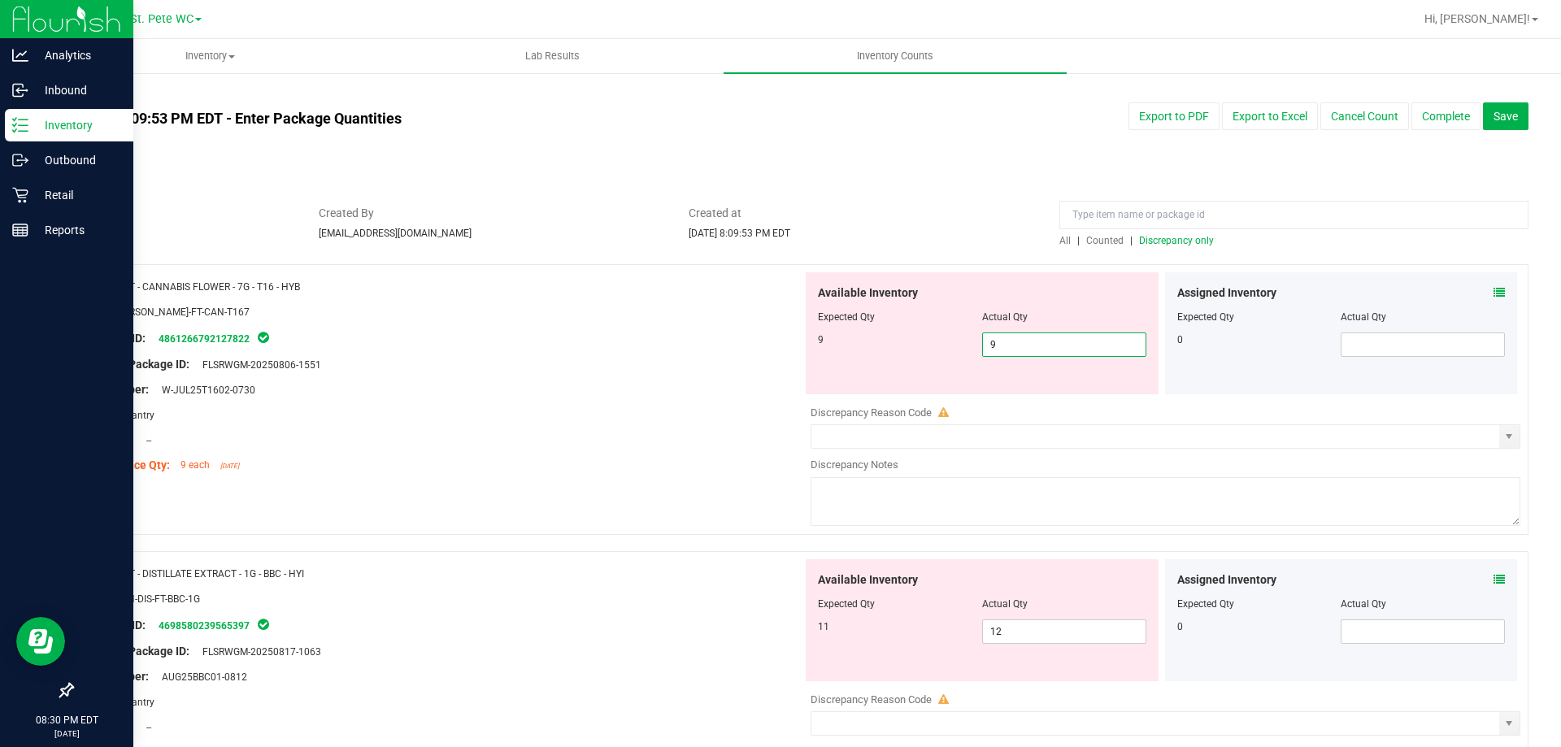
type input "9"
click at [1188, 239] on span "Discrepancy only" at bounding box center [1176, 240] width 75 height 11
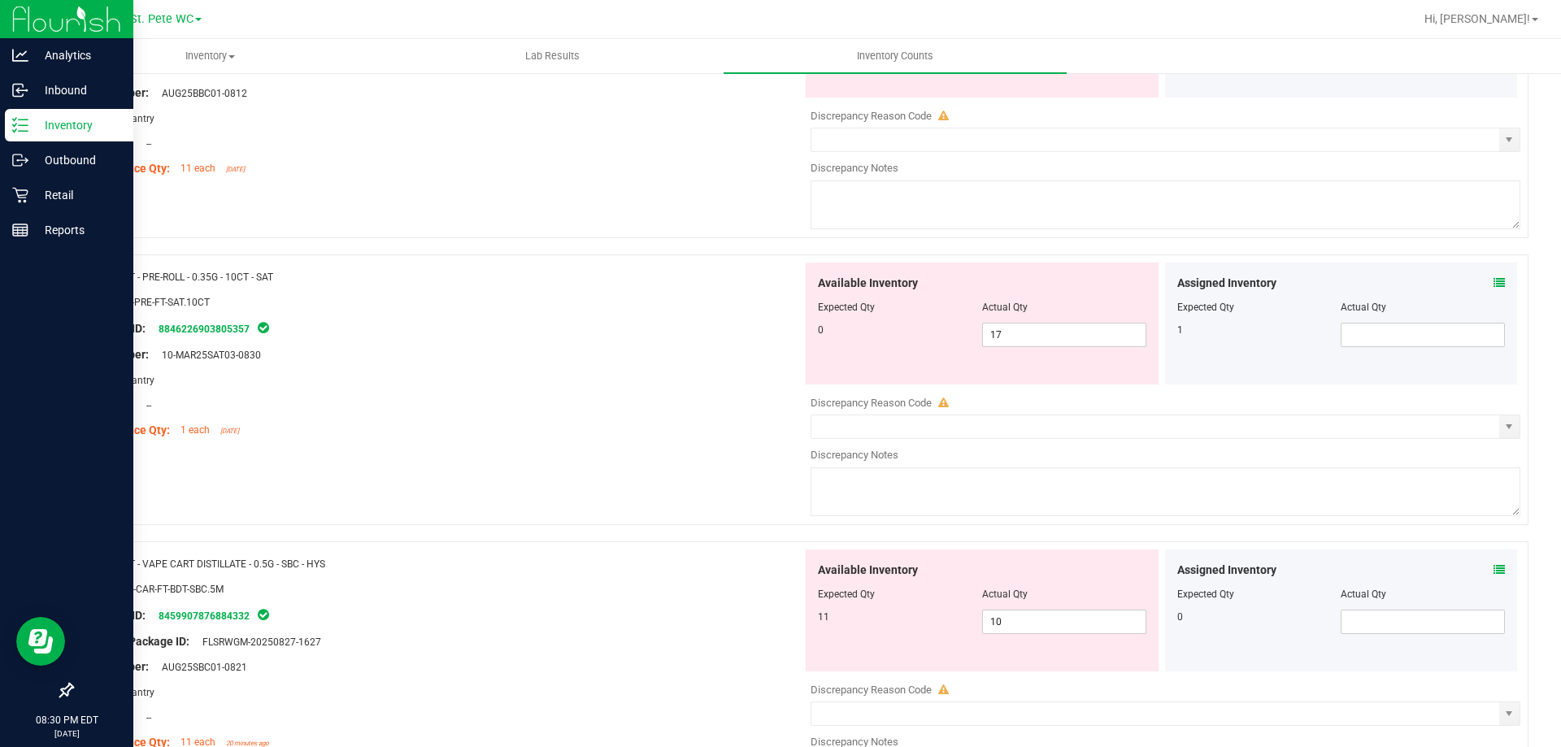
scroll to position [325, 0]
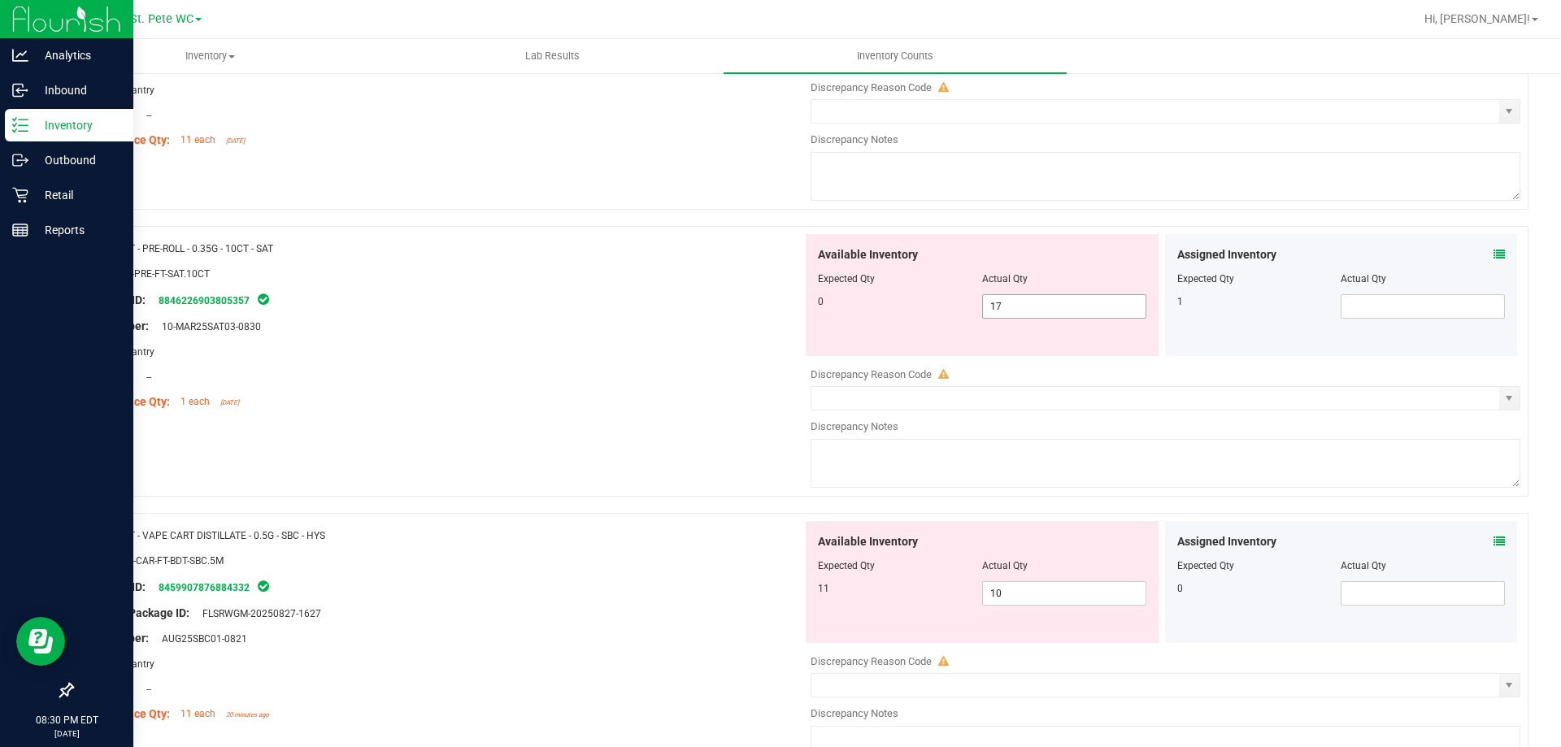
click at [1055, 306] on span "17 17" at bounding box center [1064, 306] width 164 height 24
click at [1055, 306] on input "17" at bounding box center [1064, 306] width 163 height 23
type input "0"
click at [599, 372] on div "Location: --" at bounding box center [444, 376] width 718 height 17
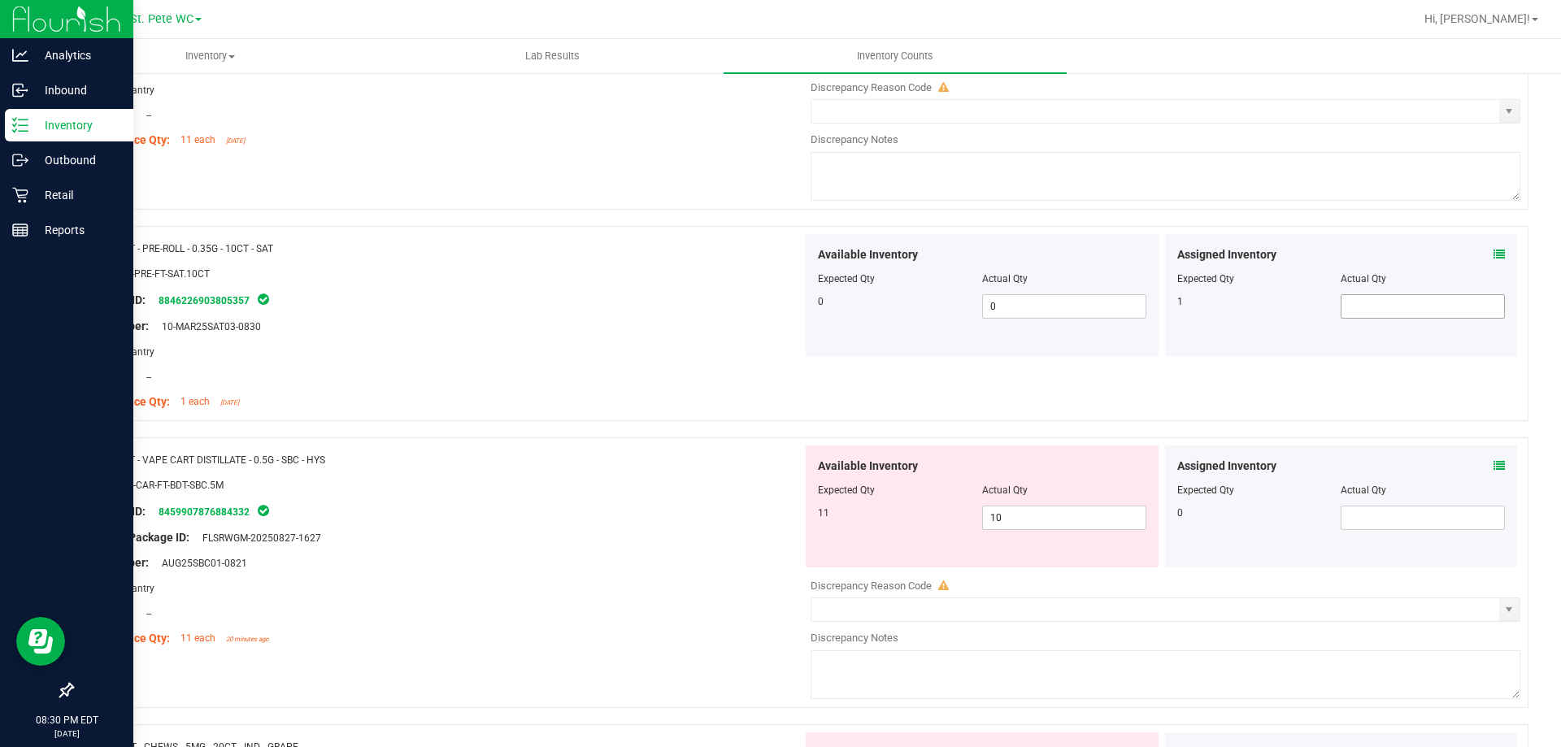
click at [1365, 303] on span at bounding box center [1423, 306] width 164 height 24
type input "1"
click at [579, 386] on div at bounding box center [444, 389] width 718 height 8
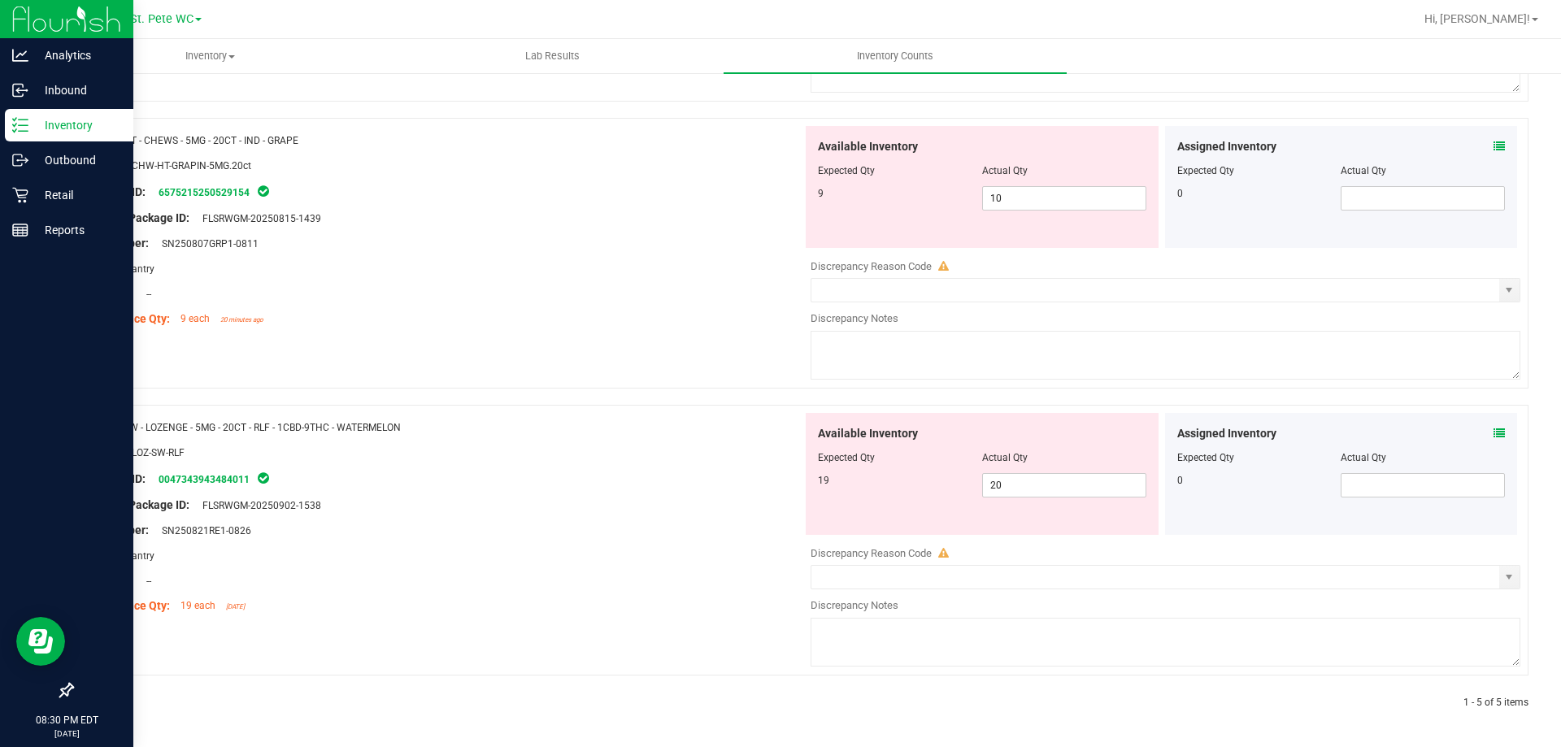
scroll to position [0, 0]
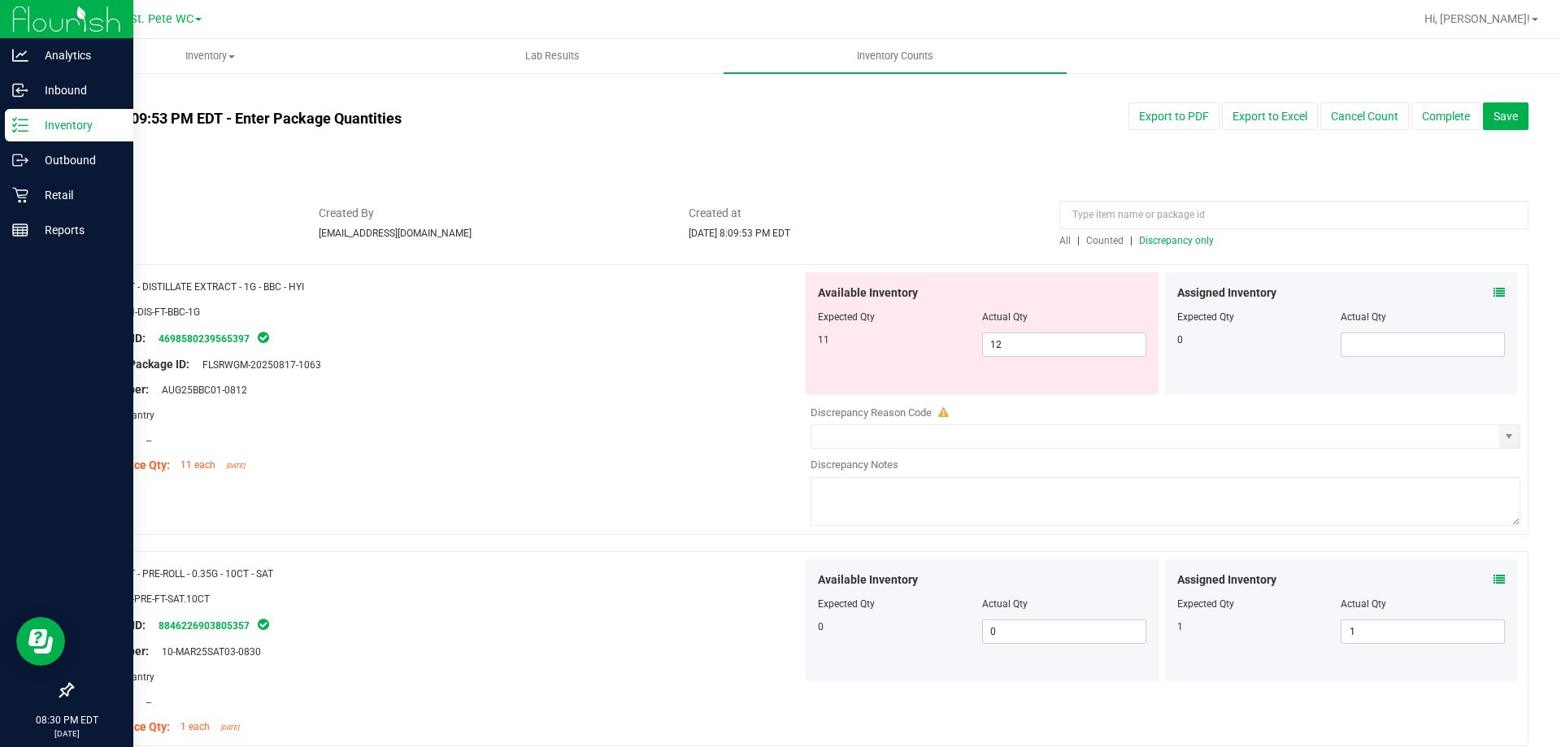
click at [1177, 239] on span "Discrepancy only" at bounding box center [1176, 240] width 75 height 11
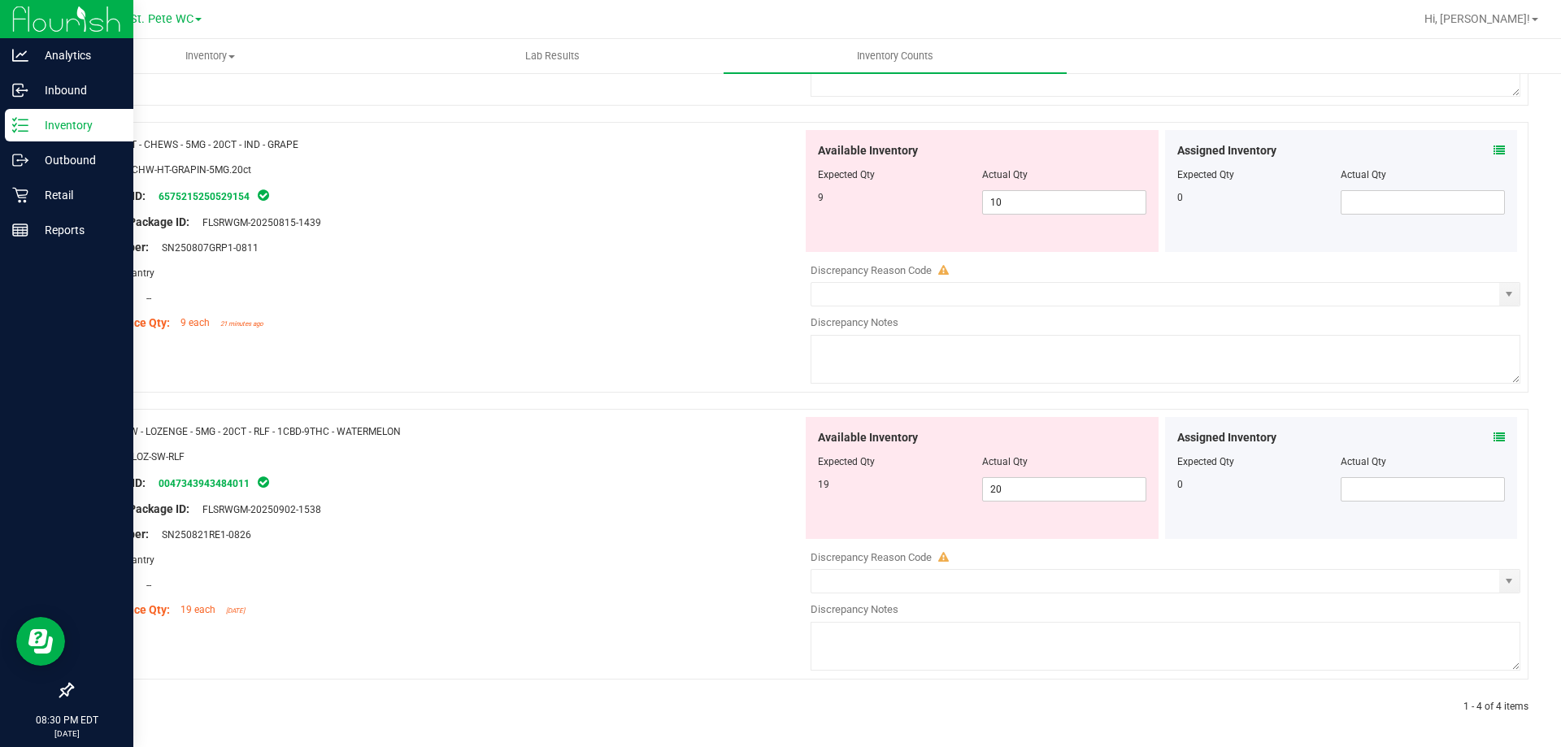
scroll to position [720, 0]
click at [1081, 199] on input "10" at bounding box center [1064, 198] width 163 height 23
type input "1"
type input "9"
click at [651, 562] on div "Area: Pantry" at bounding box center [444, 555] width 718 height 17
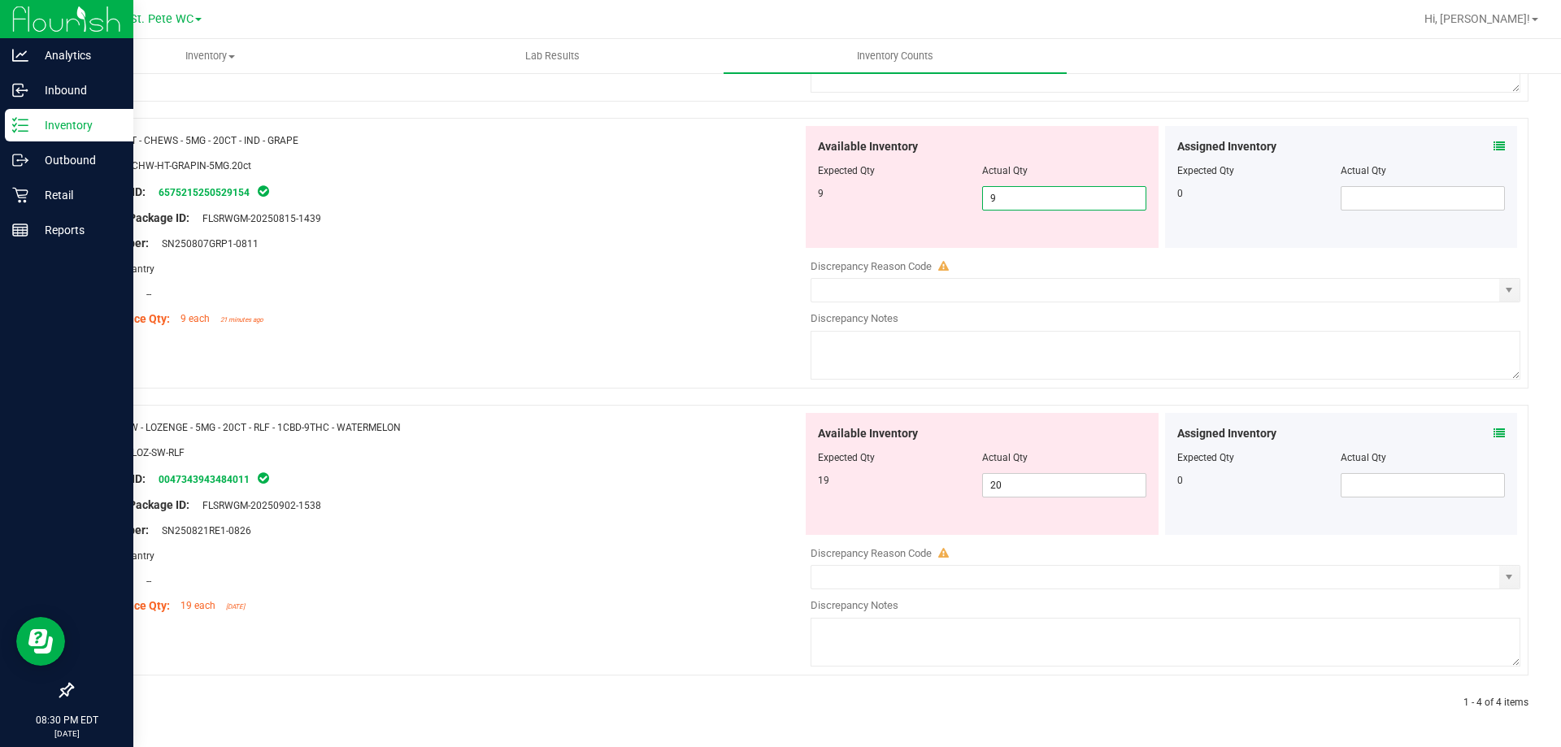
type input "9"
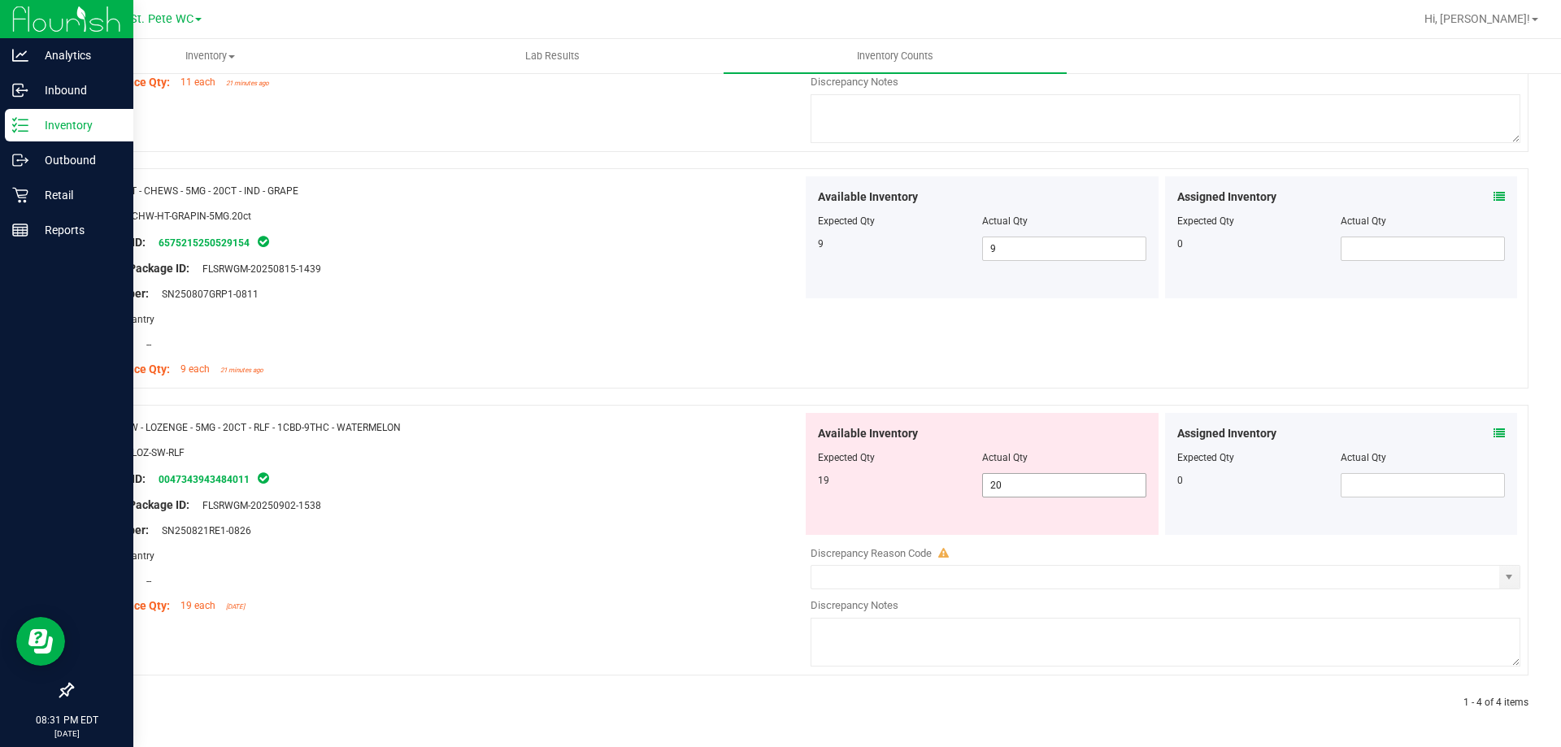
click at [1064, 479] on input "20" at bounding box center [1064, 485] width 163 height 23
type input "2"
type input "19"
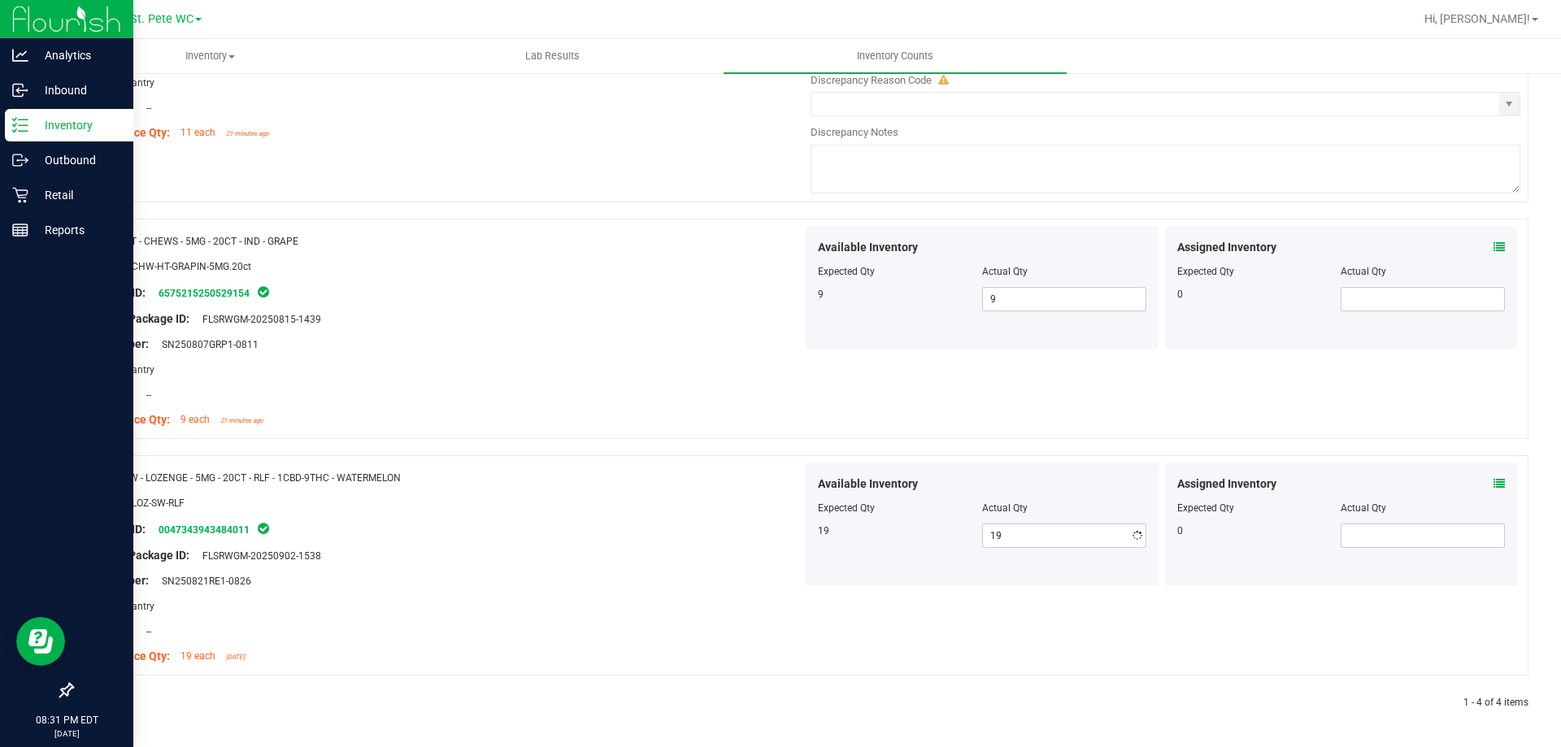
click at [738, 289] on div "Name: HT - CHEWS - 5MG - 20CT - IND - GRAPE SKU: EDI-CHW-HT-GRAPIN-5MG.20ct Pac…" at bounding box center [444, 330] width 718 height 207
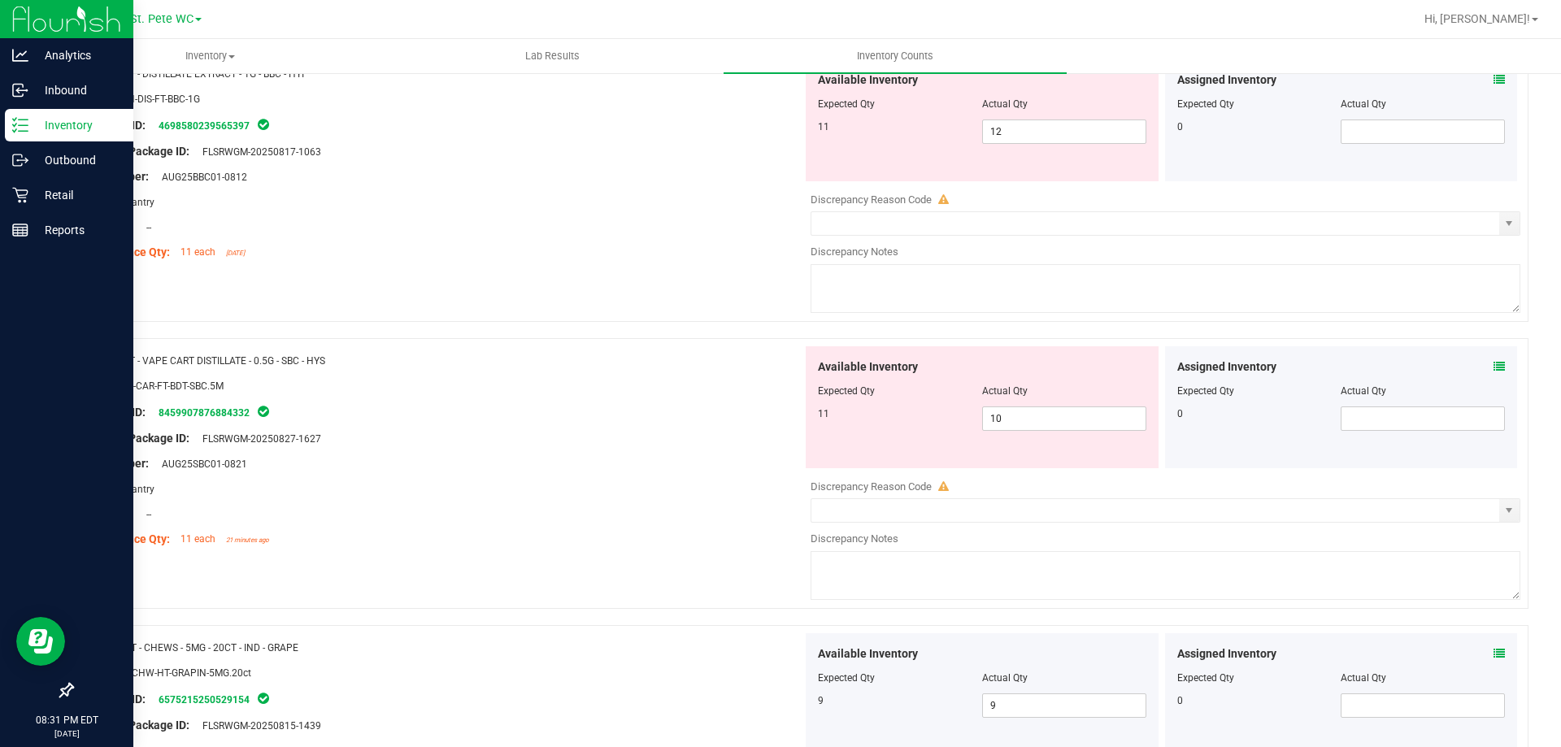
scroll to position [132, 0]
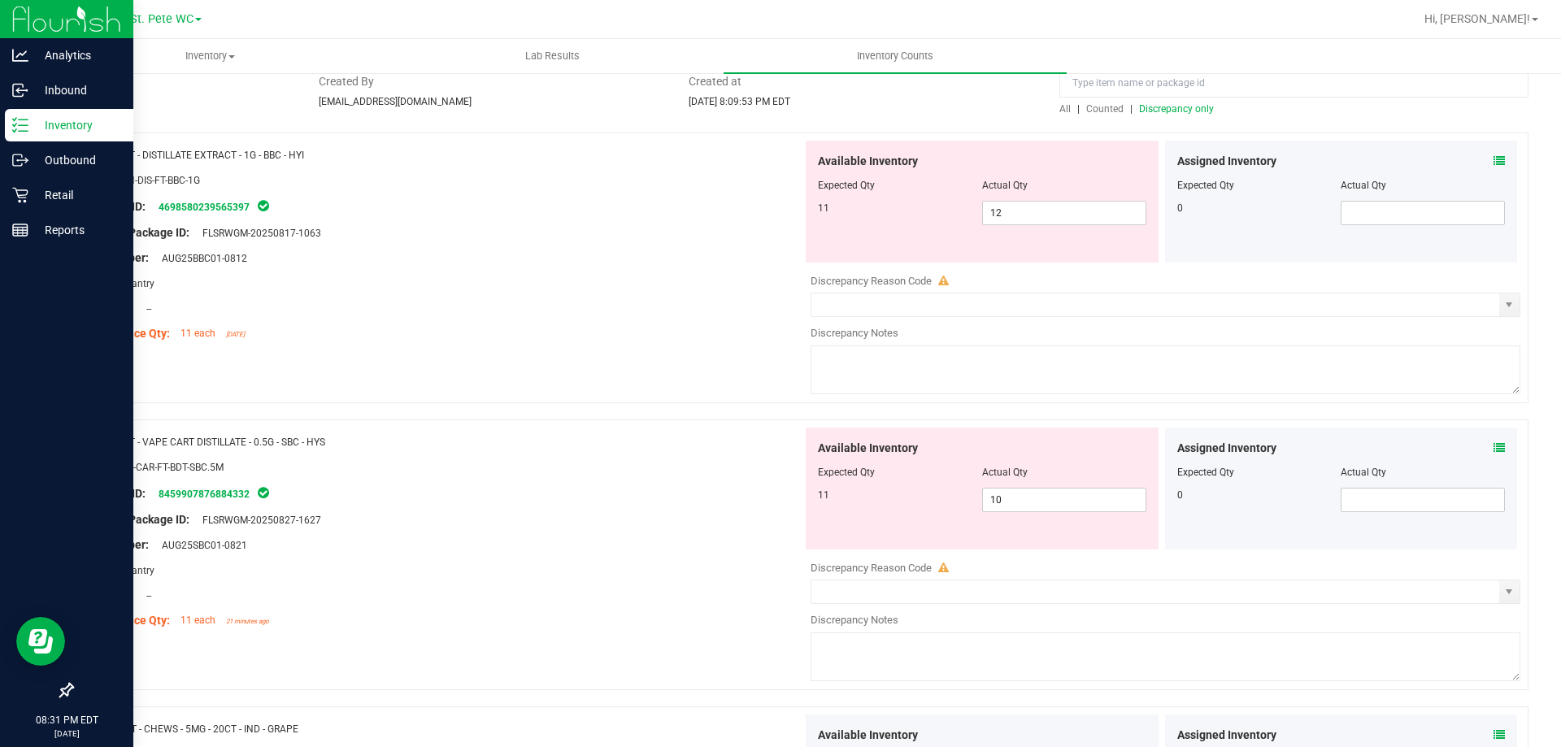
click at [1175, 112] on span "Discrepancy only" at bounding box center [1176, 108] width 75 height 11
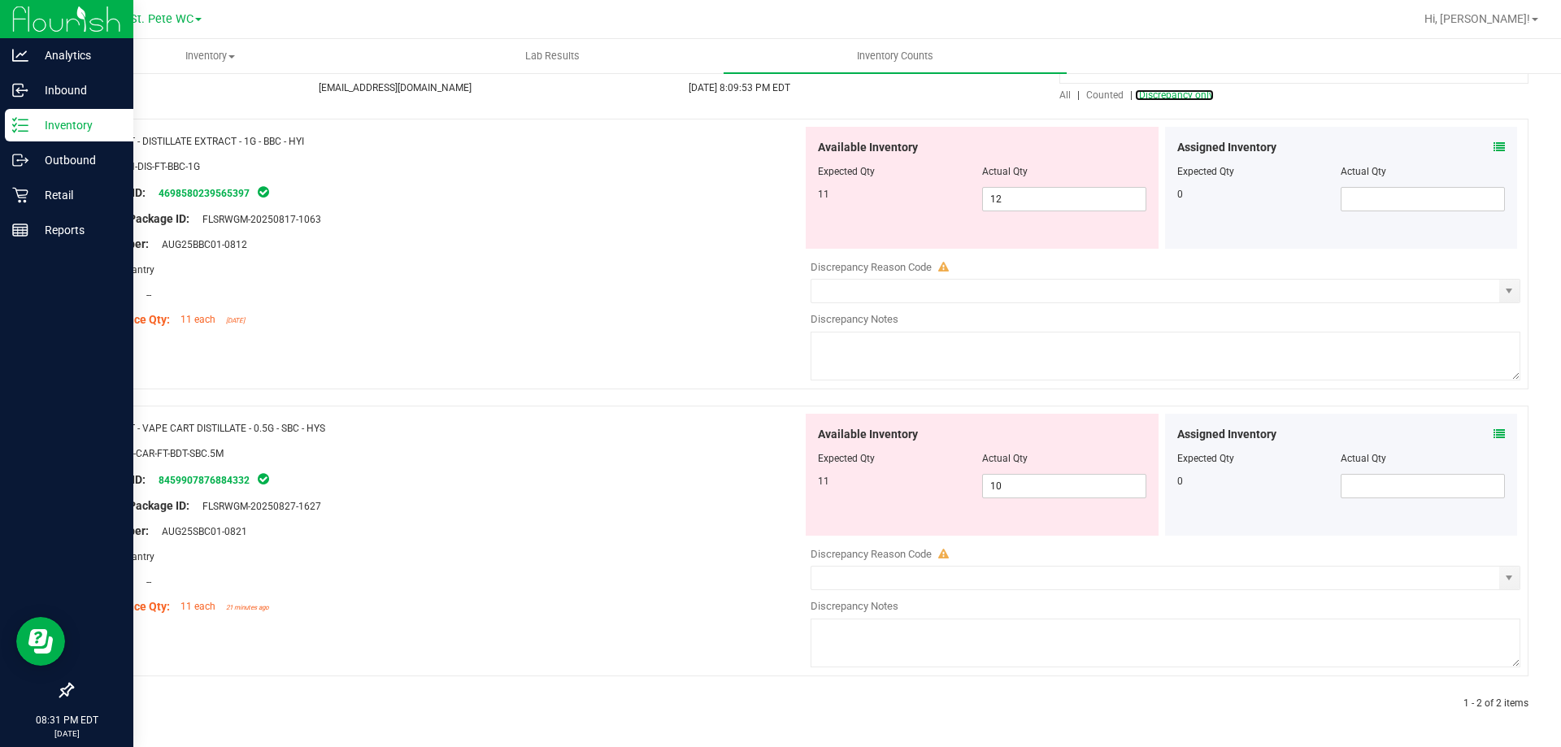
scroll to position [146, 0]
click at [1051, 198] on input "12" at bounding box center [1064, 198] width 163 height 23
type input "11"
click at [646, 568] on div at bounding box center [444, 568] width 718 height 8
type input "11"
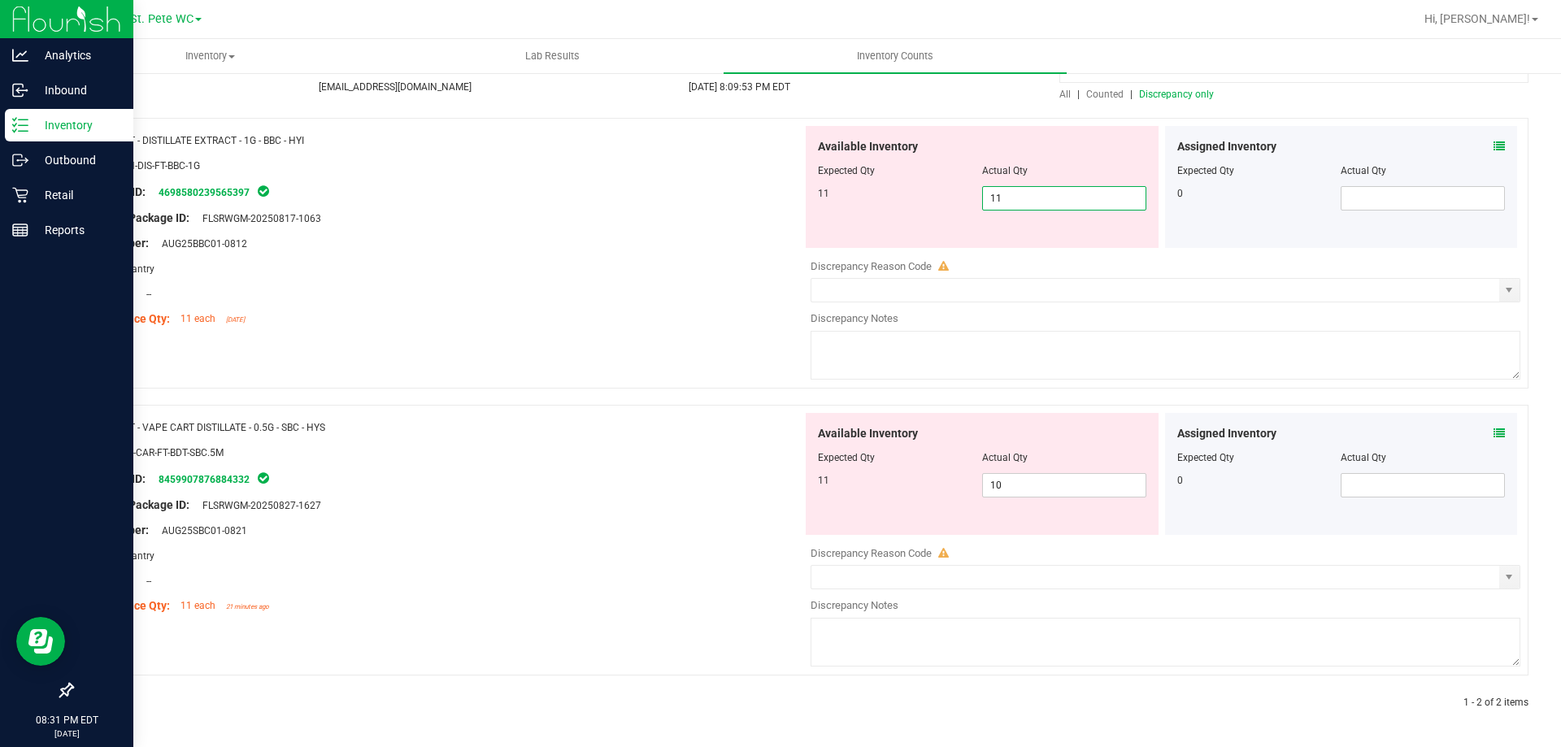
scroll to position [96, 0]
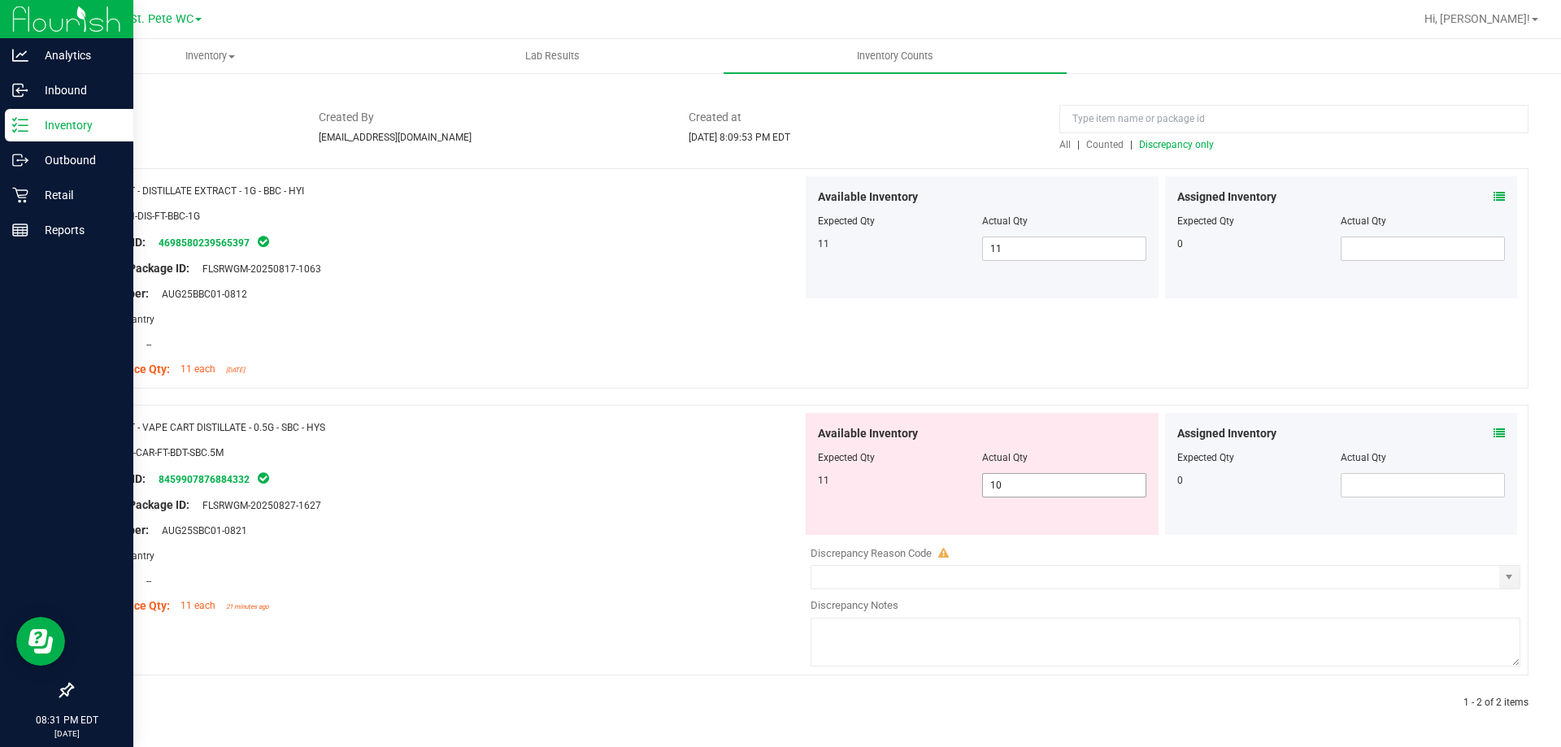
click at [1068, 483] on input "10" at bounding box center [1064, 485] width 163 height 23
type input "11"
click at [1096, 248] on div "Available Inventory Expected Qty Actual Qty 11 11 11" at bounding box center [982, 237] width 353 height 122
type input "11"
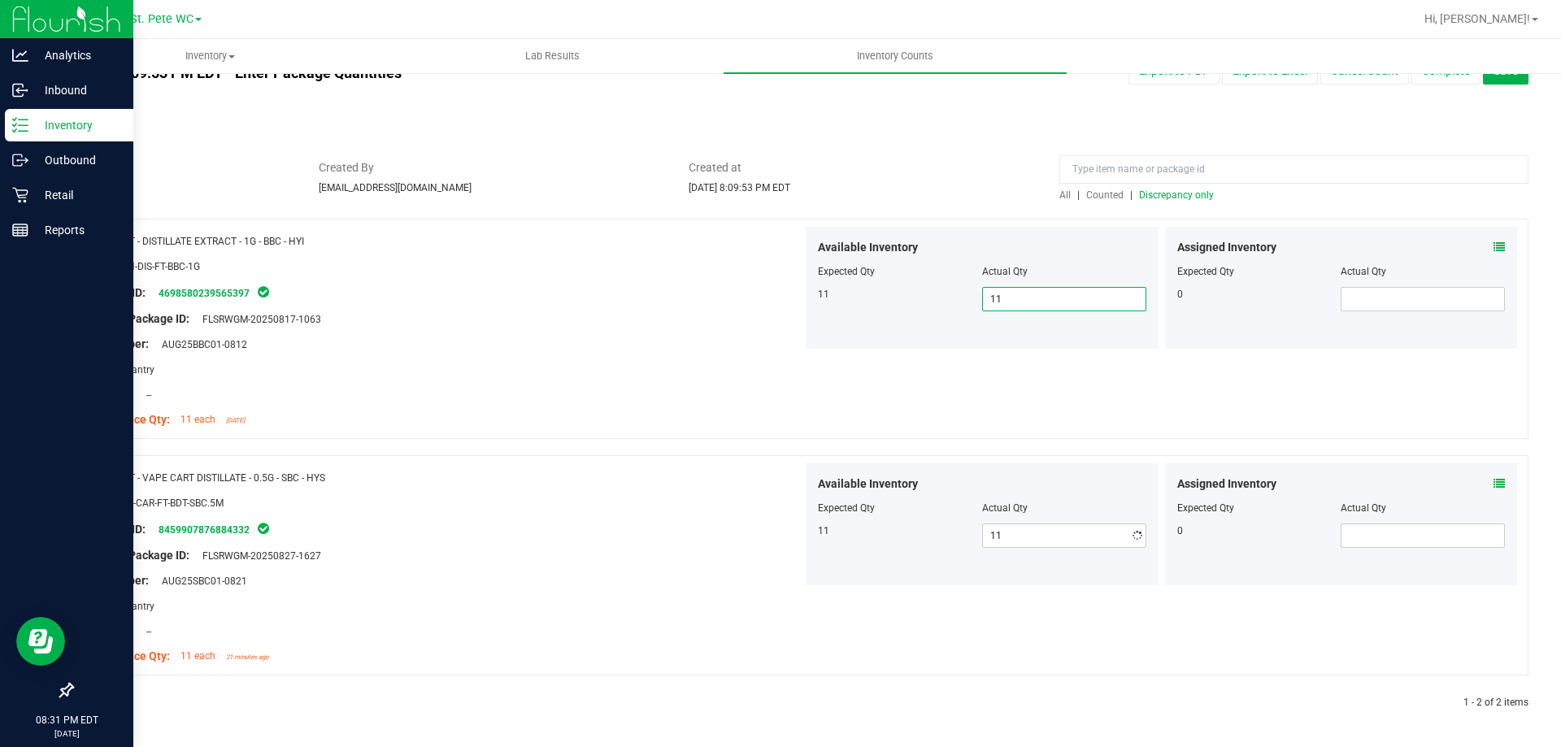
scroll to position [46, 0]
type input "1"
click at [599, 471] on div "Name: FT - DISTILLATE EXTRACT - 1G - BBC - HYI SKU: CON-DIS-FT-BBC-1G Package I…" at bounding box center [800, 465] width 1457 height 492
type input "1"
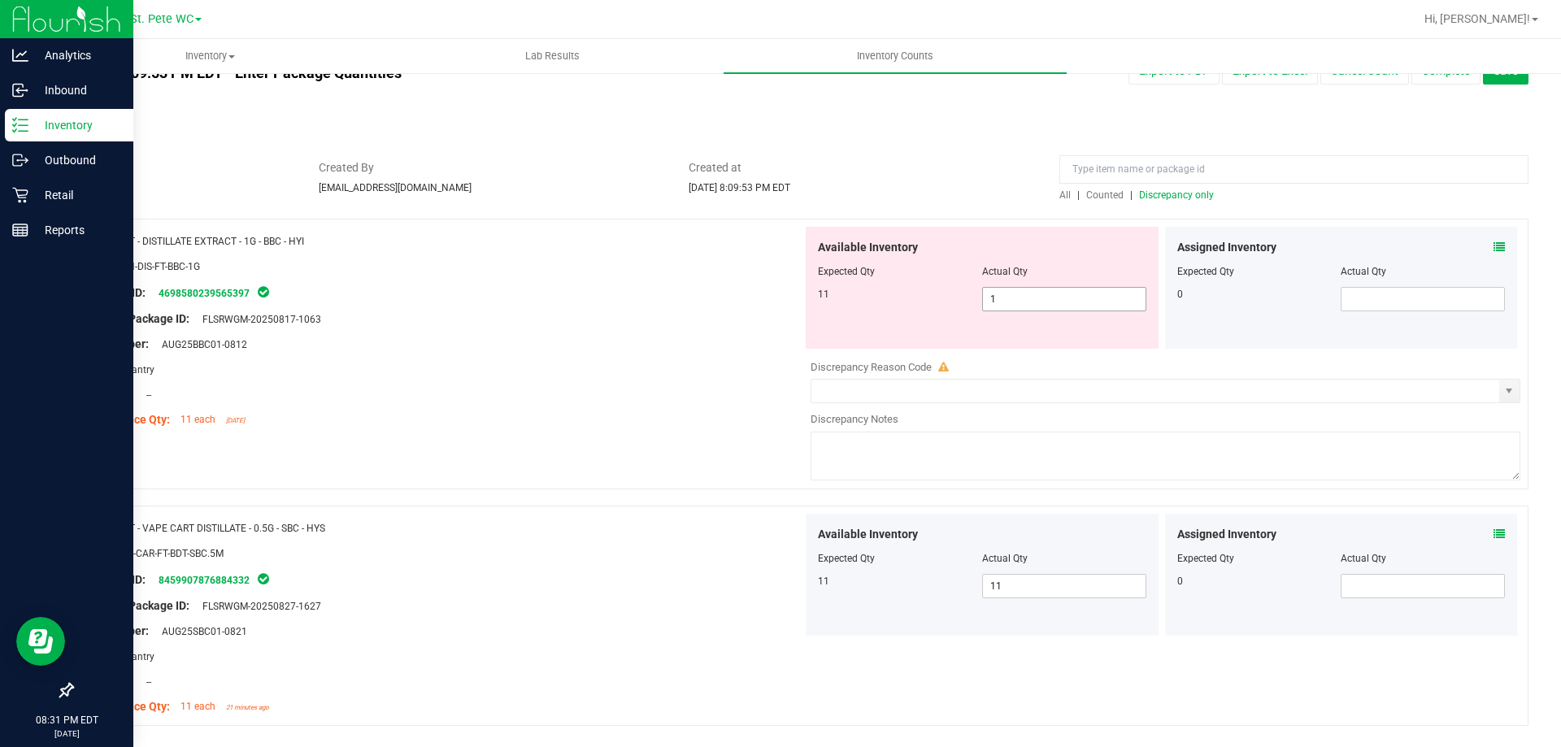
click at [1099, 301] on input "1" at bounding box center [1064, 299] width 163 height 23
type input "11"
click at [607, 609] on div "Name: FT - VAPE CART DISTILLATE - 0.5G - SBC - HYS SKU: BAP-CAR-FT-BDT-SBC.5M P…" at bounding box center [444, 617] width 718 height 207
type input "11"
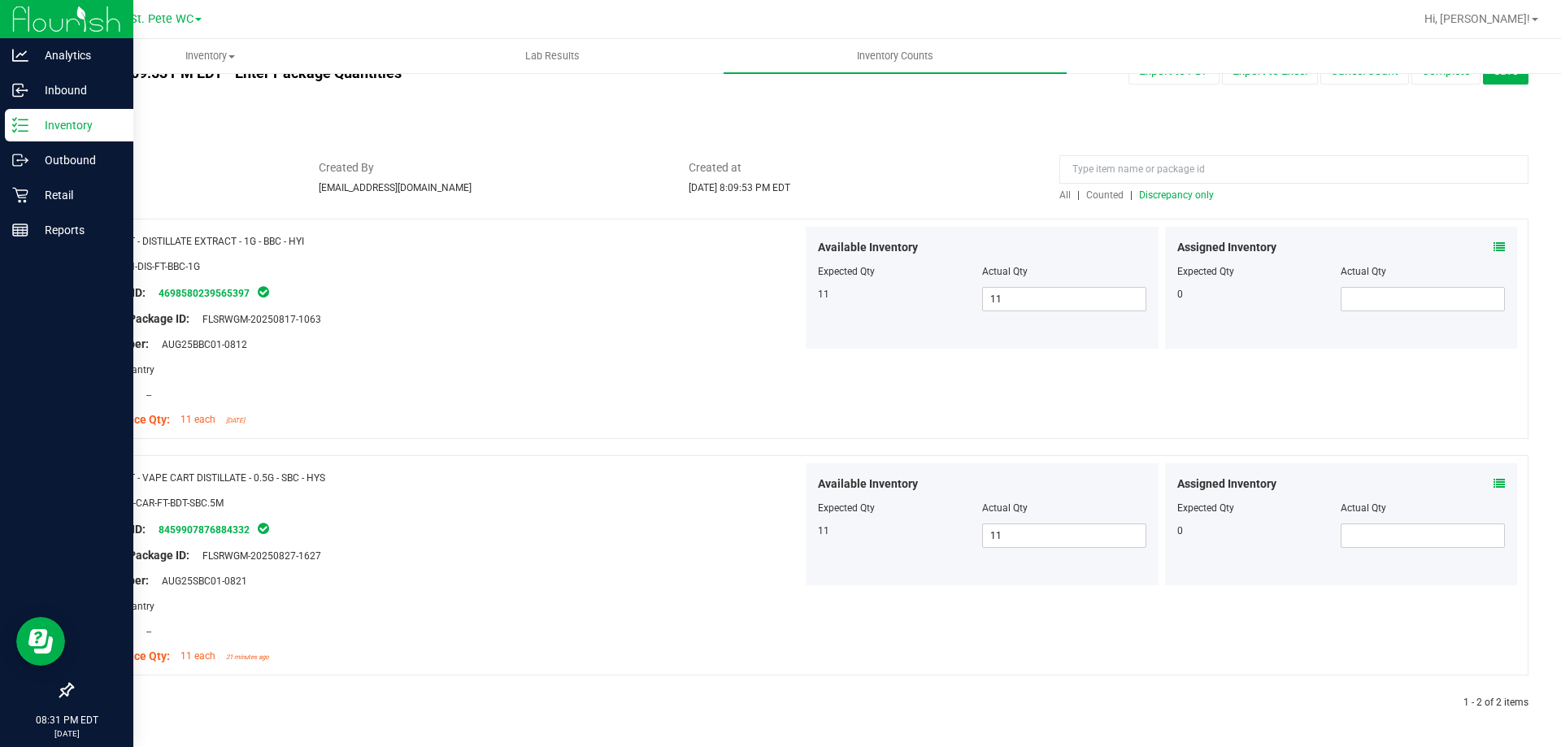
scroll to position [0, 0]
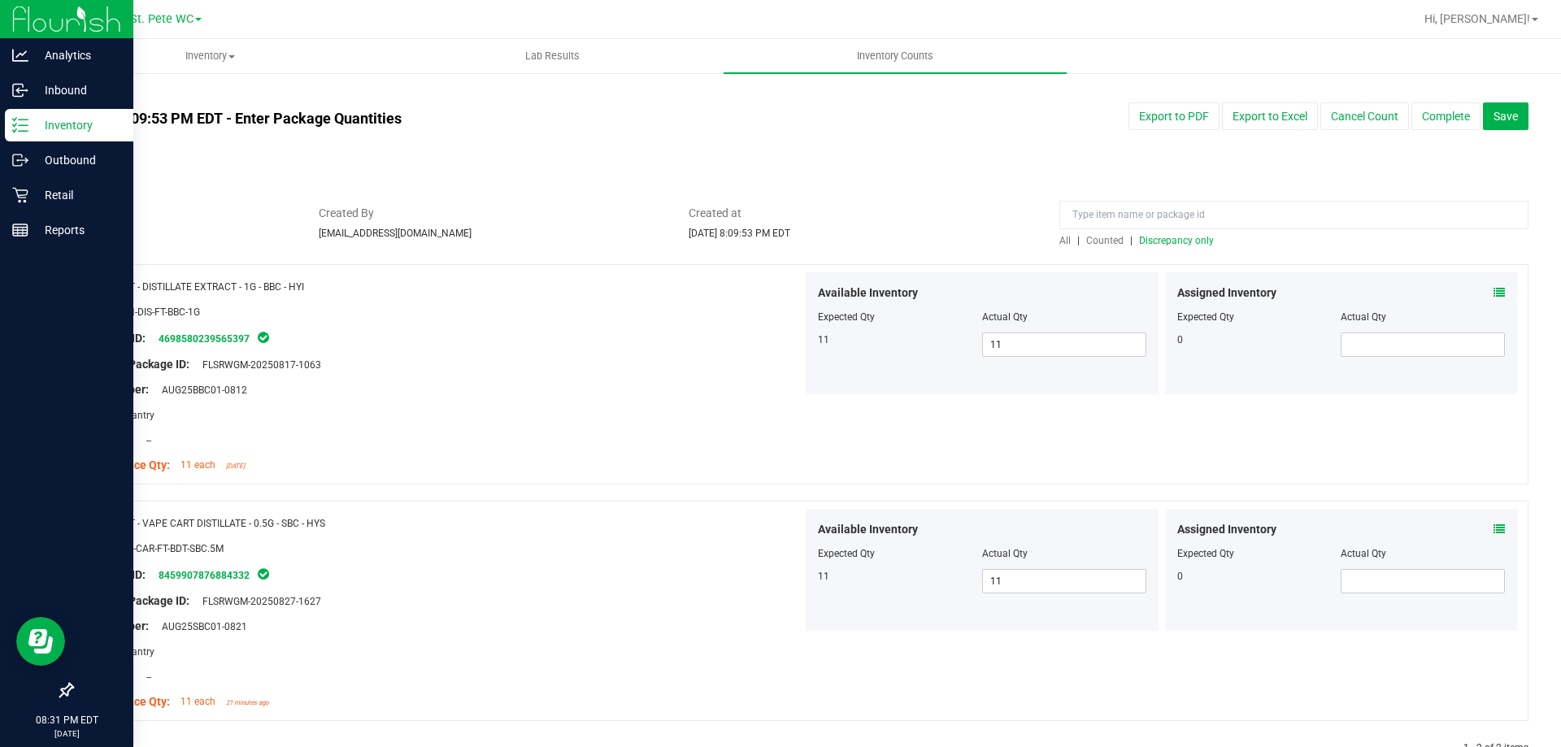
click at [1442, 116] on button "Complete" at bounding box center [1446, 116] width 69 height 28
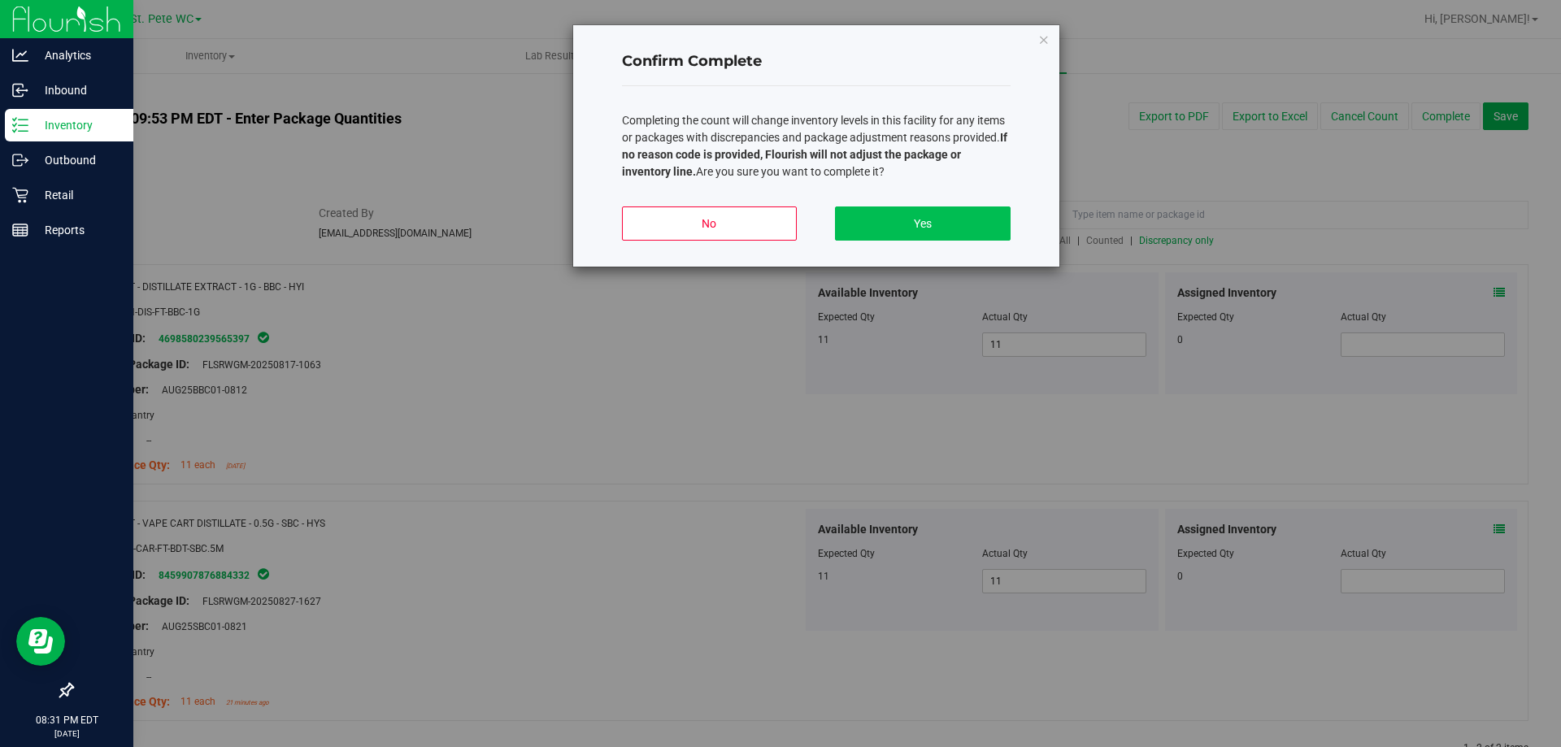
click at [970, 207] on button "Yes" at bounding box center [922, 224] width 175 height 34
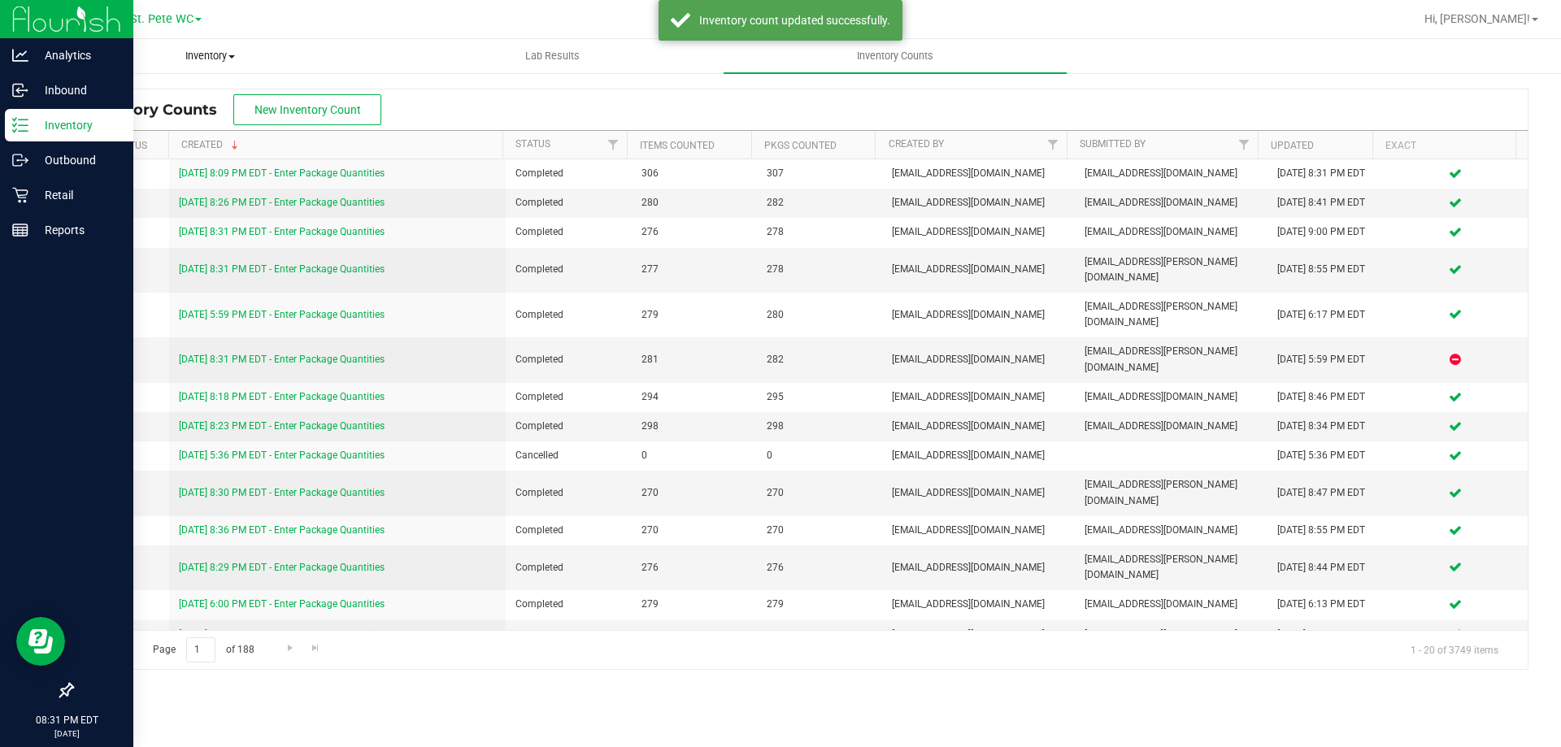
click at [212, 54] on span "Inventory" at bounding box center [210, 56] width 341 height 15
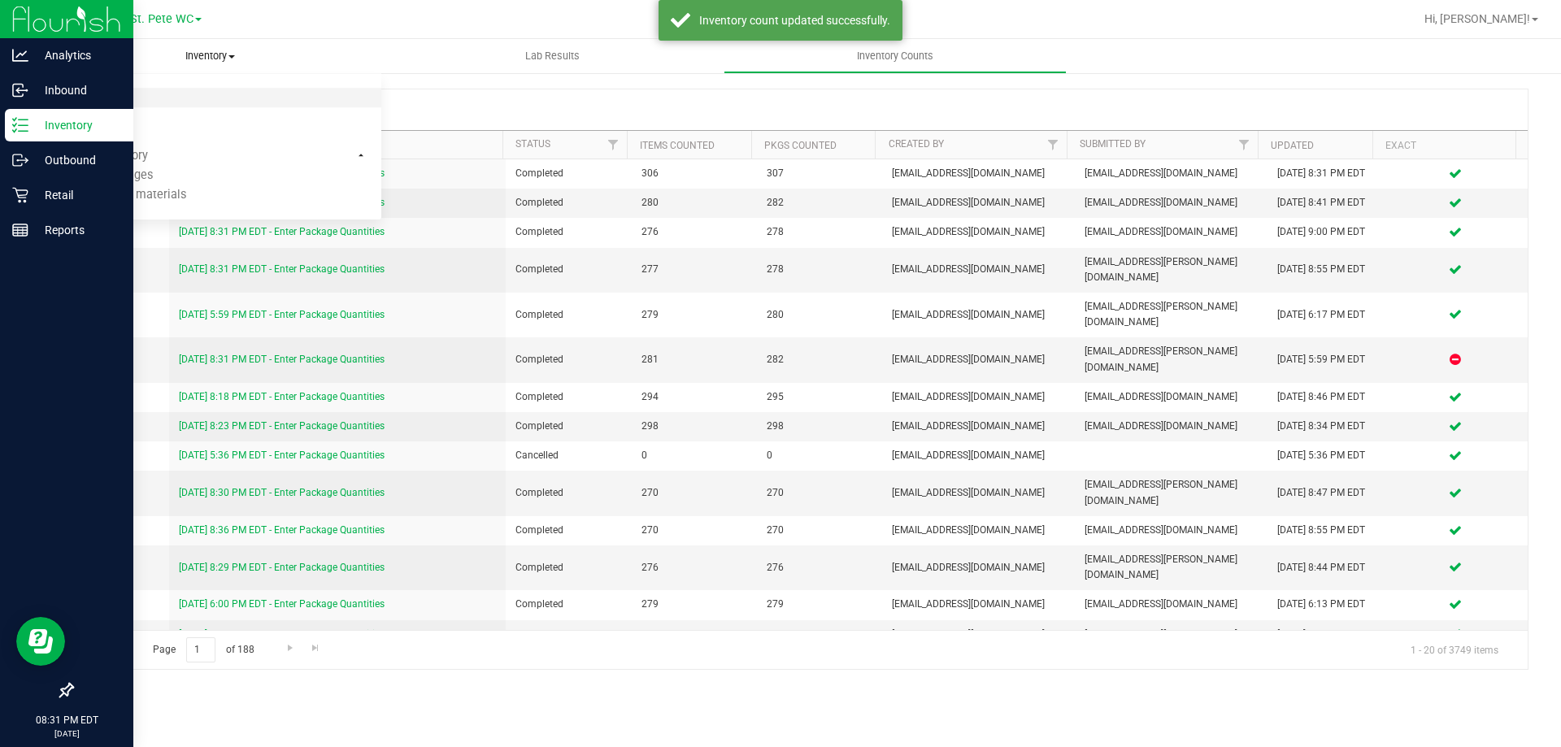
click at [169, 99] on li "All packages" at bounding box center [210, 99] width 342 height 20
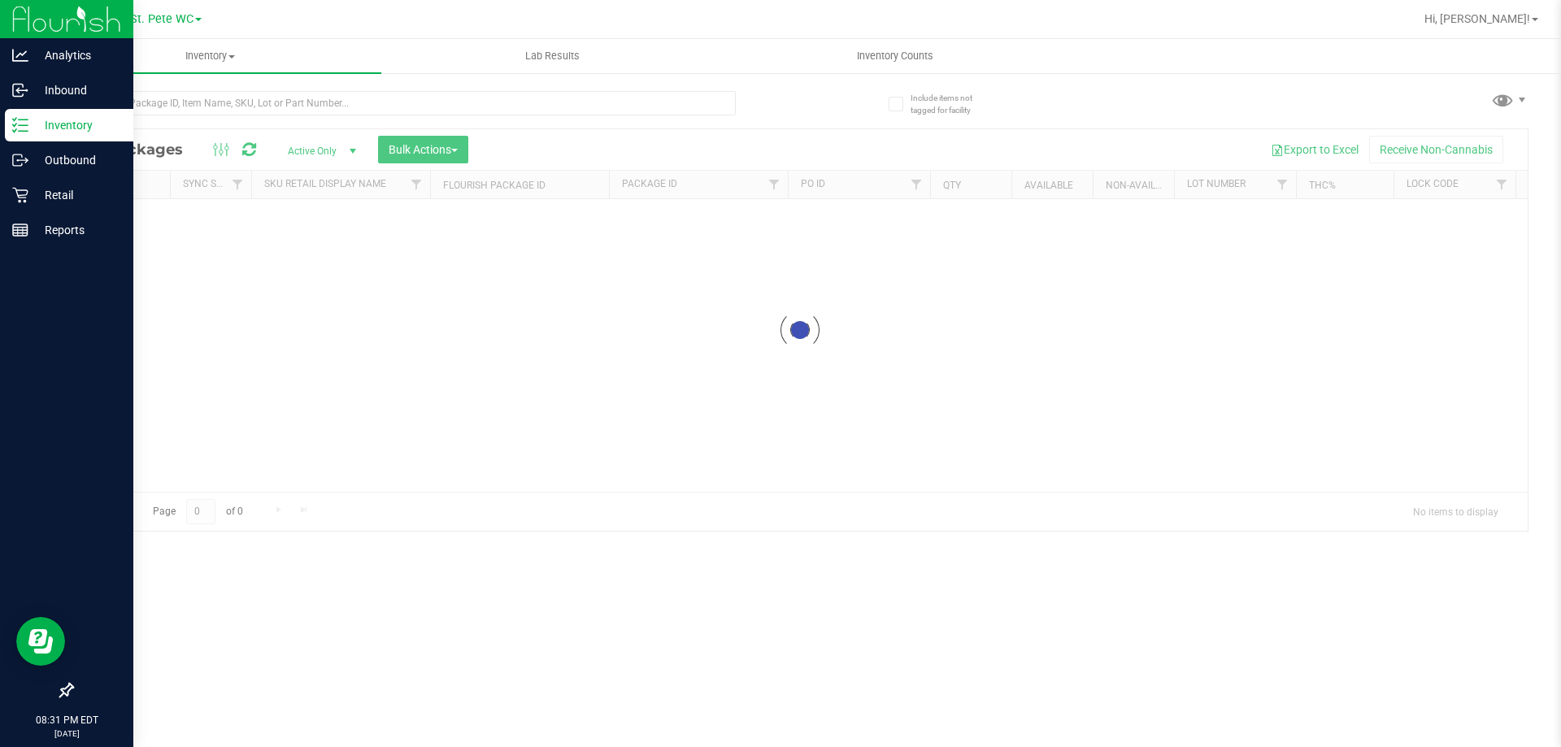
click at [447, 146] on div at bounding box center [800, 330] width 1456 height 402
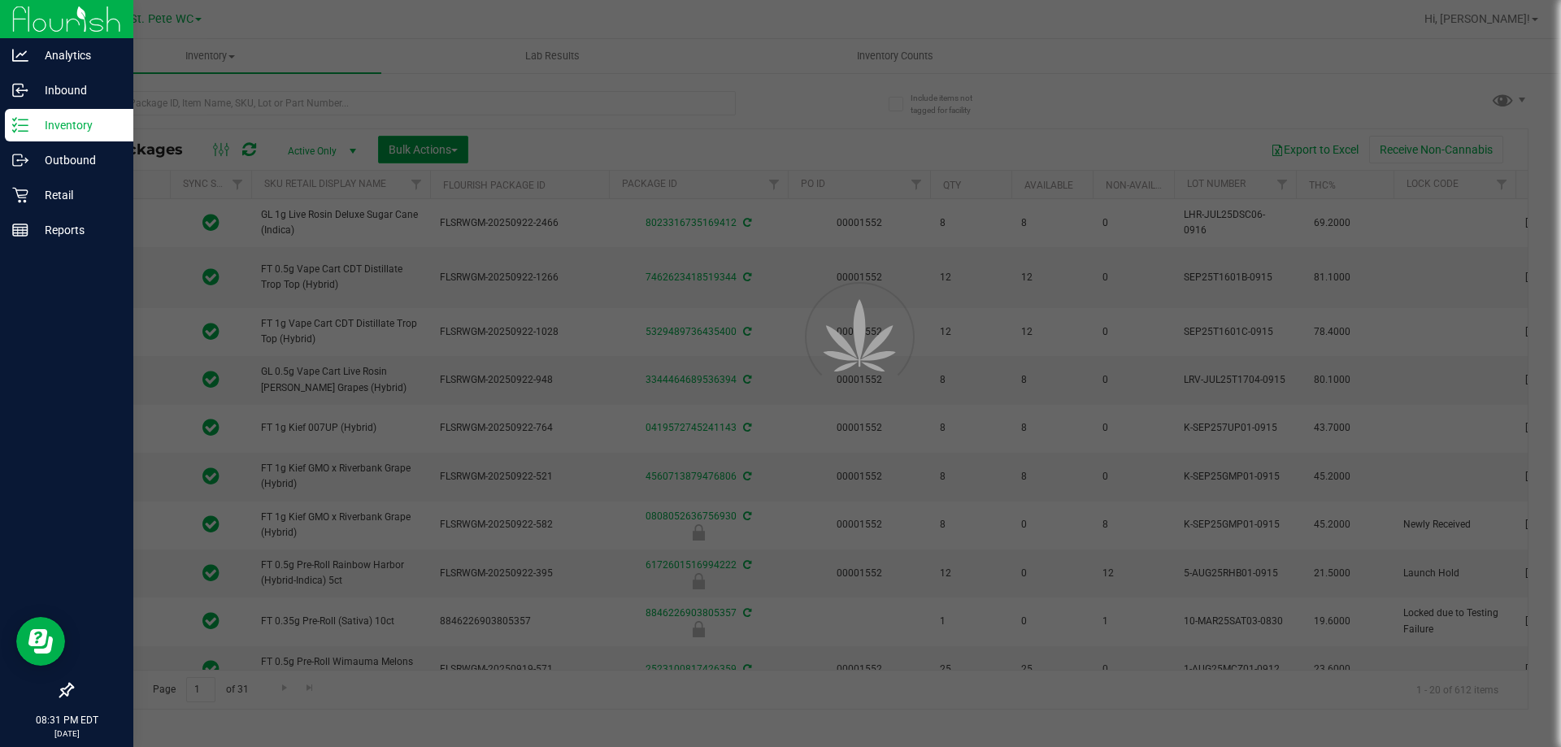
click at [434, 139] on button "Bulk Actions" at bounding box center [423, 150] width 90 height 28
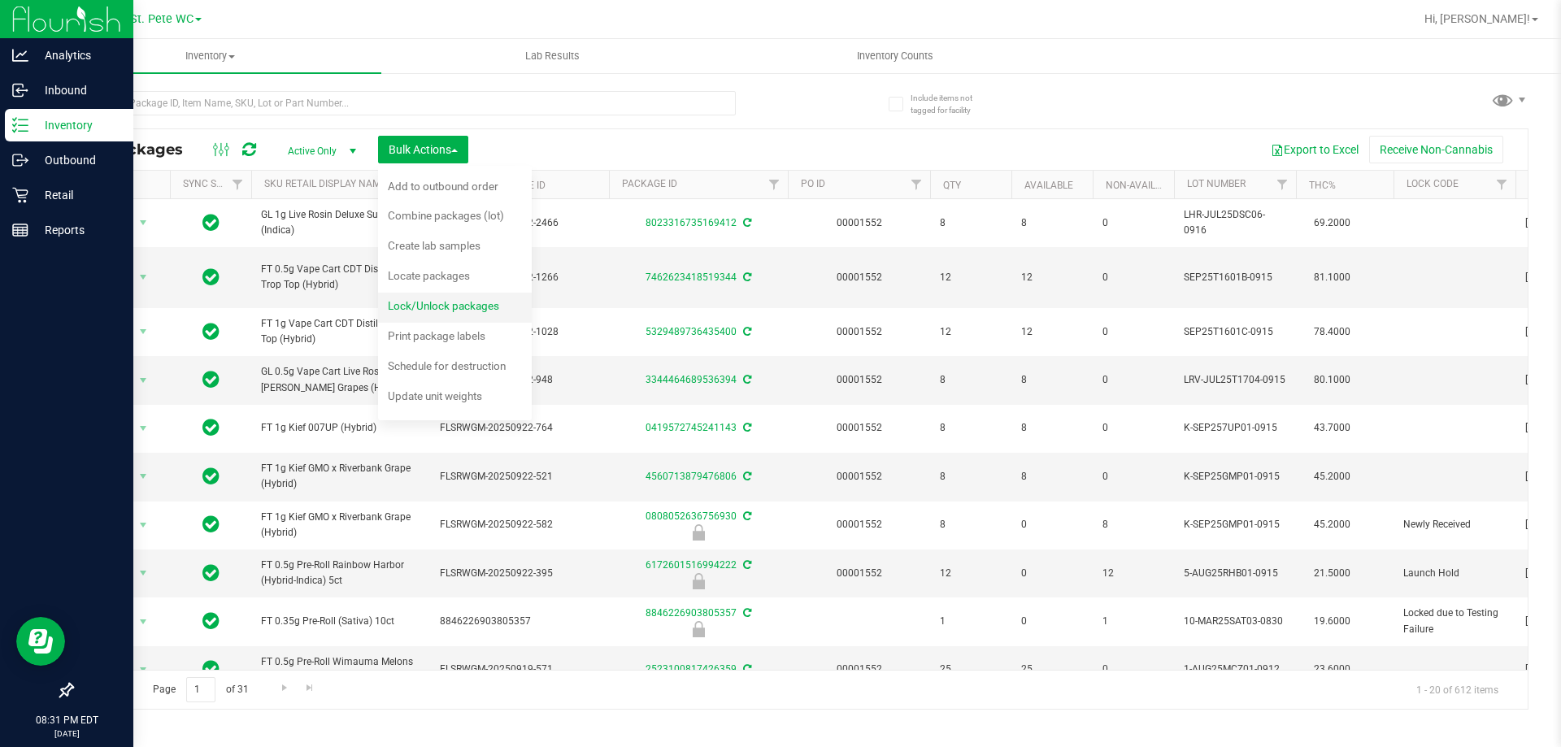
click at [473, 307] on span "Lock/Unlock packages" at bounding box center [443, 305] width 111 height 13
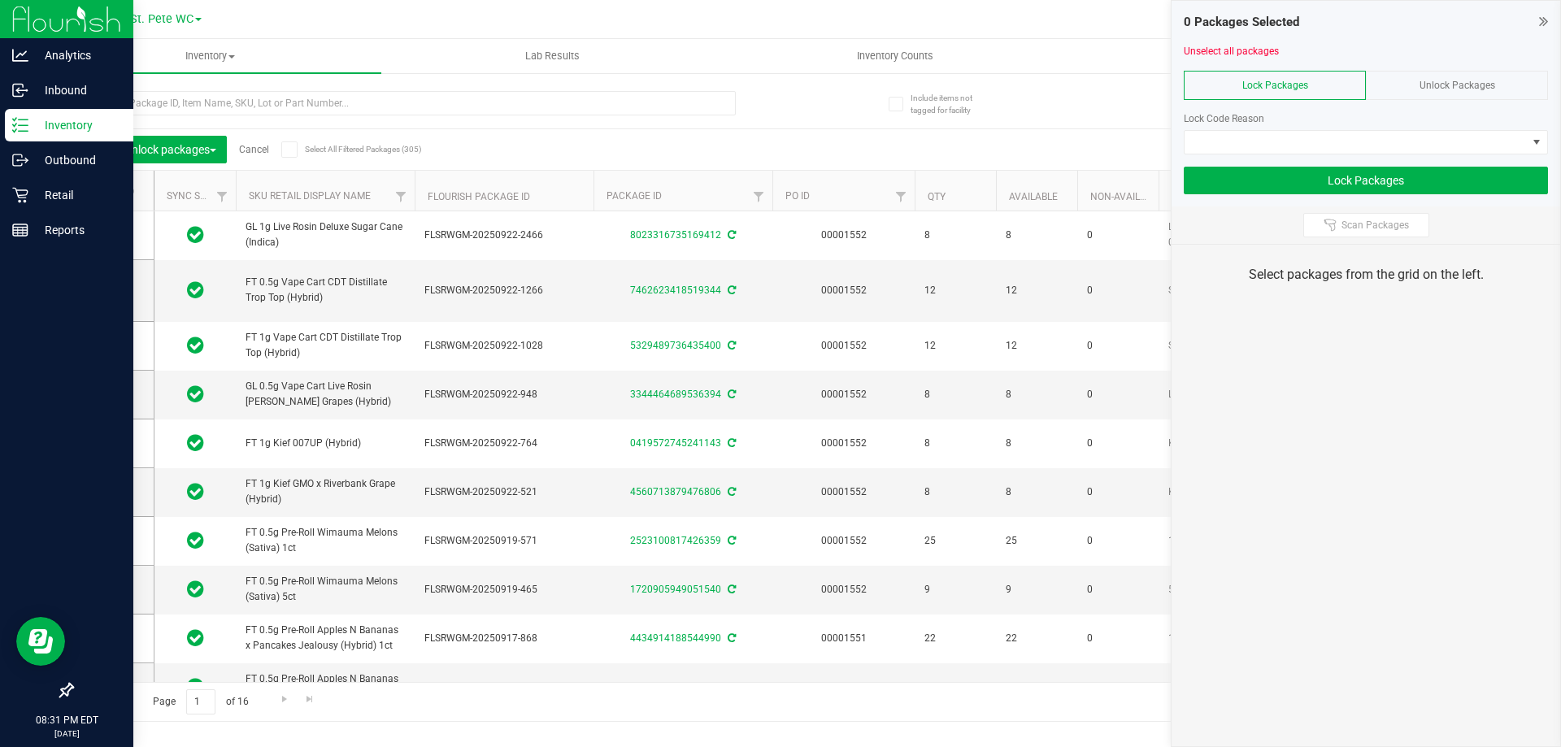
click at [1403, 84] on div "Unlock Packages" at bounding box center [1457, 85] width 182 height 29
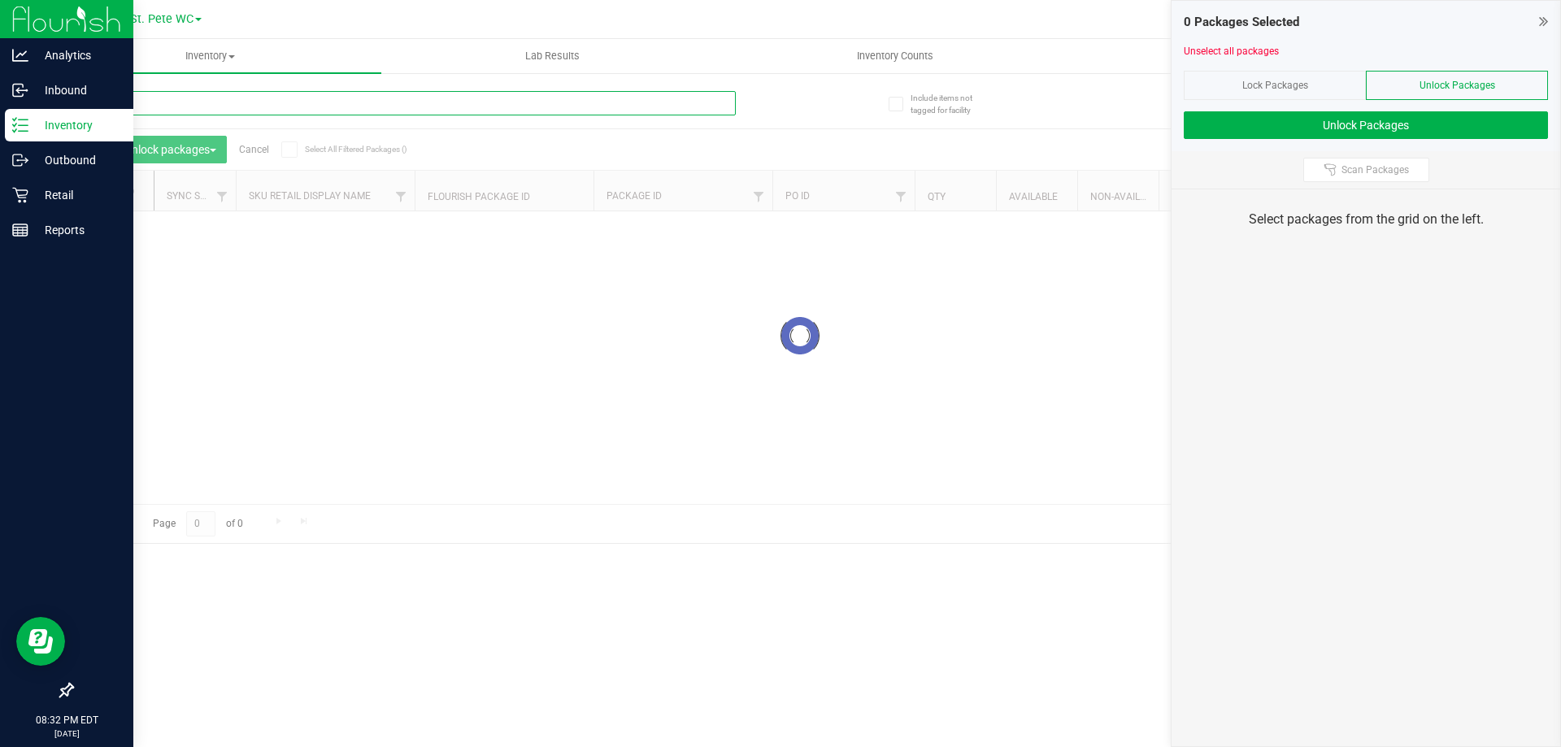
click at [377, 110] on input "text" at bounding box center [404, 103] width 664 height 24
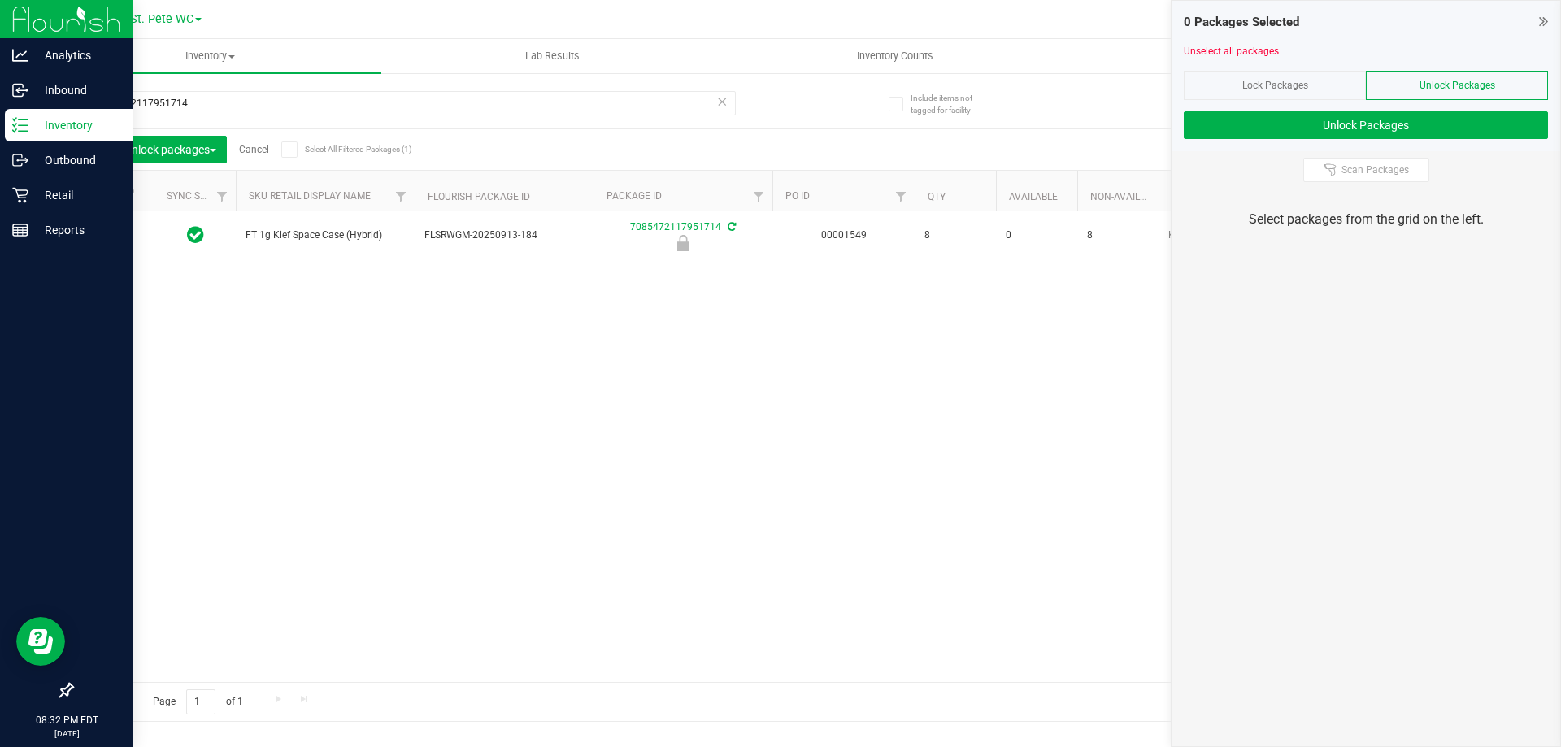
click at [115, 233] on span at bounding box center [110, 235] width 16 height 16
click at [0, 0] on input "checkbox" at bounding box center [0, 0] width 0 height 0
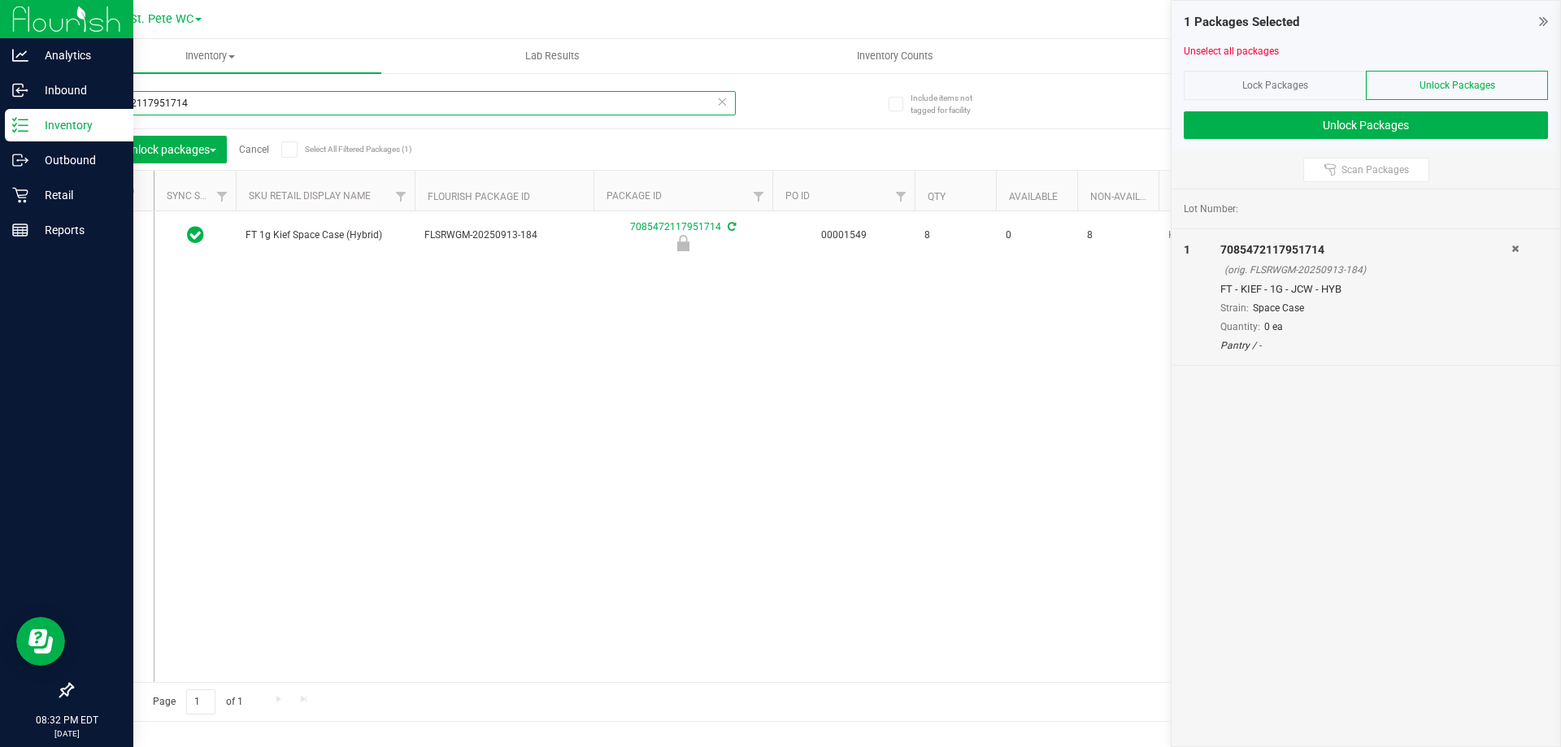
click at [224, 112] on input "7085472117951714" at bounding box center [404, 103] width 664 height 24
click at [105, 191] on icon at bounding box center [106, 191] width 11 height 0
click at [0, 0] on input "checkbox" at bounding box center [0, 0] width 0 height 0
click at [265, 106] on input "4294966140698211" at bounding box center [404, 103] width 664 height 24
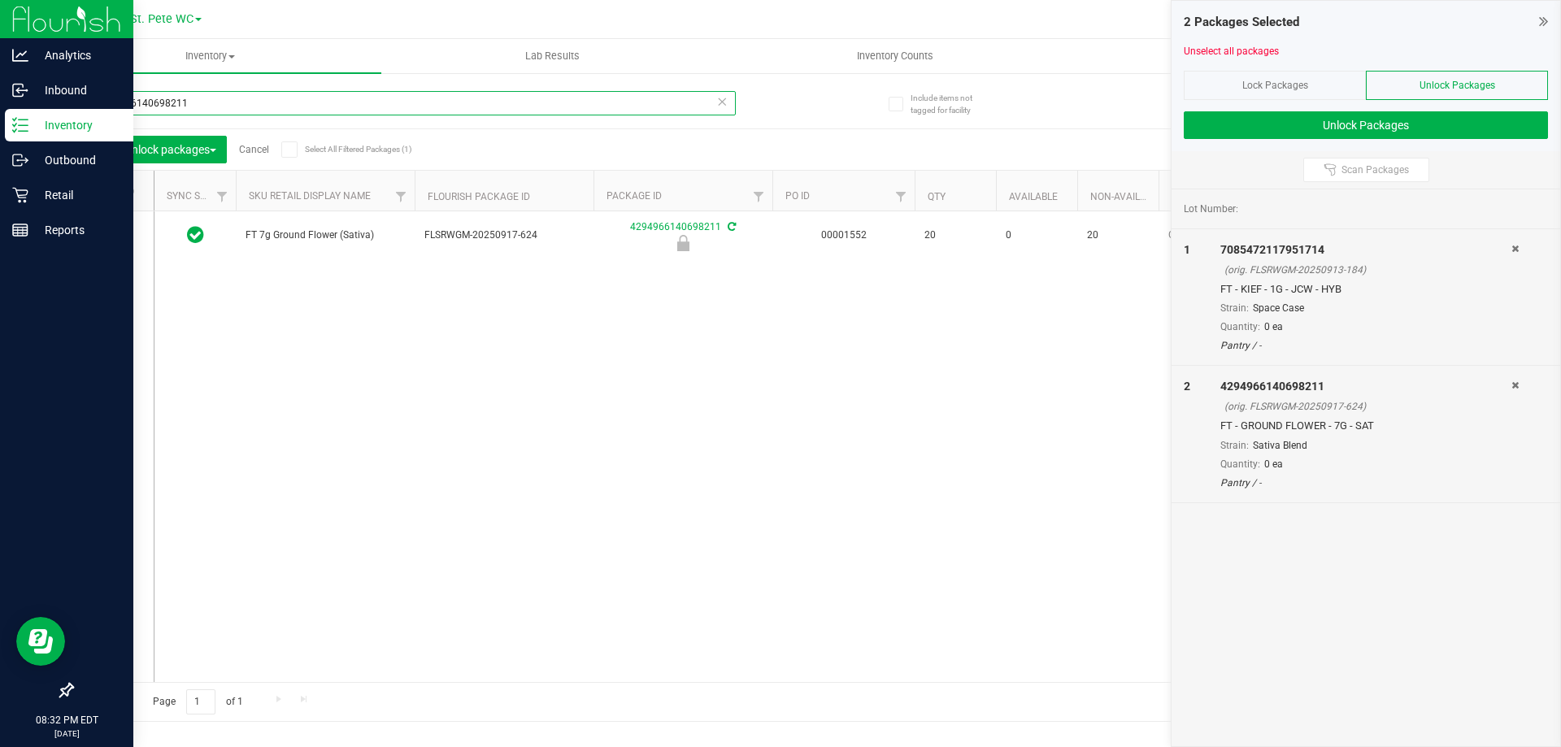
click at [265, 106] on input "4294966140698211" at bounding box center [404, 103] width 664 height 24
click at [106, 183] on span at bounding box center [107, 191] width 16 height 16
click at [0, 0] on input "checkbox" at bounding box center [0, 0] width 0 height 0
click at [263, 98] on input "8463782128561380" at bounding box center [404, 103] width 664 height 24
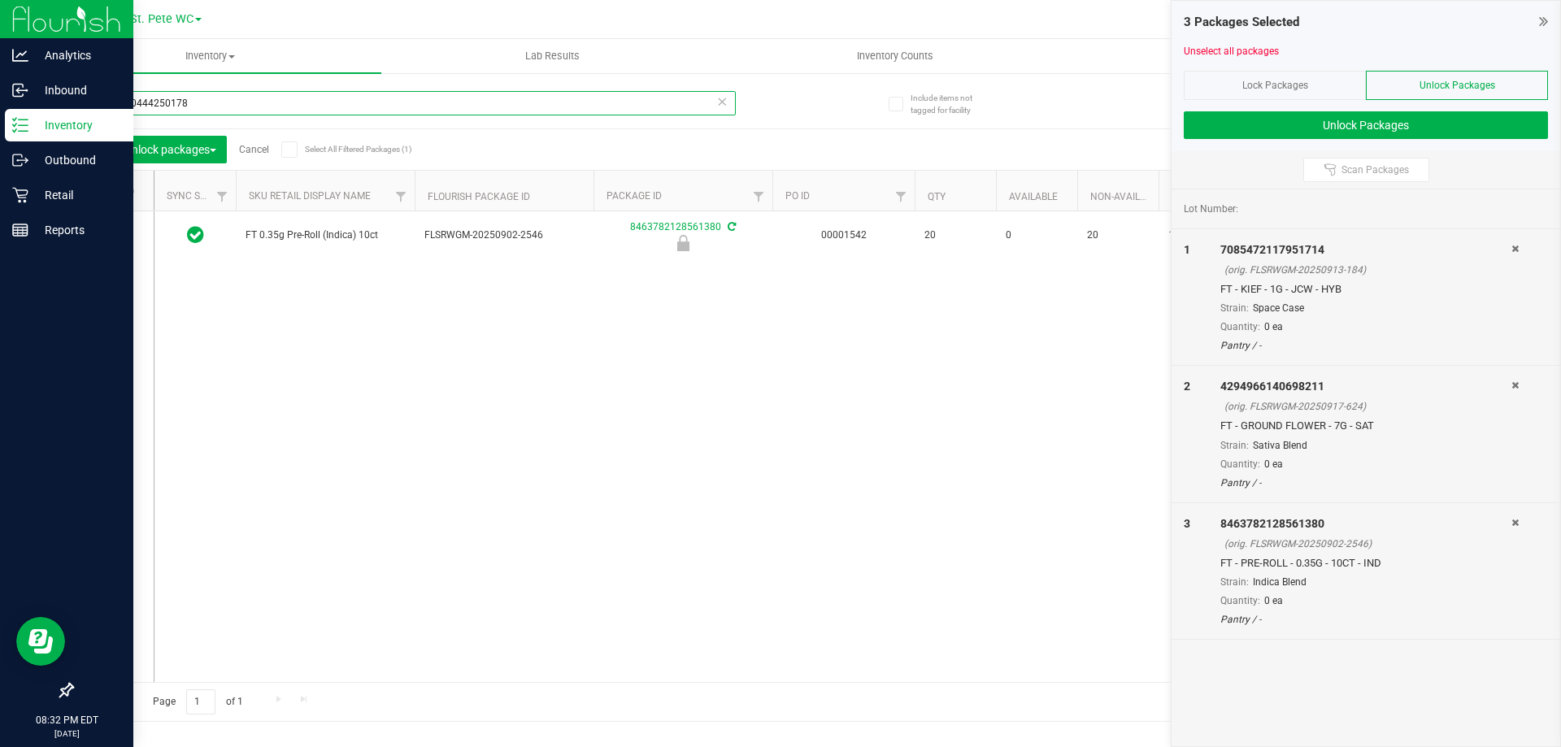
type input "9583790444250178"
click at [109, 235] on icon at bounding box center [108, 235] width 11 height 0
click at [0, 0] on input "checkbox" at bounding box center [0, 0] width 0 height 0
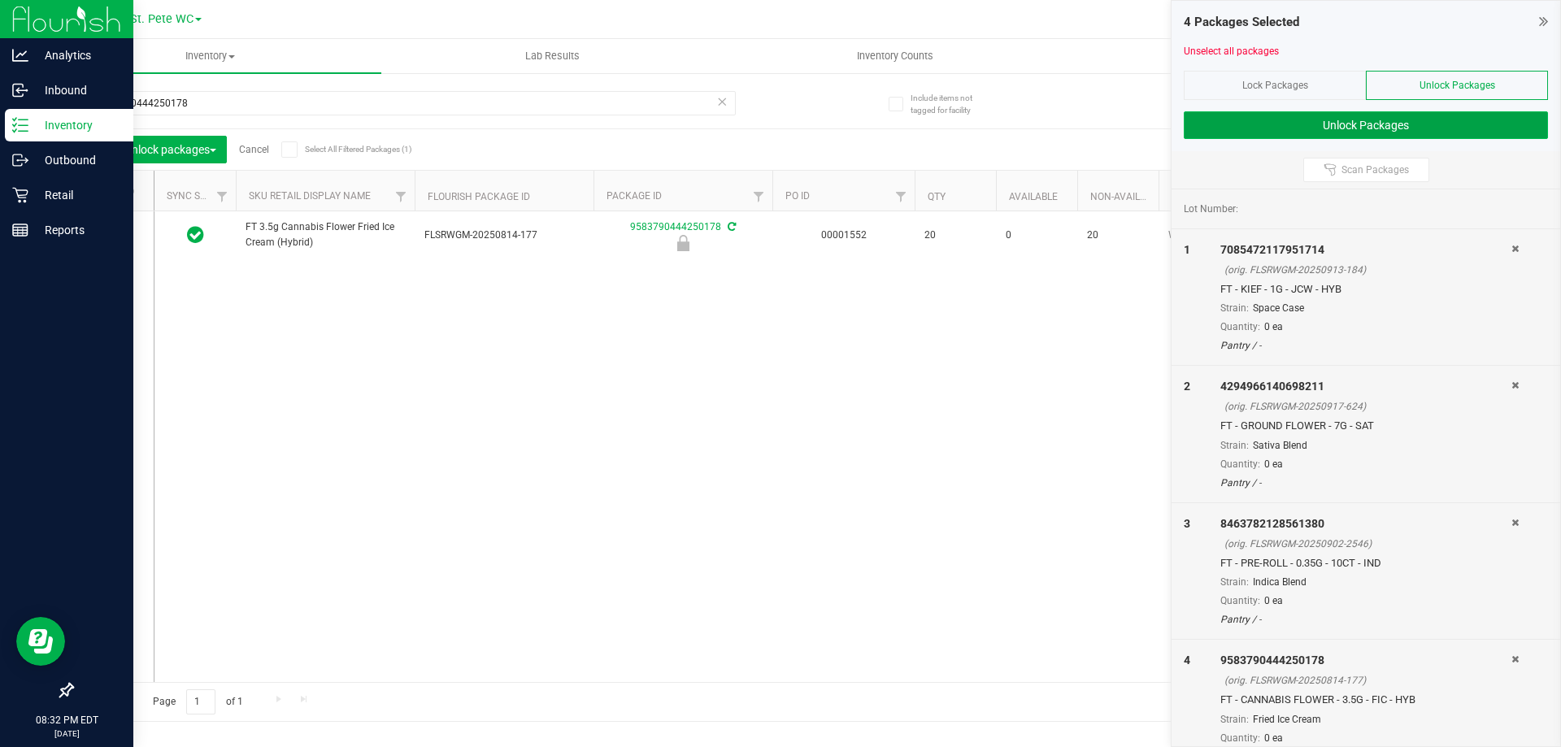
click at [1298, 132] on button "Unlock Packages" at bounding box center [1366, 125] width 364 height 28
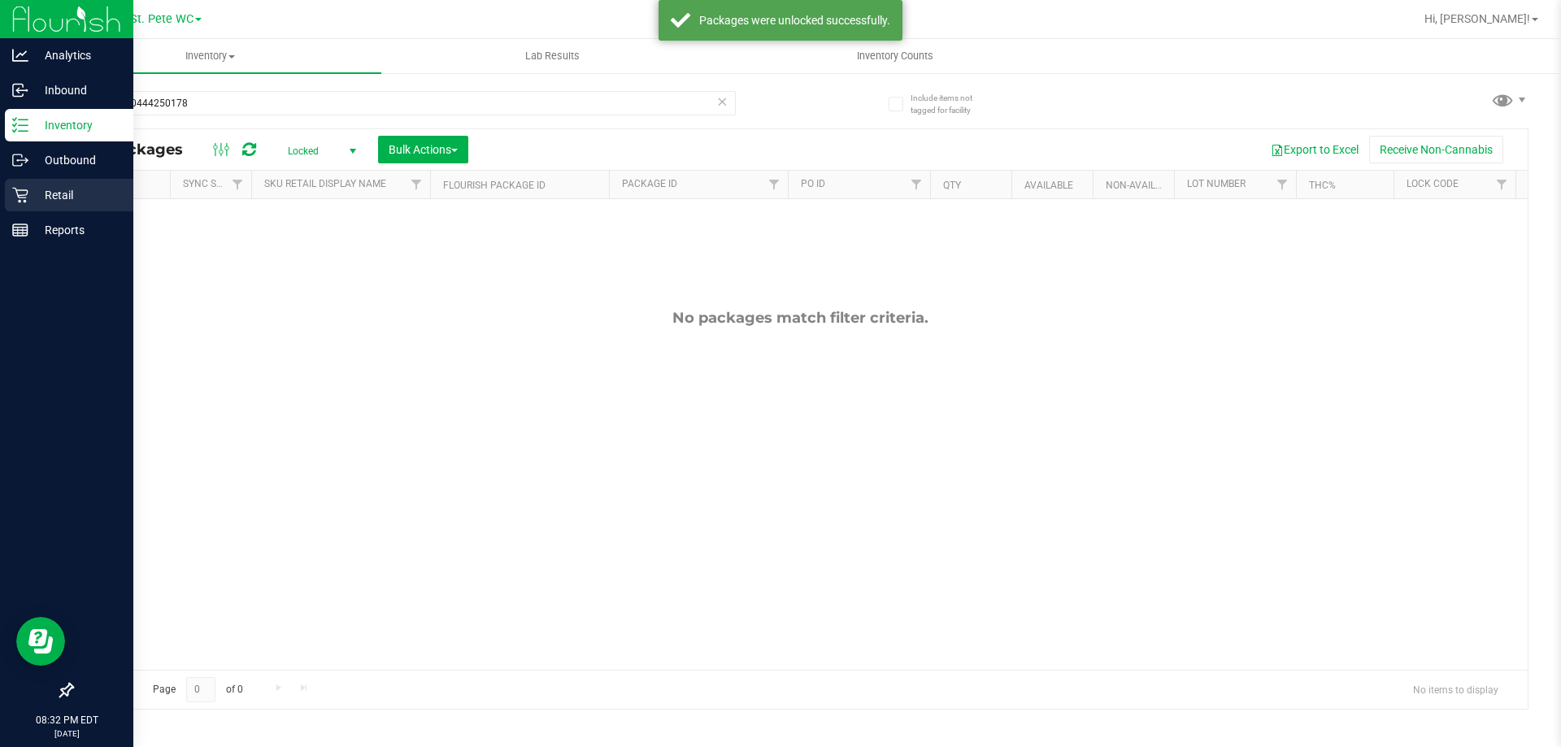
click at [86, 198] on p "Retail" at bounding box center [77, 195] width 98 height 20
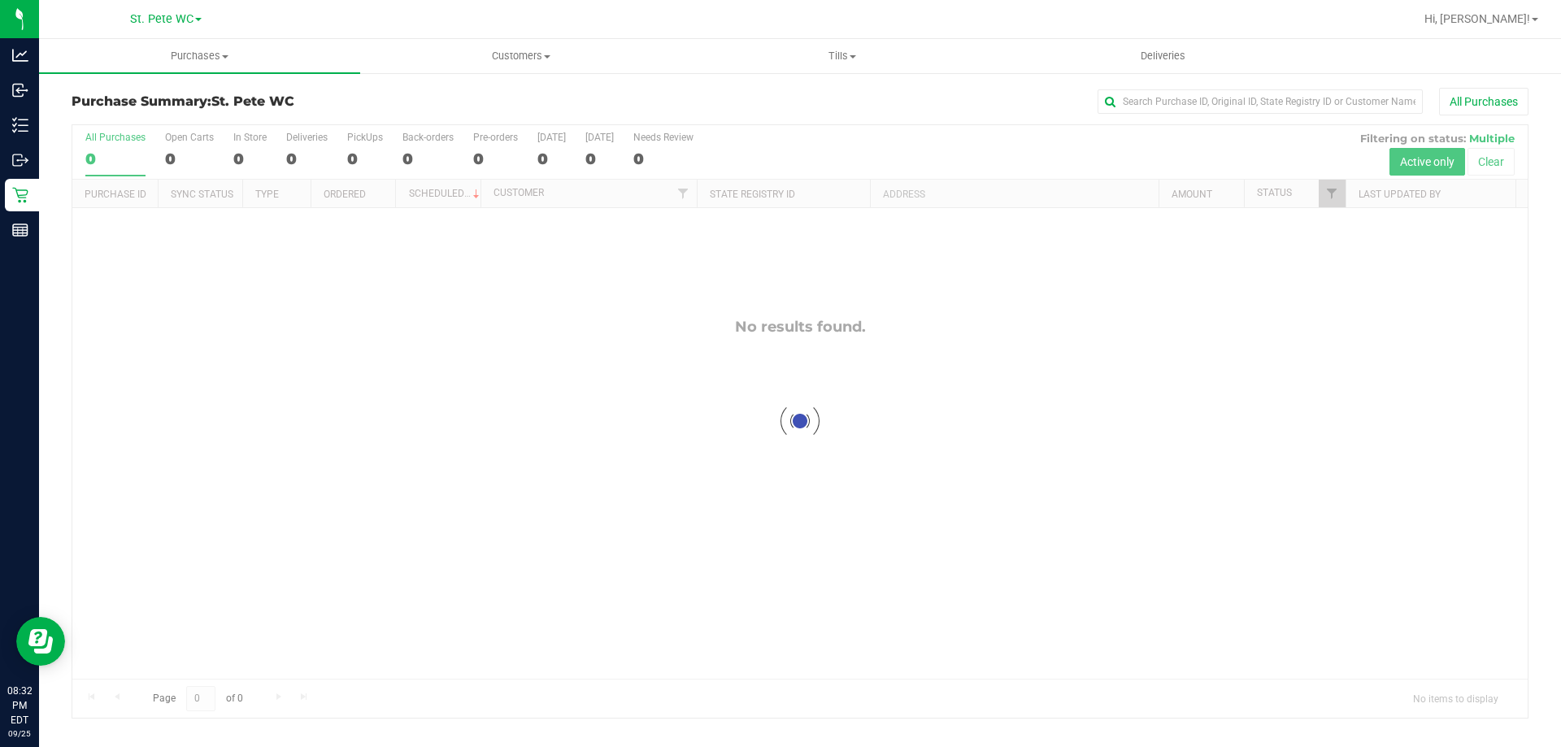
click at [748, 507] on div at bounding box center [800, 421] width 1456 height 593
